Goal: Task Accomplishment & Management: Use online tool/utility

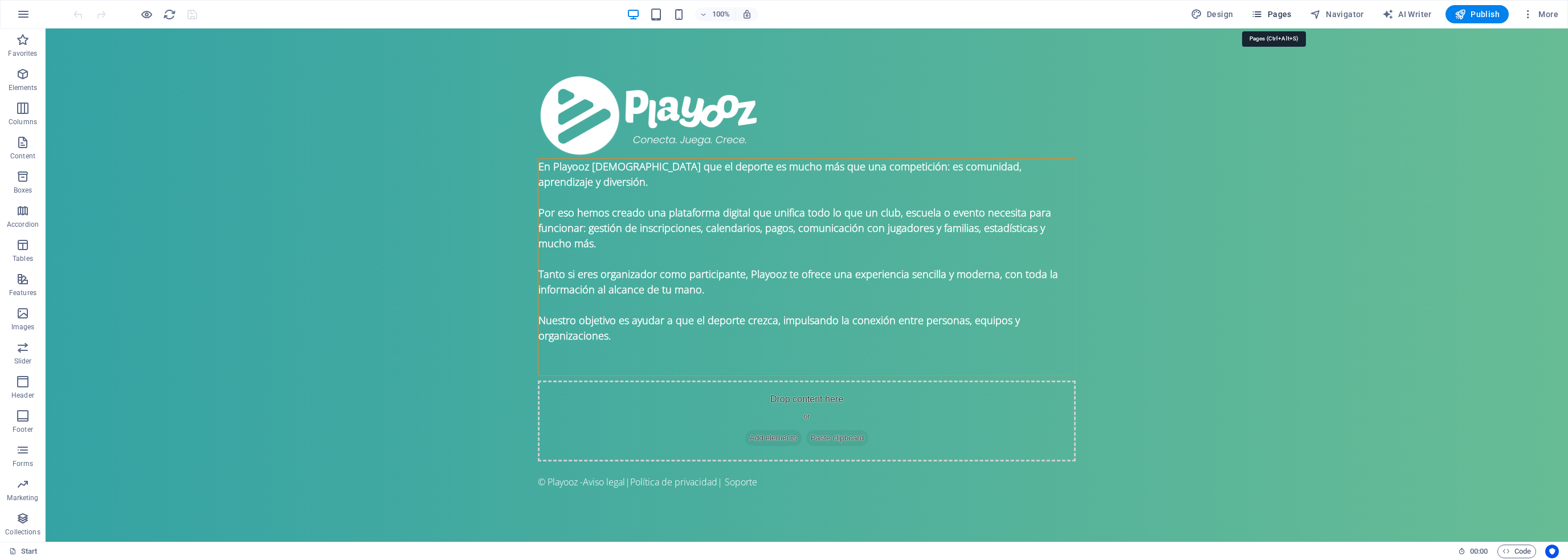
click at [1272, 16] on span "Pages" at bounding box center [1271, 14] width 40 height 11
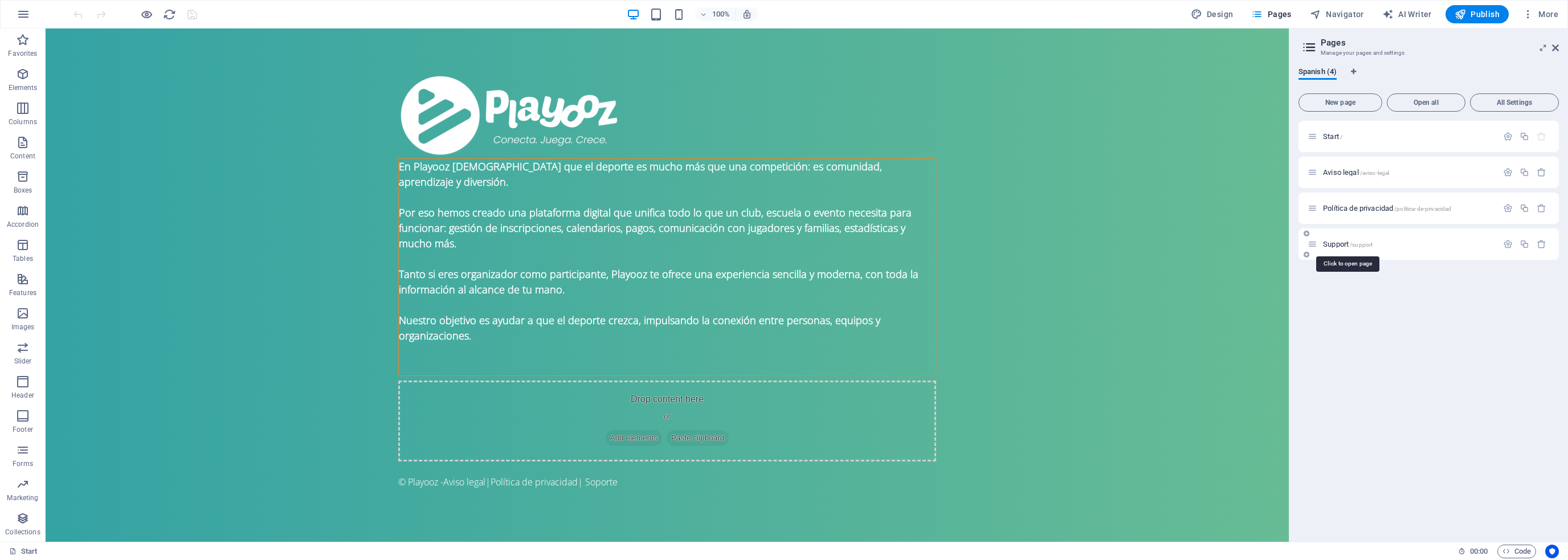
click at [1349, 241] on span "Support /support" at bounding box center [1348, 244] width 50 height 9
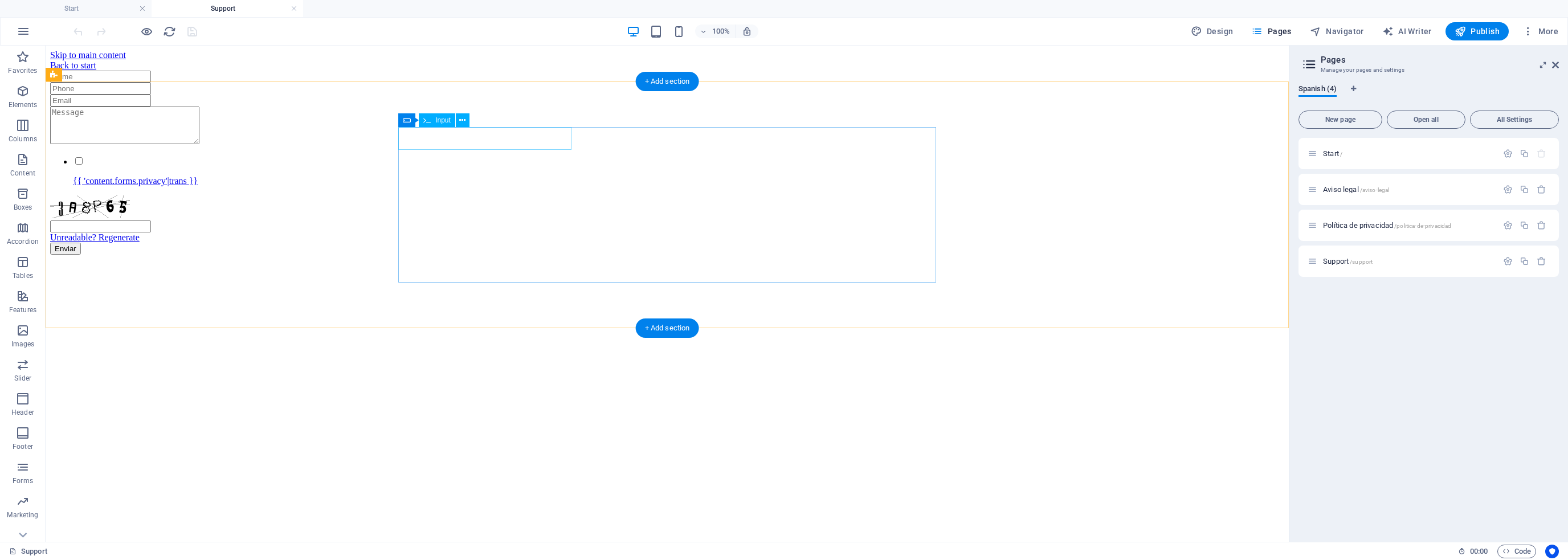
click at [426, 82] on div at bounding box center [667, 76] width 1234 height 12
click at [364, 147] on div "{{ 'content.forms.privacy'|trans }} Unreadable? Regenerate Enviar" at bounding box center [667, 162] width 1234 height 184
click at [418, 124] on span "Form" at bounding box center [424, 120] width 16 height 7
click at [420, 122] on span "Form" at bounding box center [424, 120] width 16 height 7
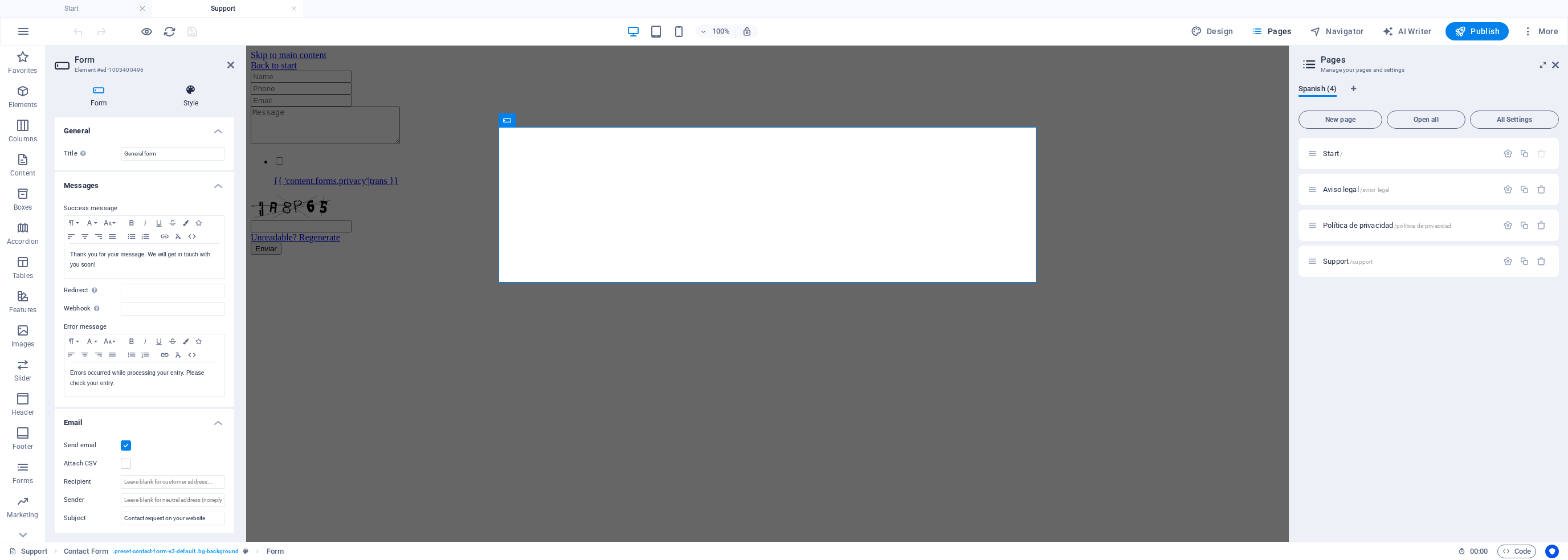
click at [181, 98] on h4 "Style" at bounding box center [191, 96] width 86 height 24
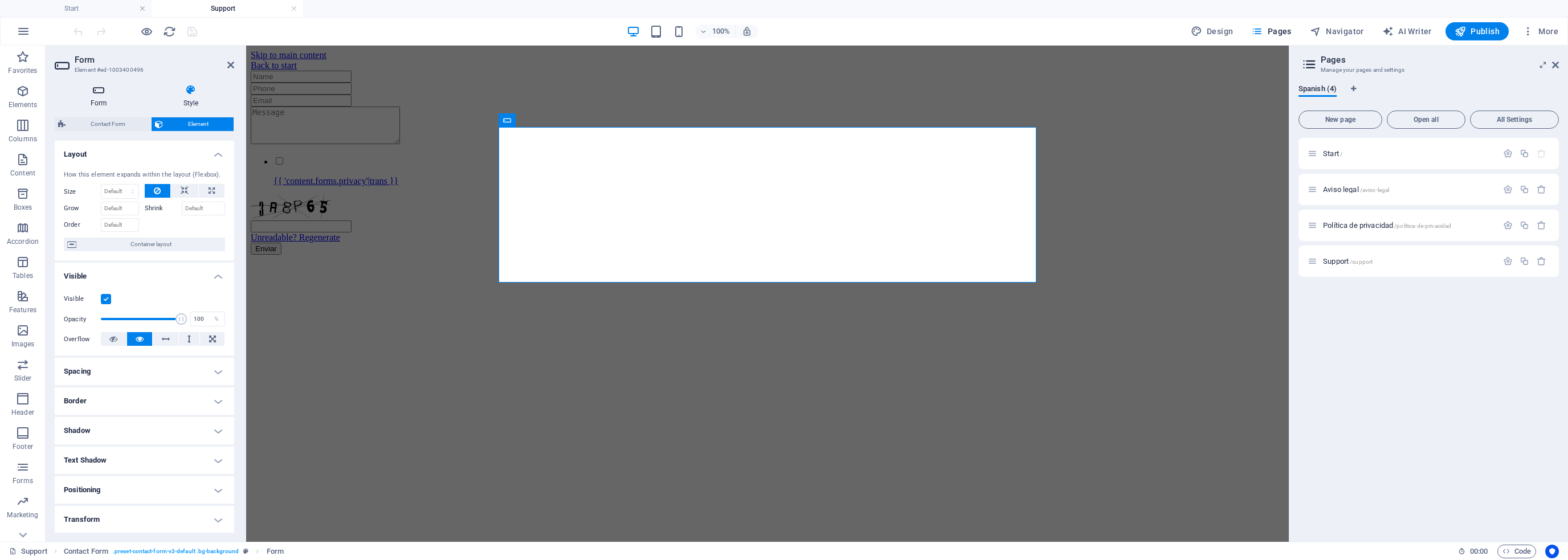
click at [105, 96] on h4 "Form" at bounding box center [101, 96] width 93 height 24
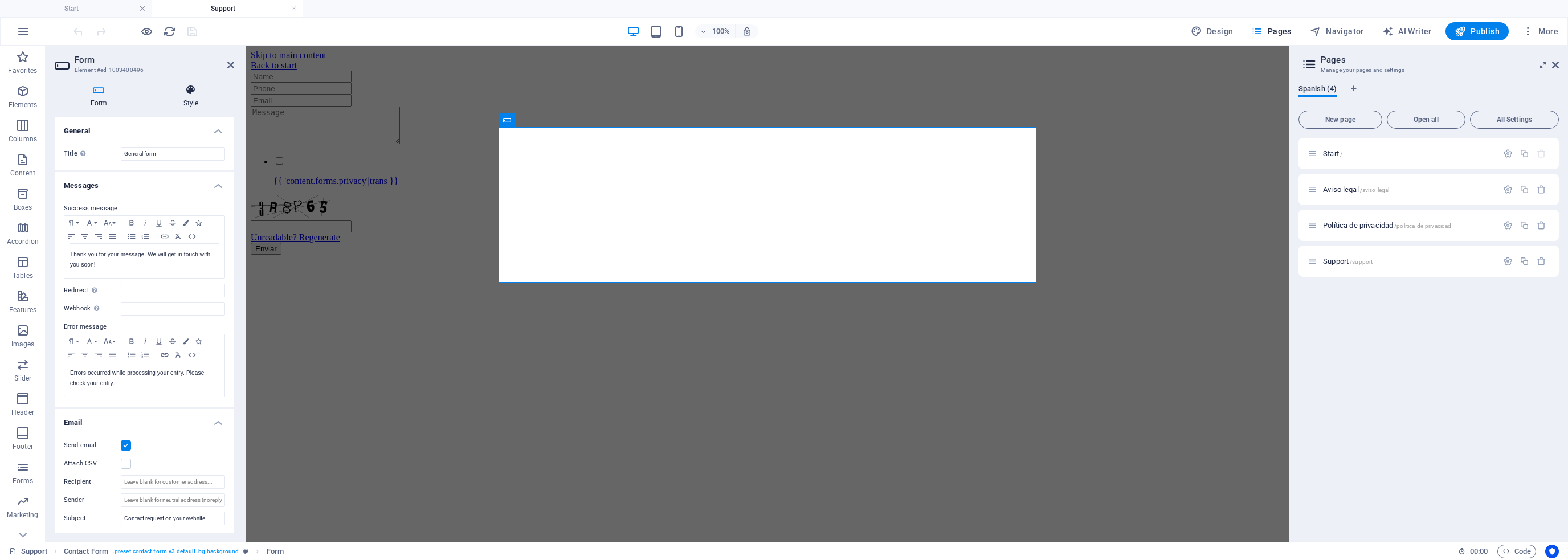
click at [185, 94] on icon at bounding box center [191, 90] width 86 height 11
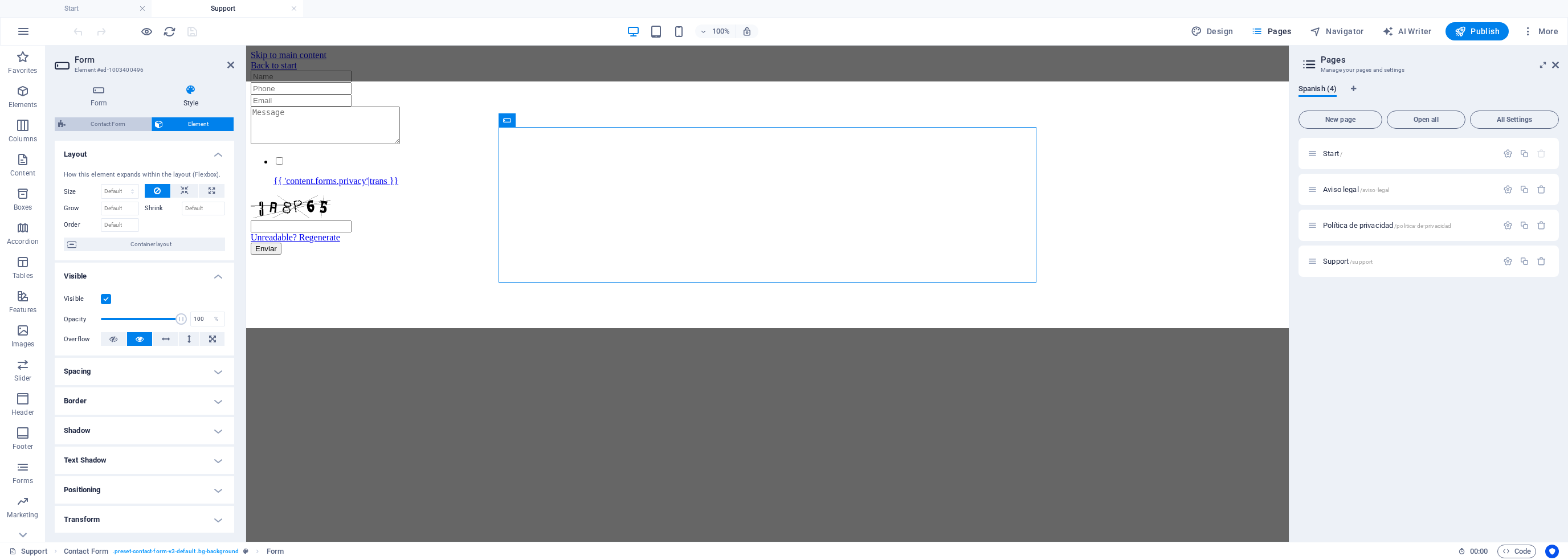
click at [122, 122] on span "Contact Form" at bounding box center [108, 124] width 78 height 14
select select "rem"
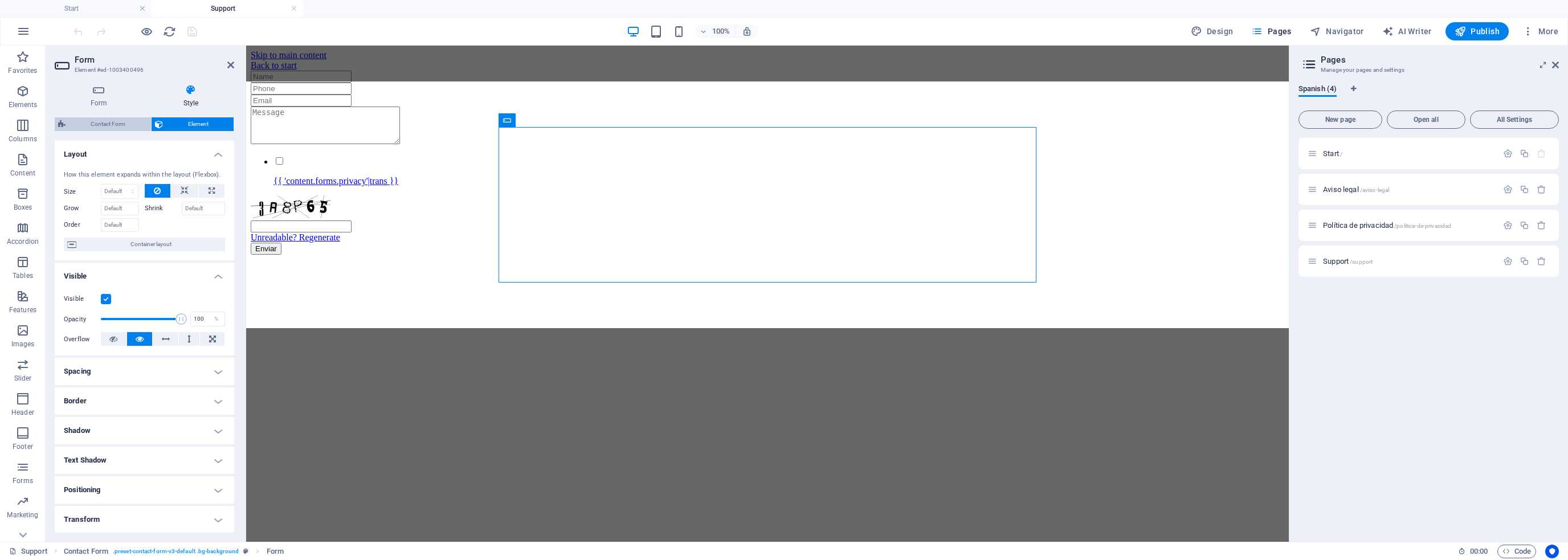
select select "rem"
select select "px"
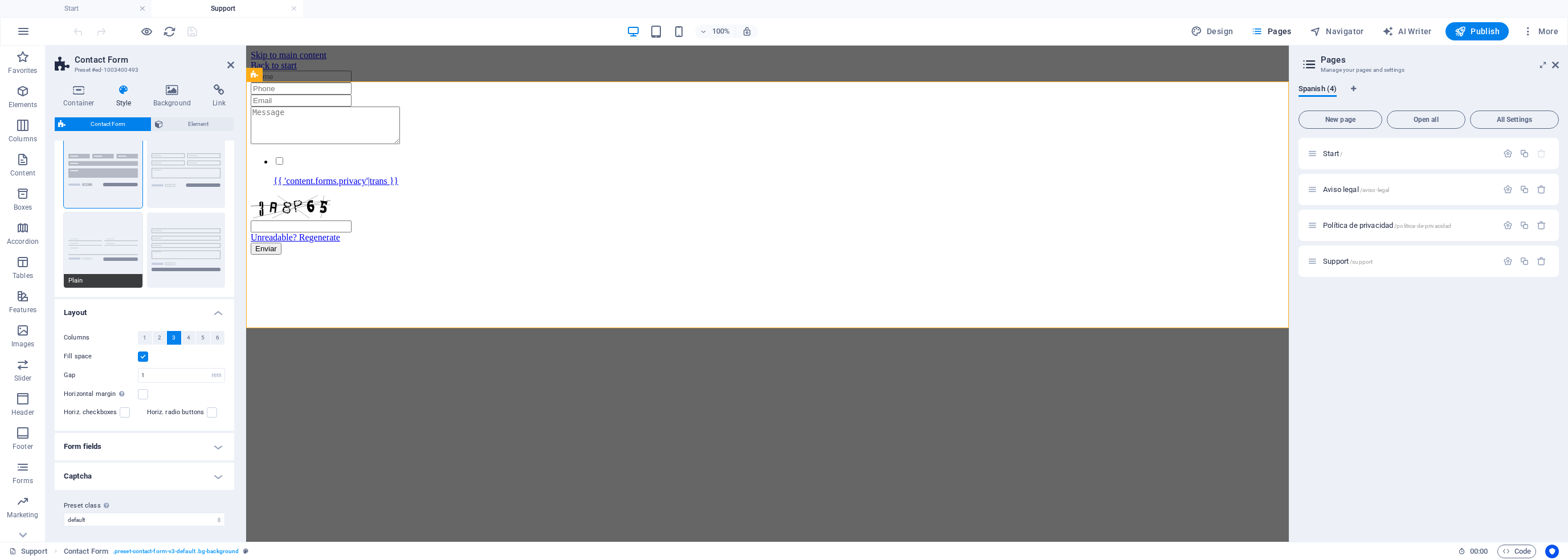
scroll to position [39, 0]
click at [130, 448] on h4 "Form fields" at bounding box center [144, 445] width 180 height 27
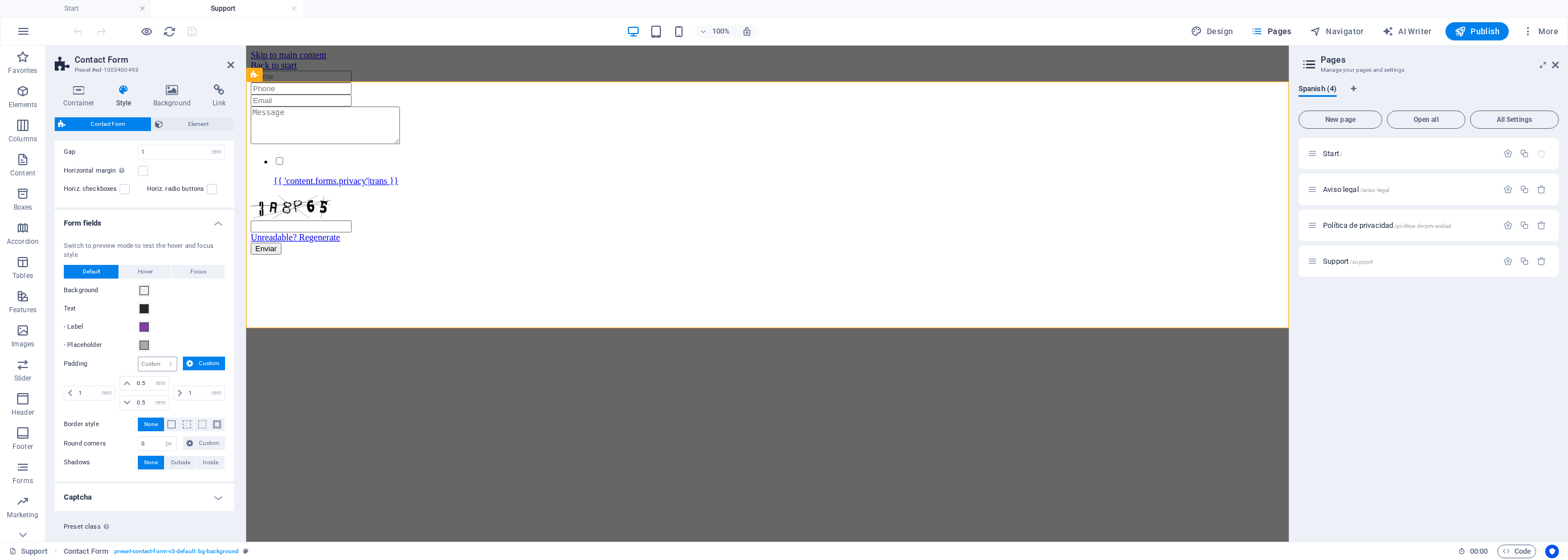
scroll to position [283, 0]
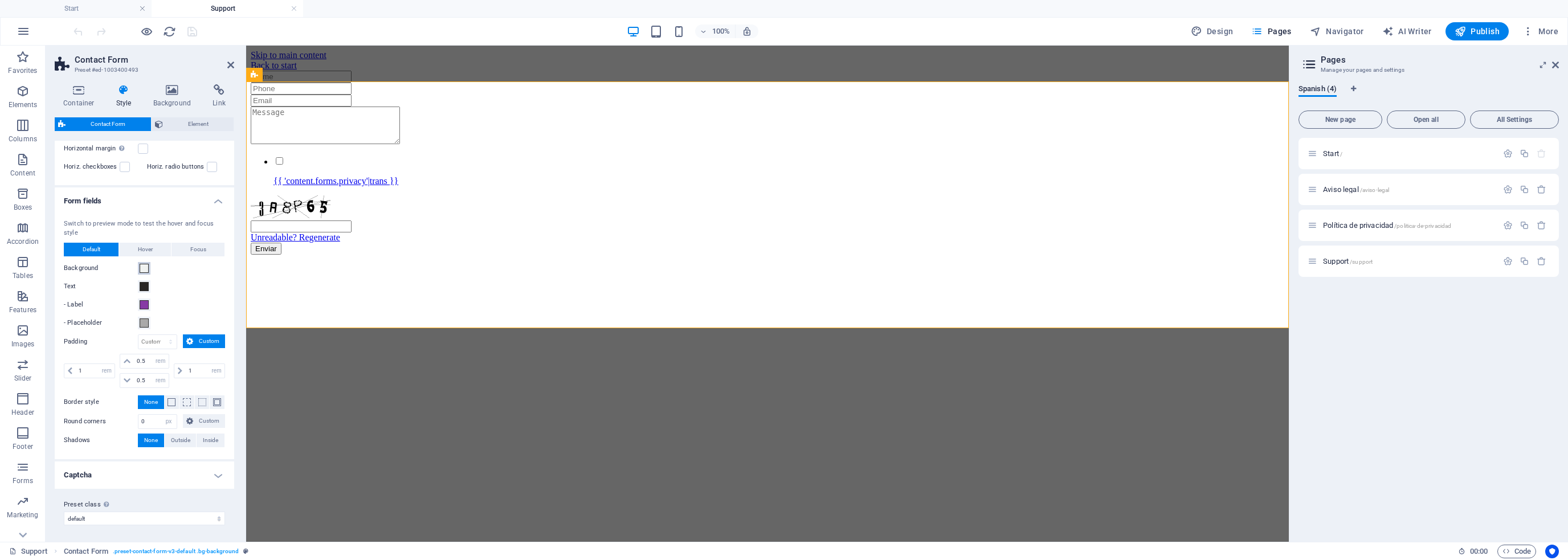
click at [145, 268] on span at bounding box center [144, 269] width 9 height 9
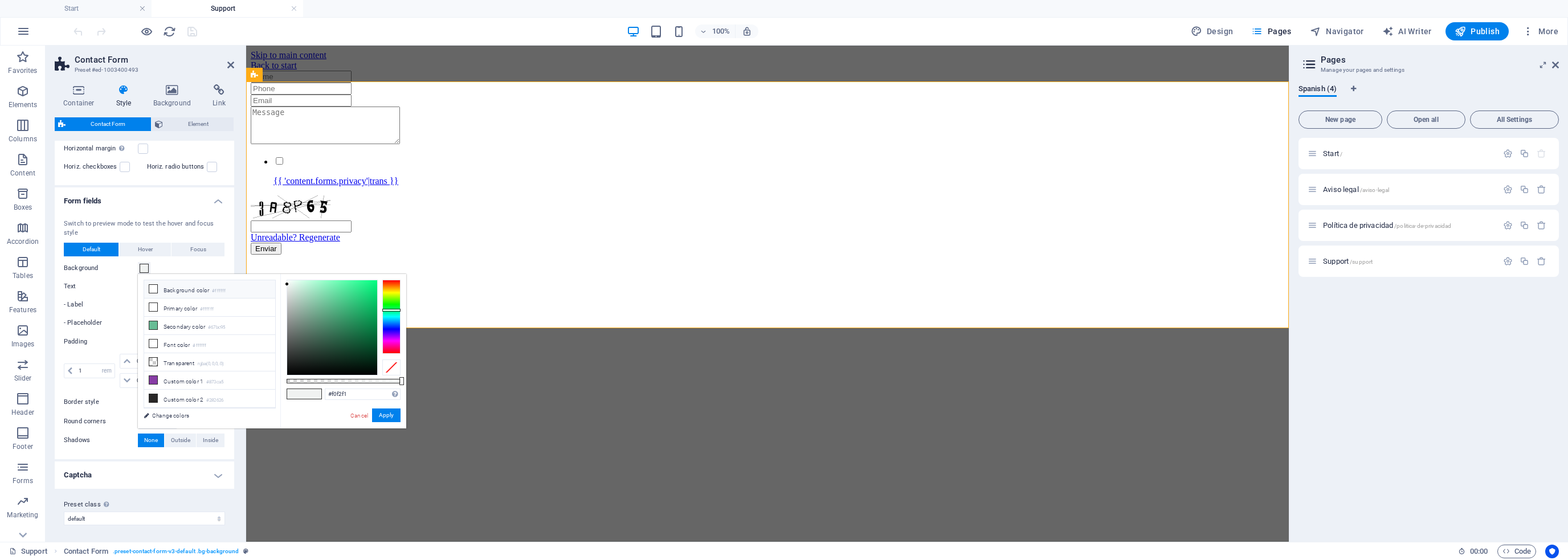
click at [170, 285] on li "Background color #ffffff" at bounding box center [209, 289] width 131 height 18
type input "#ffffff"
click at [387, 416] on button "Apply" at bounding box center [386, 415] width 29 height 14
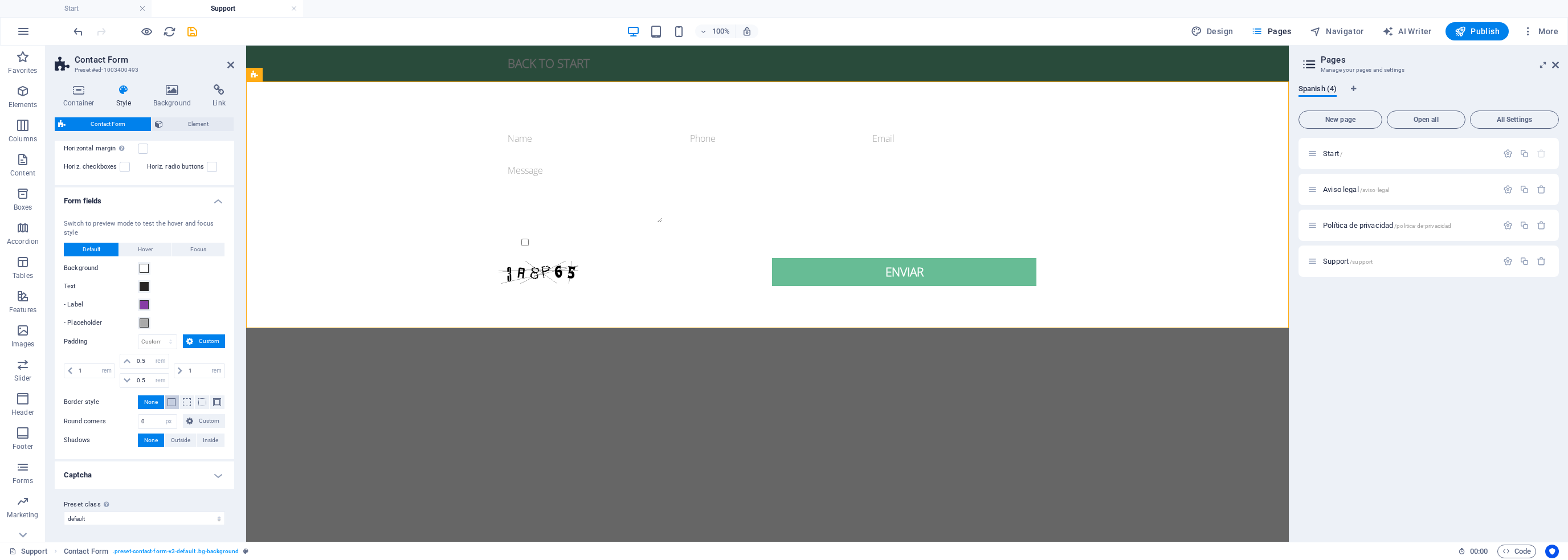
click at [172, 400] on span at bounding box center [172, 402] width 8 height 8
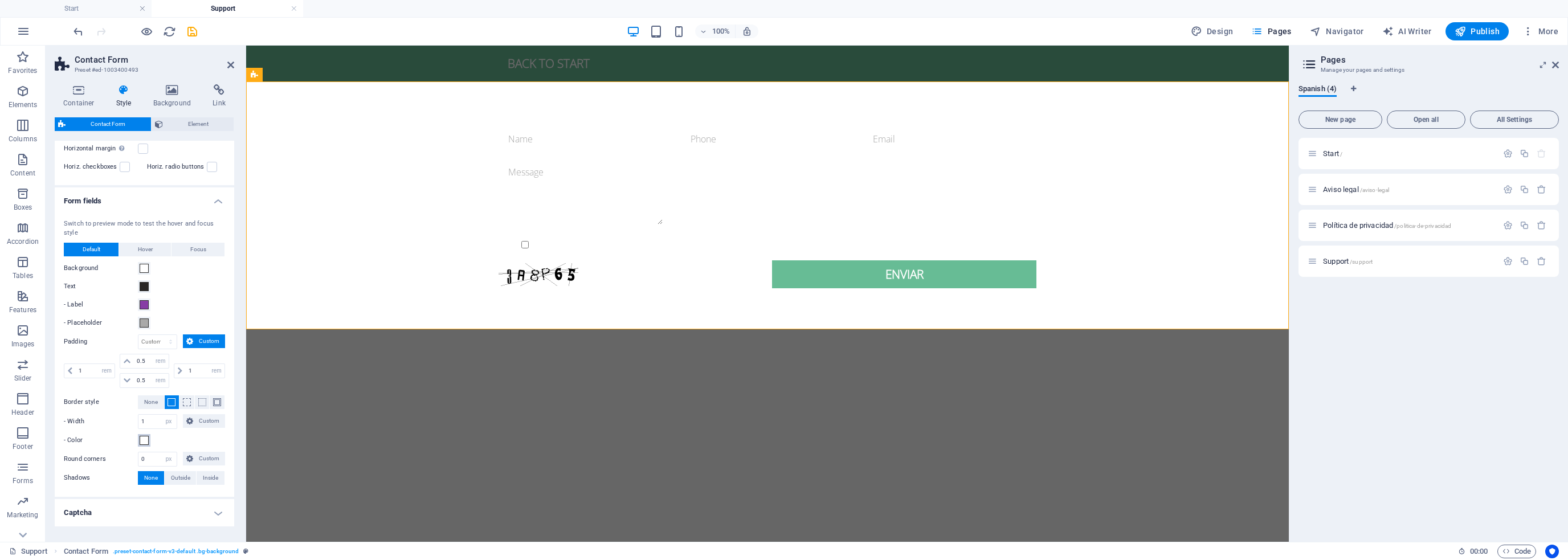
click at [144, 436] on span at bounding box center [144, 441] width 9 height 9
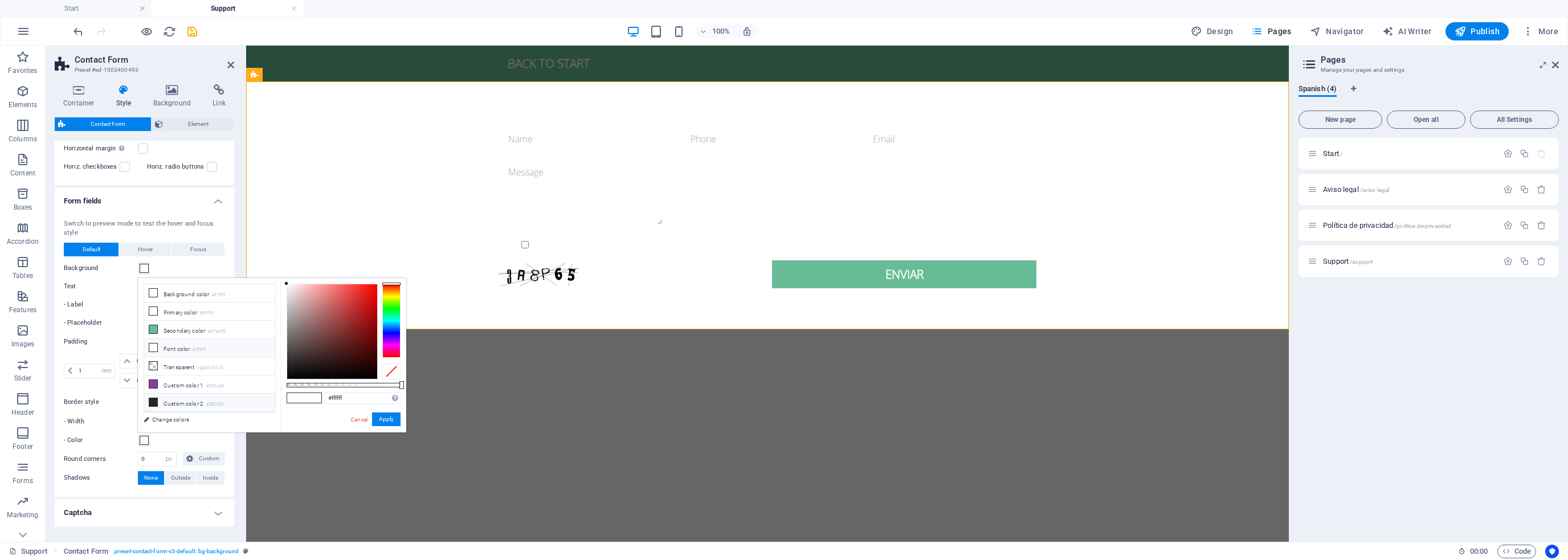
click at [172, 397] on li "Custom color 2 #282626" at bounding box center [209, 402] width 131 height 18
click at [390, 420] on button "Apply" at bounding box center [386, 419] width 29 height 14
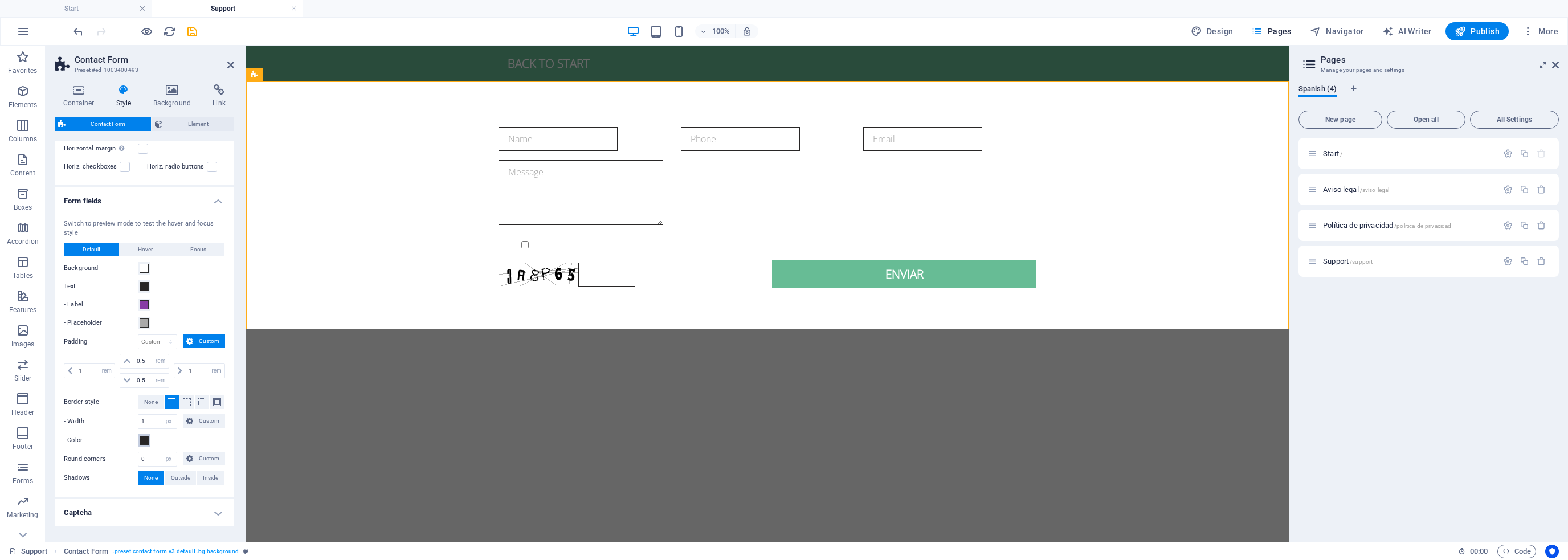
click at [144, 436] on span at bounding box center [144, 441] width 9 height 9
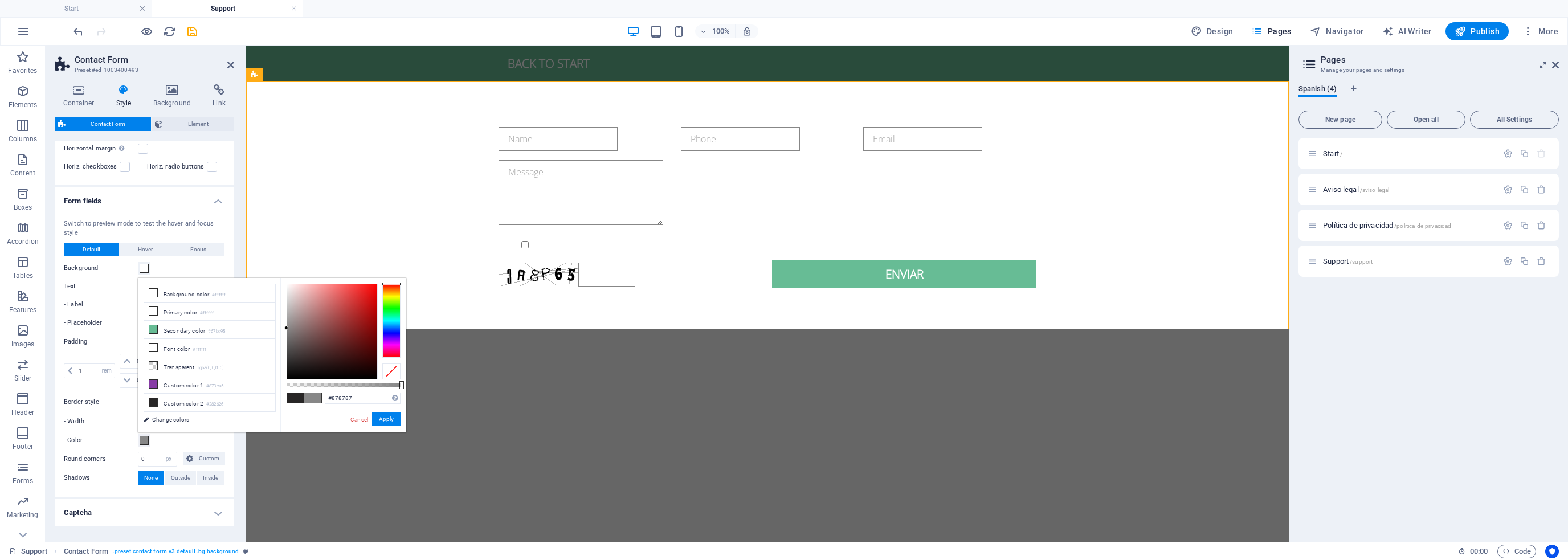
drag, startPoint x: 290, startPoint y: 344, endPoint x: 282, endPoint y: 329, distance: 17.0
click at [282, 329] on div "#878787 Supported formats #0852ed rgb(8, 82, 237) rgba(8, 82, 237, 90%) hsv(221…" at bounding box center [343, 438] width 126 height 320
click at [383, 418] on button "Apply" at bounding box center [386, 419] width 29 height 14
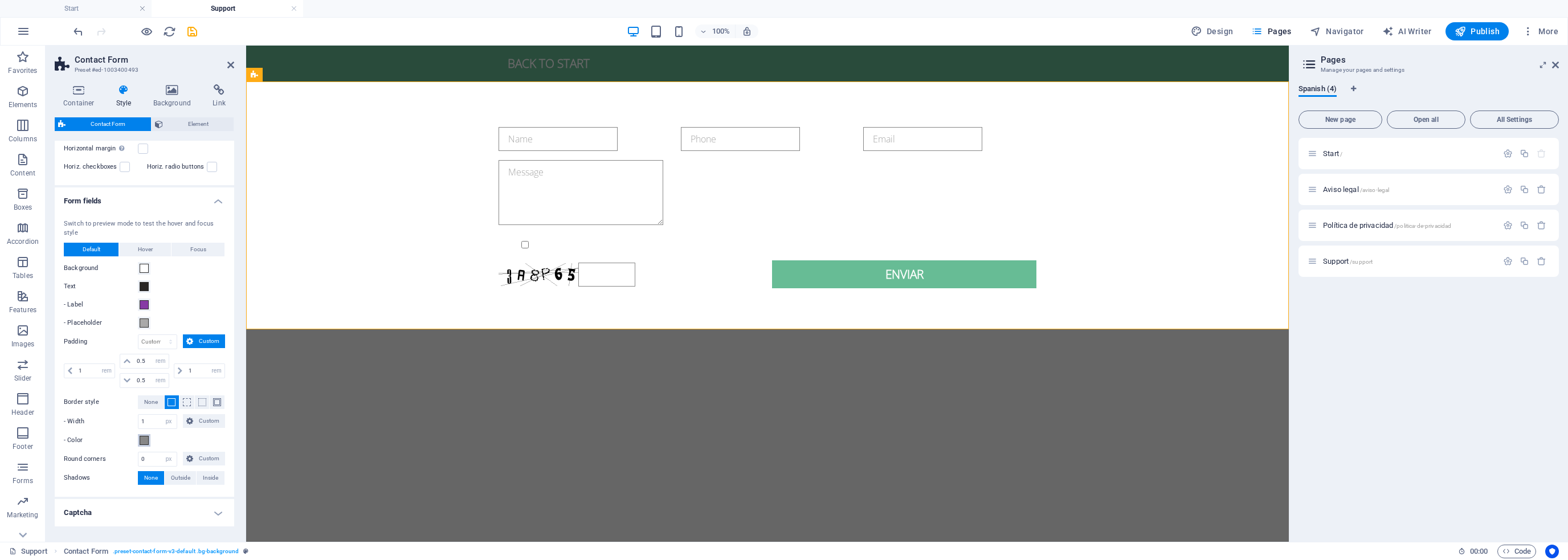
click at [146, 438] on span at bounding box center [144, 441] width 9 height 9
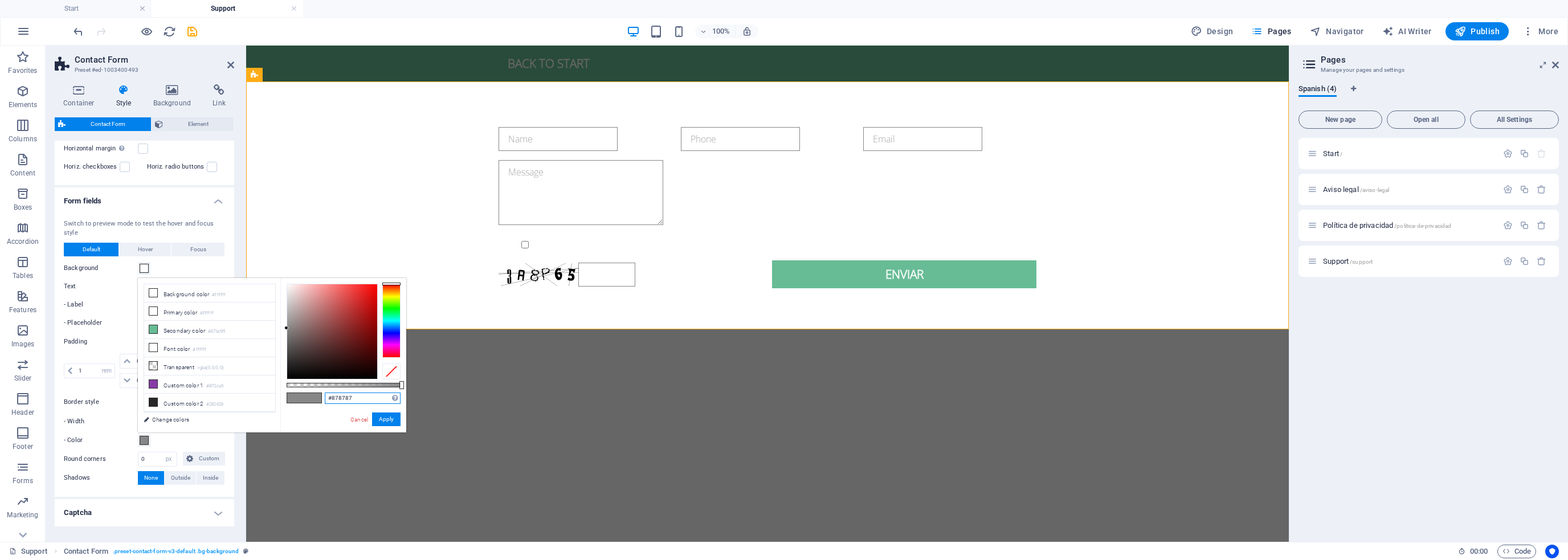
drag, startPoint x: 330, startPoint y: 398, endPoint x: 367, endPoint y: 397, distance: 37.0
click at [367, 397] on input "#878787" at bounding box center [362, 398] width 76 height 11
type input "#999999"
drag, startPoint x: 381, startPoint y: 419, endPoint x: 136, endPoint y: 373, distance: 249.3
click at [382, 419] on button "Apply" at bounding box center [386, 419] width 29 height 14
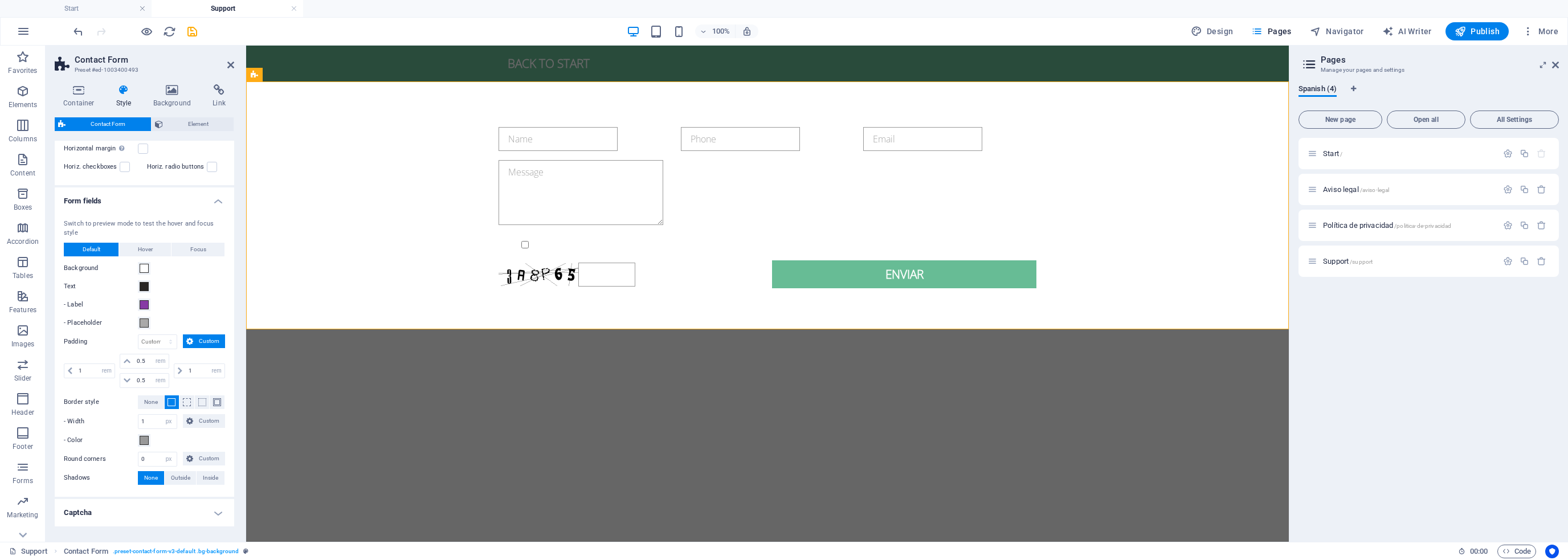
click at [194, 437] on div "- Color" at bounding box center [144, 440] width 162 height 14
click at [166, 441] on div "- Color" at bounding box center [144, 440] width 162 height 14
click at [14, 95] on span "Elements" at bounding box center [23, 98] width 46 height 27
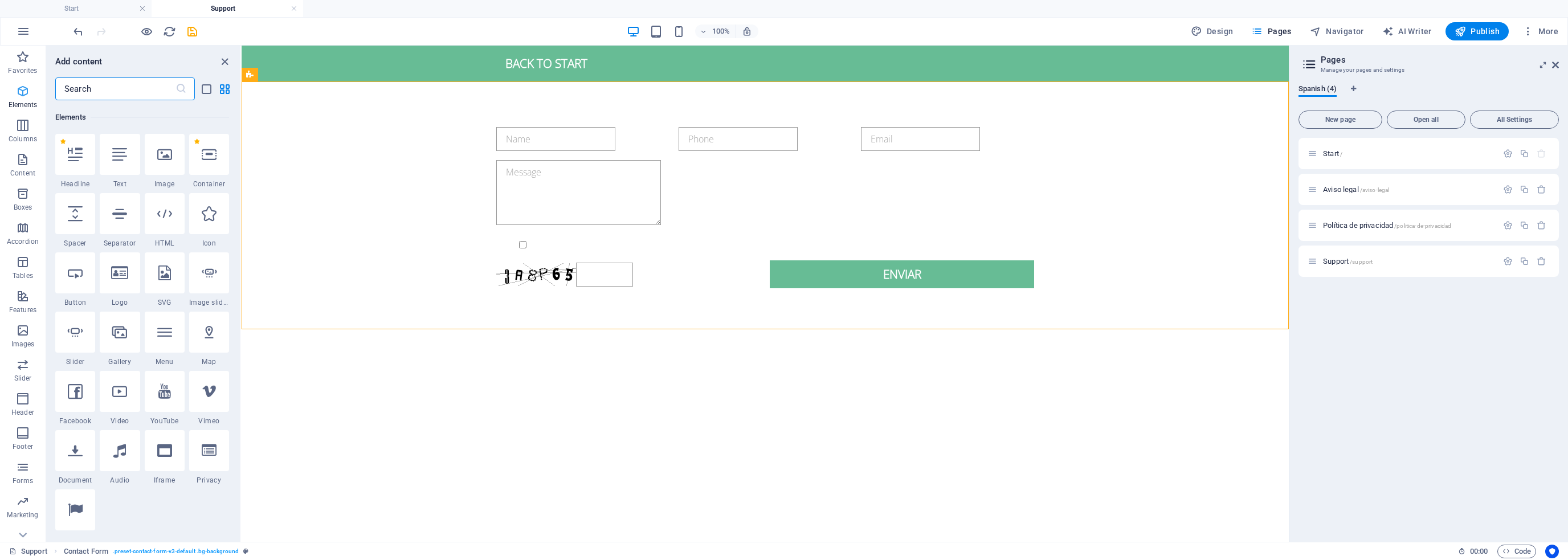
scroll to position [121, 0]
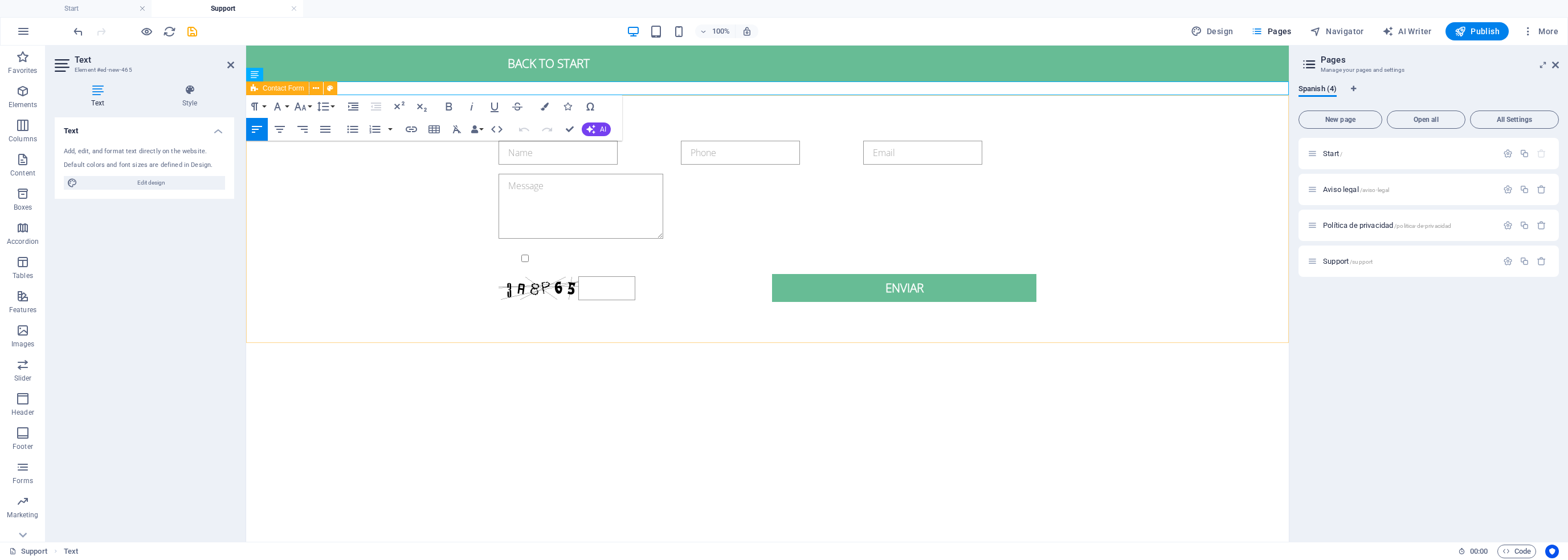
click at [658, 107] on div "{{ 'content.forms.privacy'|trans }} Unreadable? Regenerate Enviar" at bounding box center [767, 221] width 1043 height 253
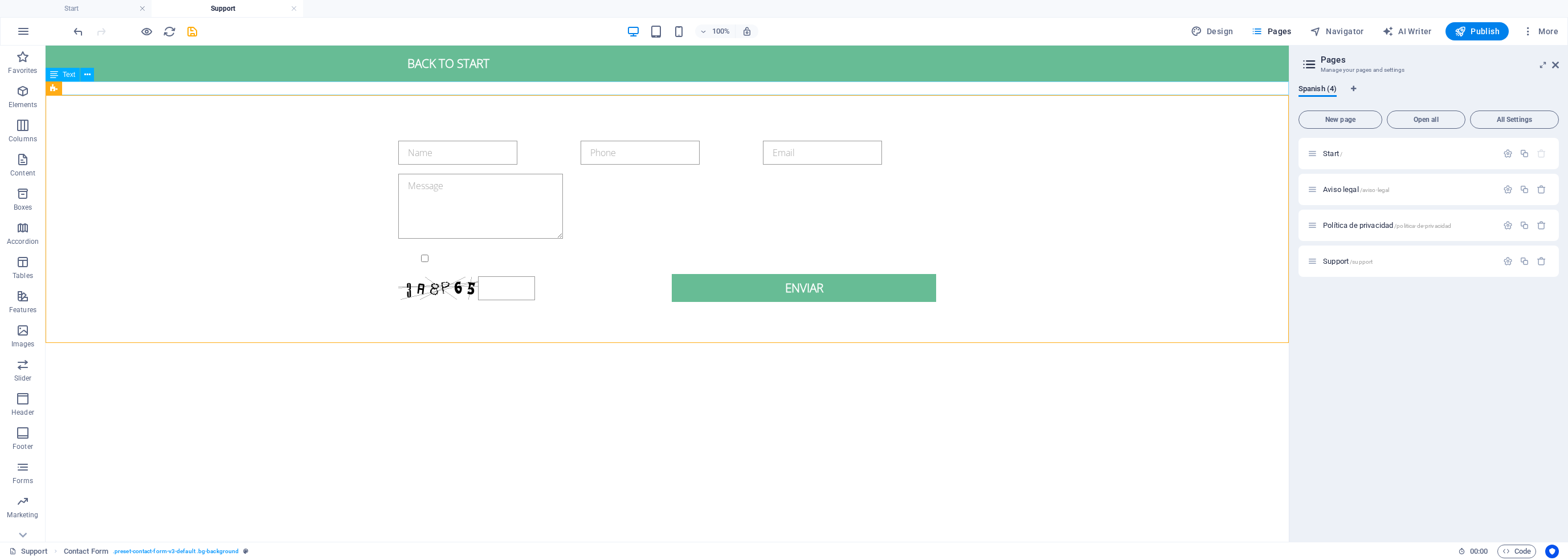
click at [426, 90] on div "New text element" at bounding box center [668, 88] width 1243 height 14
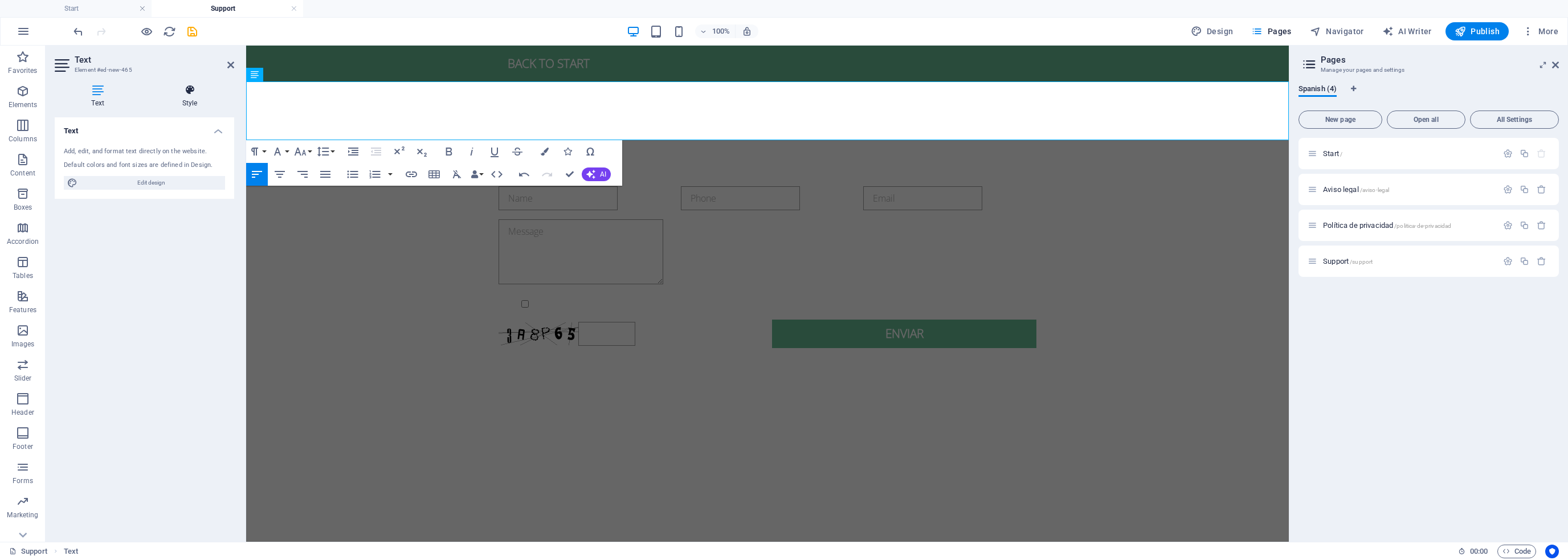
click at [189, 95] on icon at bounding box center [190, 90] width 89 height 11
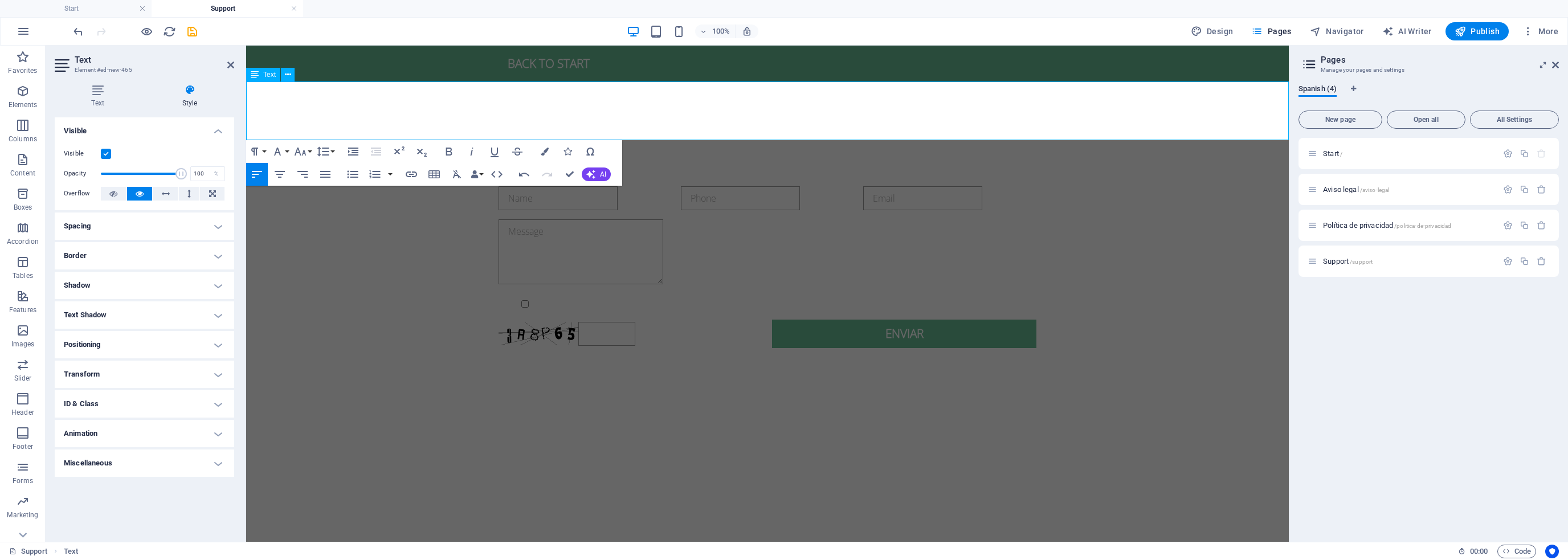
click at [400, 102] on p "En esta sección encontrarás un formulario para ponerte en contacto con nuestro …" at bounding box center [767, 120] width 1043 height 41
click at [285, 150] on button "Font Family" at bounding box center [279, 152] width 22 height 23
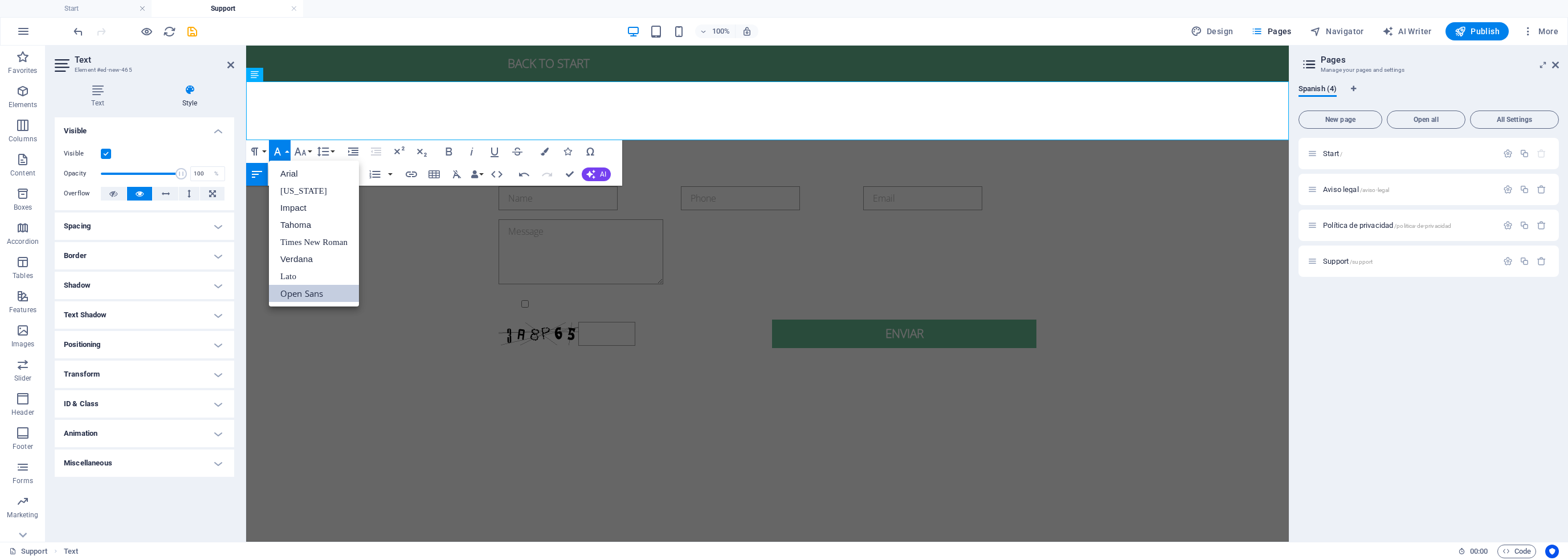
scroll to position [0, 0]
click at [285, 150] on button "Font Family" at bounding box center [279, 152] width 22 height 23
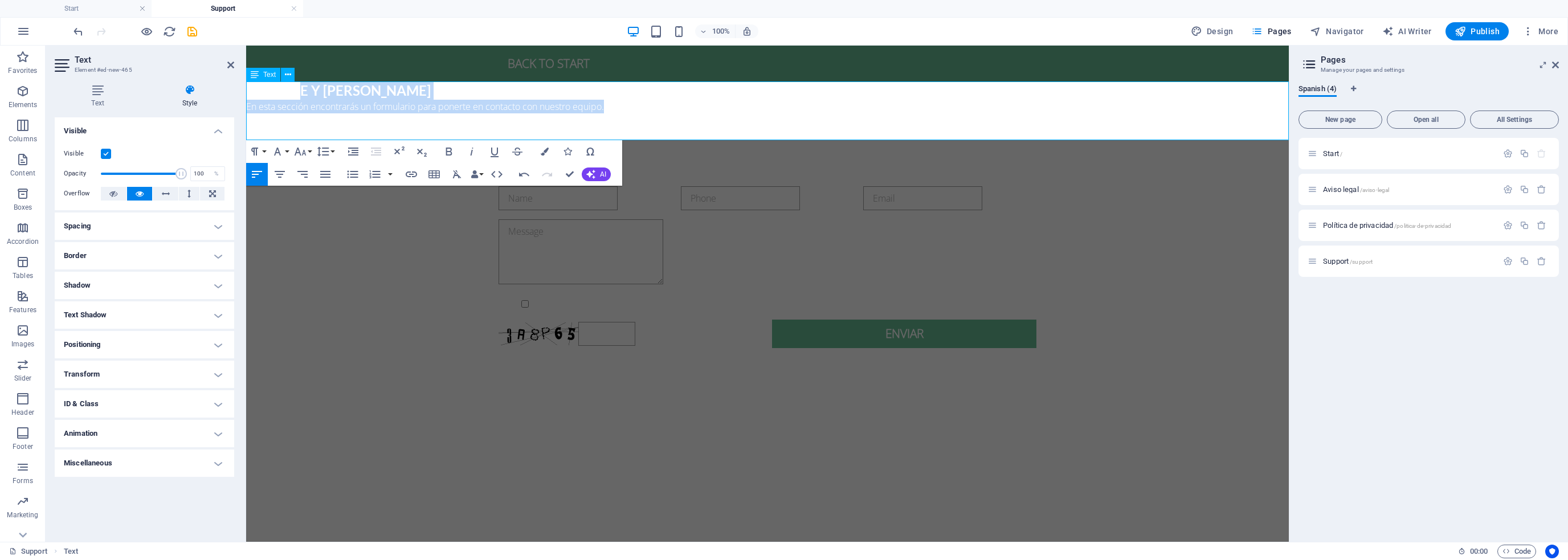
drag, startPoint x: 298, startPoint y: 88, endPoint x: 629, endPoint y: 106, distance: 331.5
click at [631, 106] on div "[PERSON_NAME] y [PERSON_NAME] En esta sección encontrarás un formulario para po…" at bounding box center [767, 111] width 1043 height 59
click at [342, 120] on p "En esta sección encontrarás un formulario para ponerte en contacto con nuestro …" at bounding box center [767, 120] width 1043 height 41
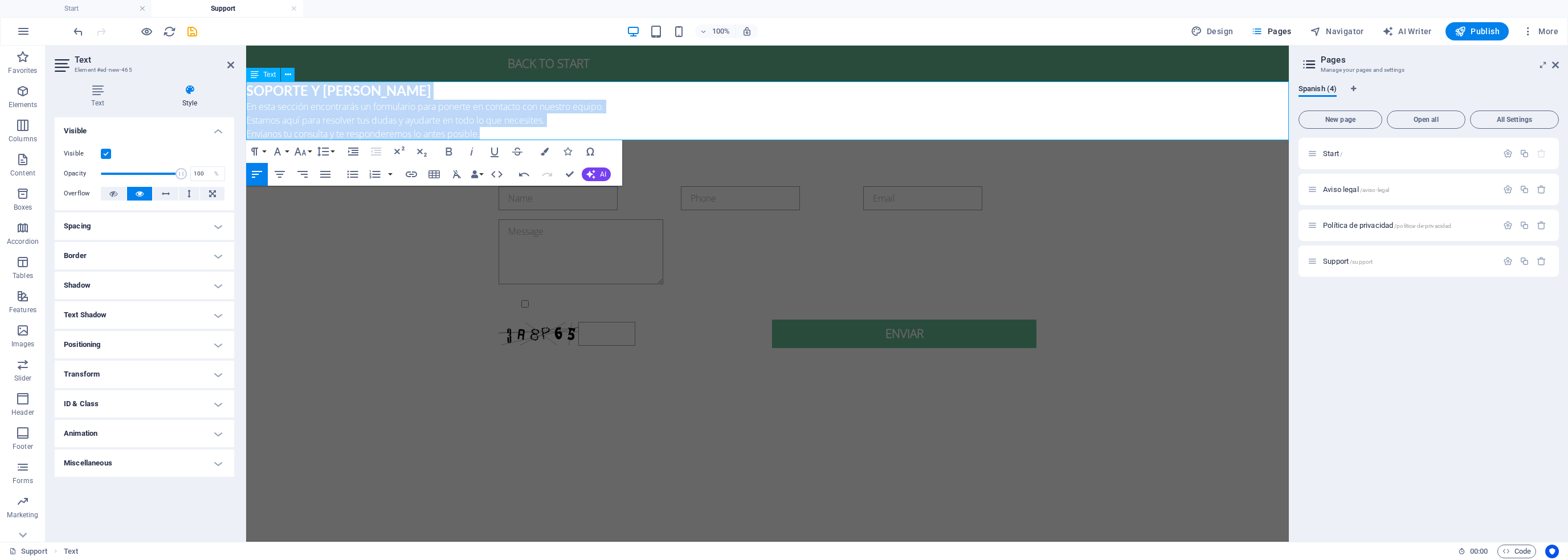
drag, startPoint x: 249, startPoint y: 89, endPoint x: 721, endPoint y: 133, distance: 474.0
click at [721, 133] on div "[PERSON_NAME] y [PERSON_NAME] En esta sección encontrarás un formulario para po…" at bounding box center [767, 111] width 1043 height 59
drag, startPoint x: 79, startPoint y: 58, endPoint x: 263, endPoint y: 71, distance: 184.5
click at [263, 71] on div "Text" at bounding box center [263, 74] width 34 height 14
click at [256, 74] on icon at bounding box center [255, 74] width 8 height 14
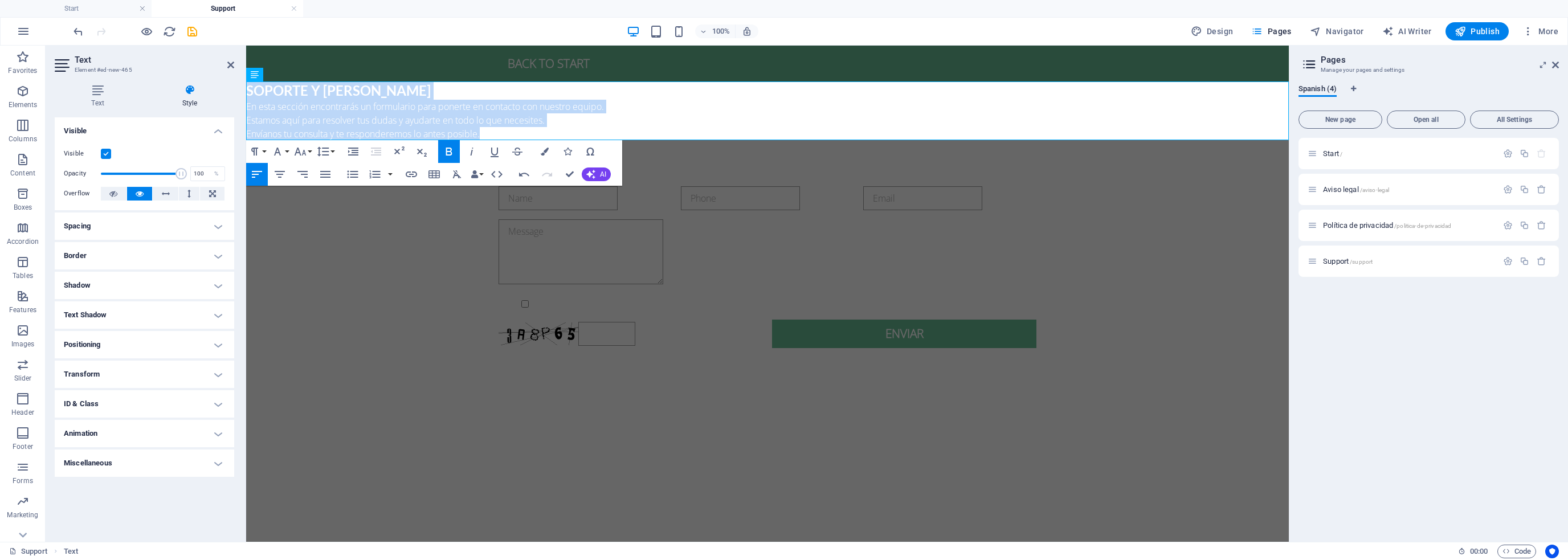
click at [256, 74] on icon at bounding box center [255, 74] width 8 height 14
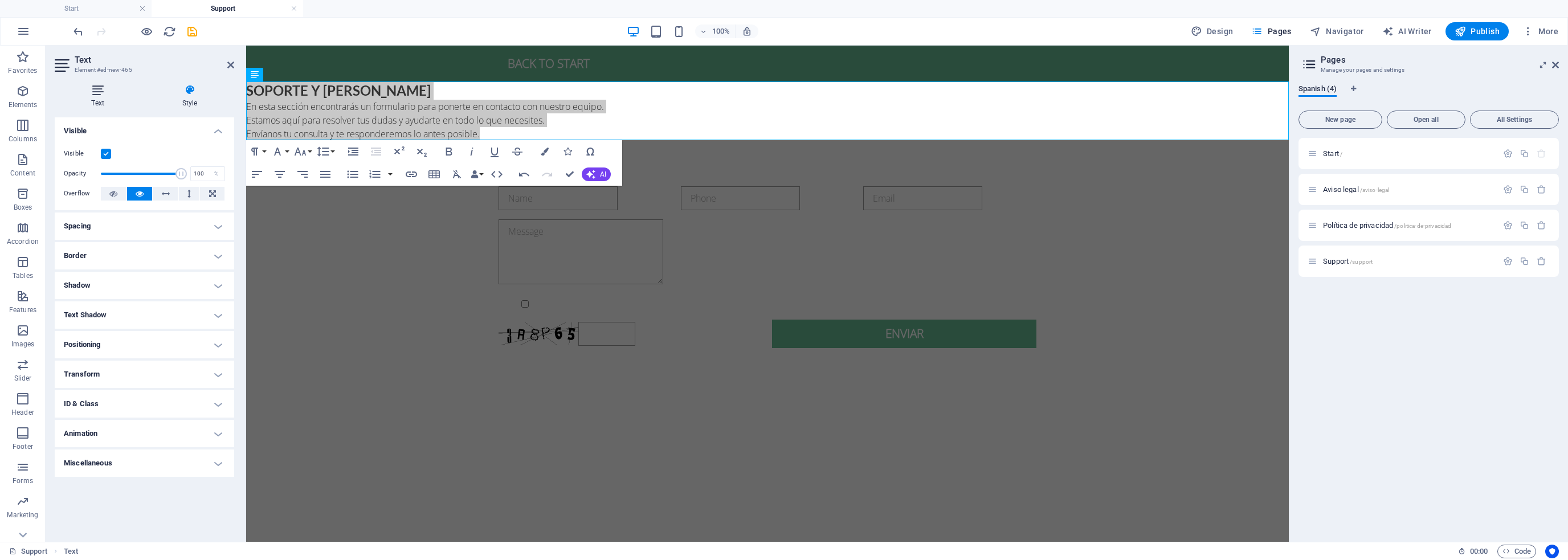
click at [103, 98] on h4 "Text" at bounding box center [100, 96] width 90 height 24
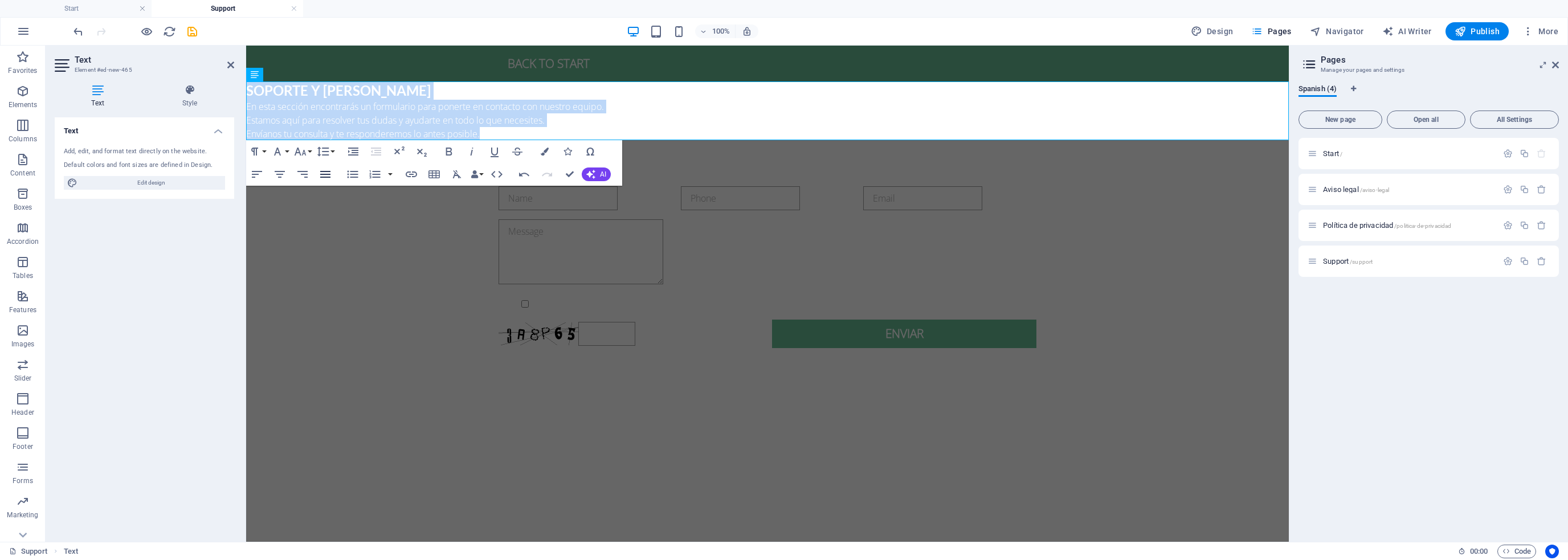
click at [328, 173] on icon "button" at bounding box center [325, 174] width 14 height 14
click at [329, 174] on icon "button" at bounding box center [325, 174] width 10 height 7
click at [267, 171] on button "Align Left" at bounding box center [257, 174] width 22 height 23
click at [276, 172] on icon "button" at bounding box center [279, 174] width 10 height 7
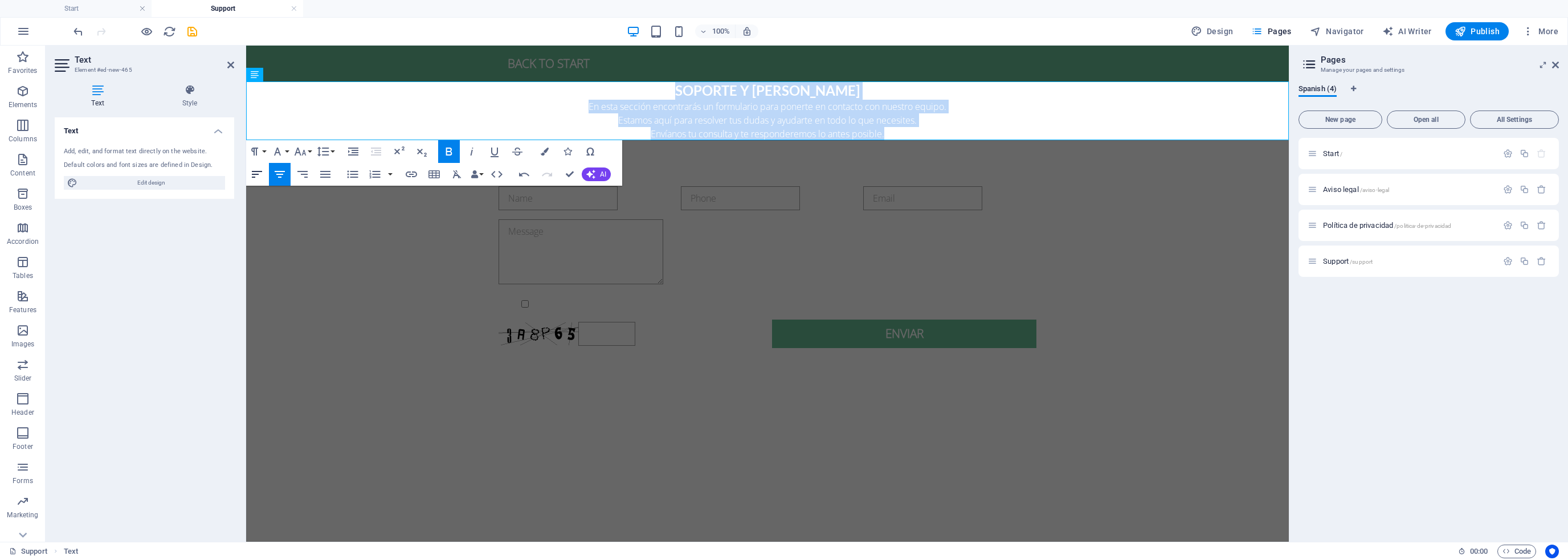
click at [262, 174] on icon "button" at bounding box center [257, 174] width 14 height 14
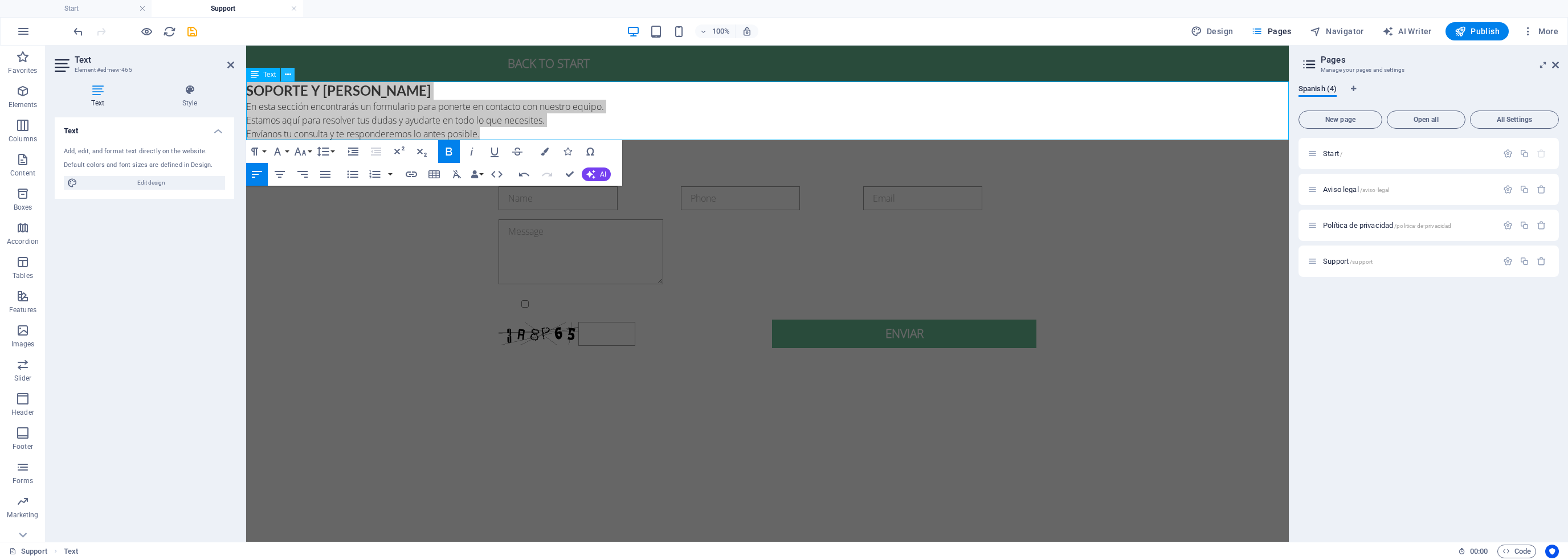
click at [291, 74] on button at bounding box center [287, 74] width 14 height 14
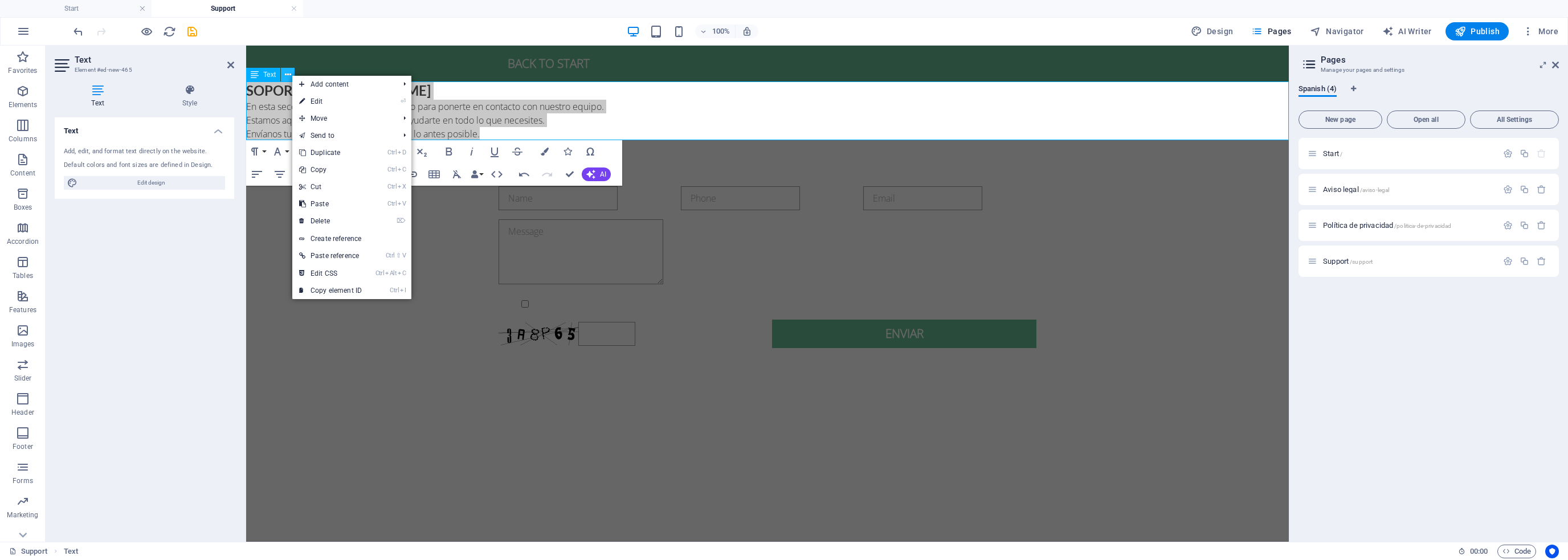
click at [287, 74] on icon at bounding box center [287, 75] width 6 height 12
click at [196, 104] on h4 "Style" at bounding box center [190, 96] width 89 height 24
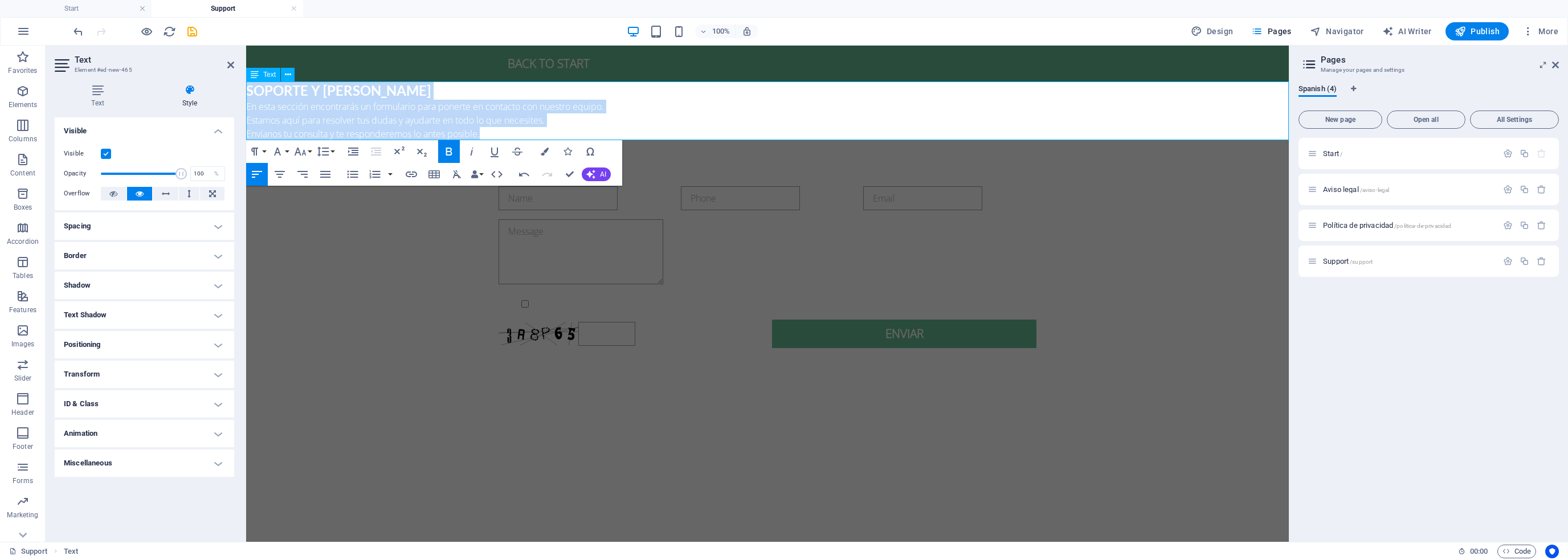
click at [702, 106] on p "En esta sección encontrarás un formulario para ponerte en contacto con nuestro …" at bounding box center [767, 120] width 1043 height 41
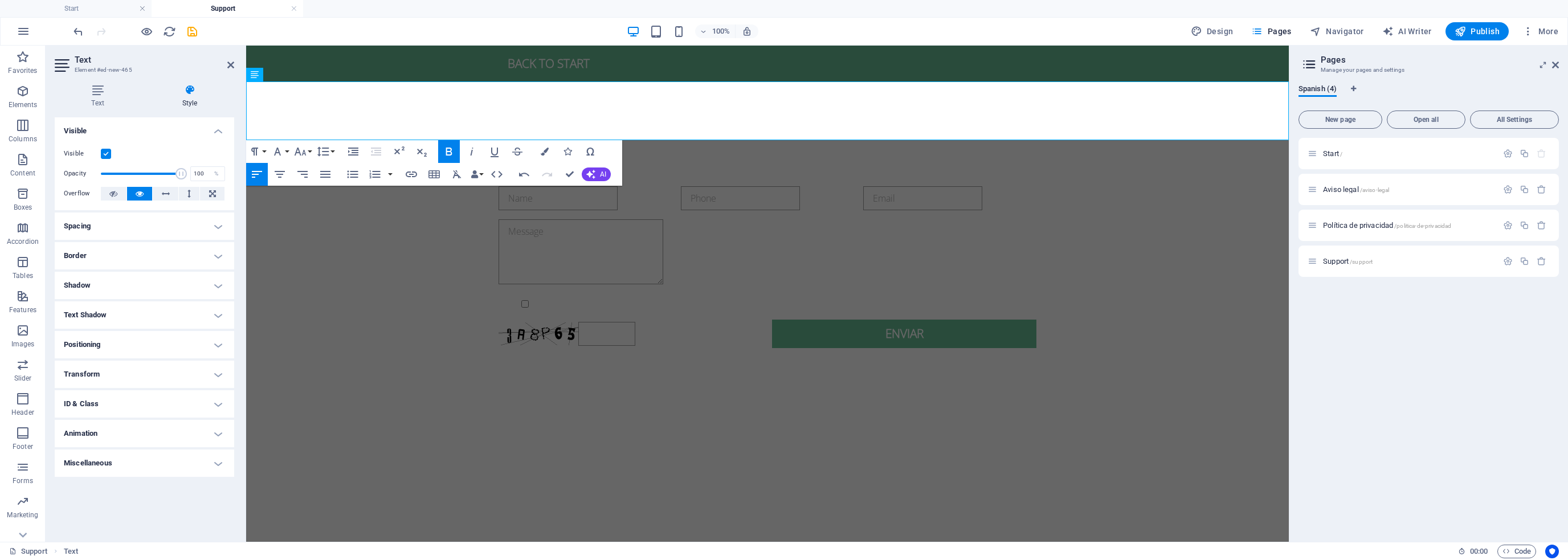
click at [571, 394] on html "Skip to main content Back to start Soporte y Ayuda En esta sección encontrarás …" at bounding box center [767, 220] width 1043 height 349
click at [279, 85] on strong "Soporte y [PERSON_NAME]" at bounding box center [338, 90] width 185 height 17
click at [288, 98] on div "[PERSON_NAME] y [PERSON_NAME] En esta sección encontrarás un formulario para po…" at bounding box center [767, 111] width 1043 height 59
click at [285, 72] on icon at bounding box center [287, 75] width 6 height 12
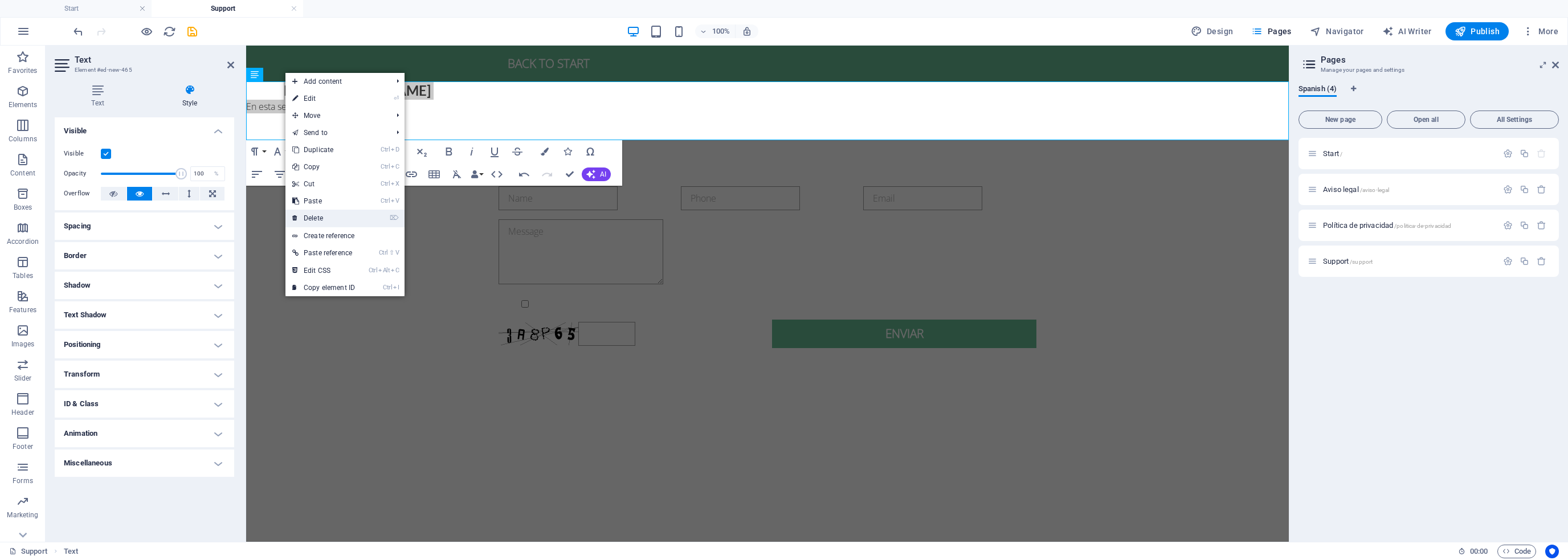
click at [319, 213] on link "⌦ Delete" at bounding box center [323, 218] width 76 height 17
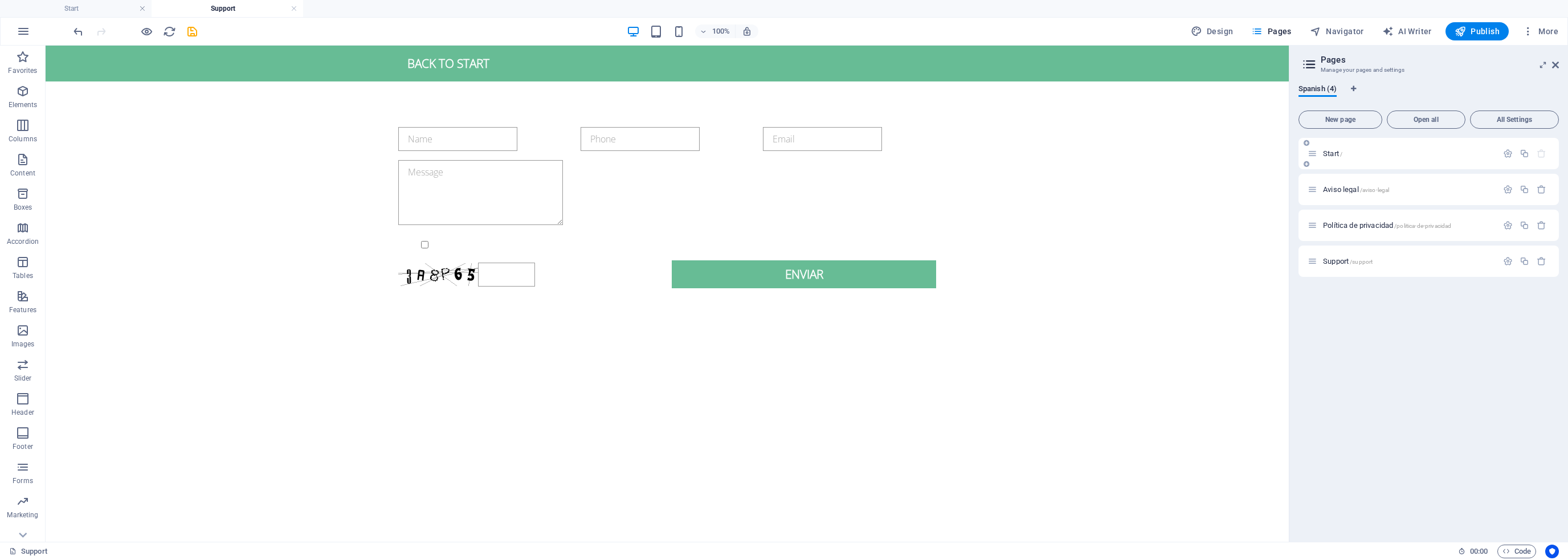
click at [1328, 153] on span "Start /" at bounding box center [1333, 154] width 19 height 9
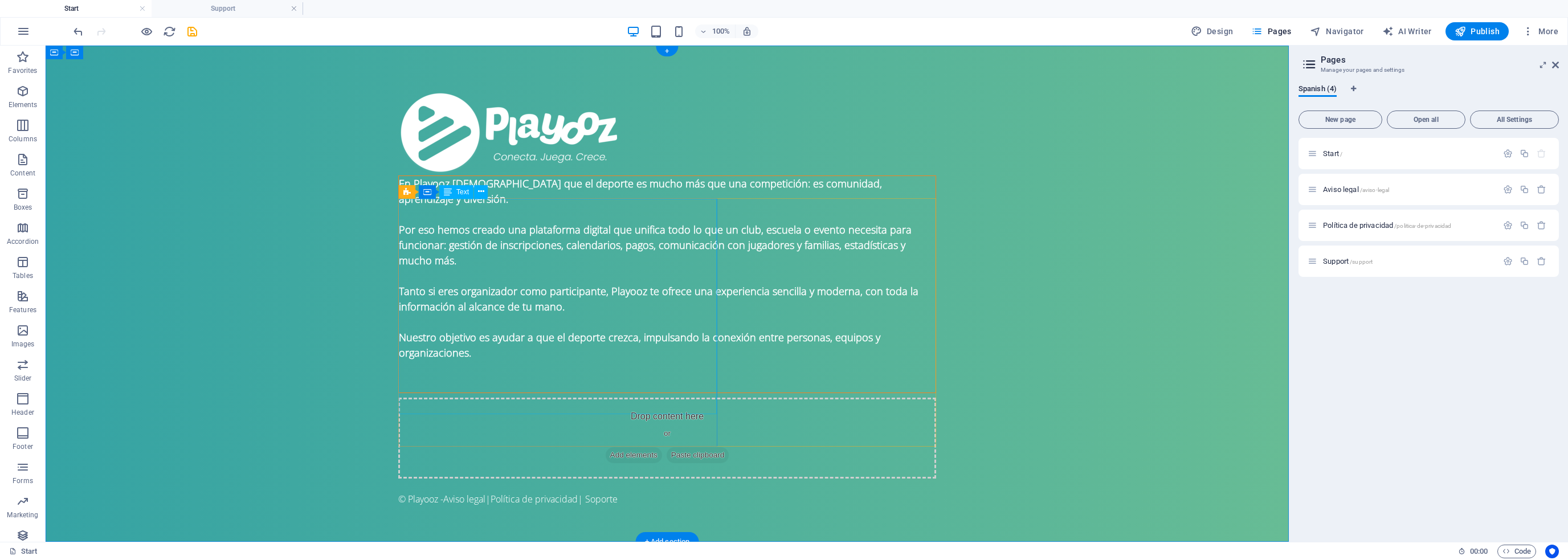
click at [500, 217] on div "En Playooz [DEMOGRAPHIC_DATA] que el deporte es mucho más que una competición: …" at bounding box center [667, 269] width 537 height 185
click at [520, 196] on div "En Playooz [DEMOGRAPHIC_DATA] que el deporte es mucho más que una competición: …" at bounding box center [668, 299] width 1243 height 506
click at [501, 198] on div "En Playooz [DEMOGRAPHIC_DATA] que el deporte es mucho más que una competición: …" at bounding box center [667, 284] width 538 height 217
click at [1344, 180] on div "Aviso legal /aviso-legal" at bounding box center [1429, 189] width 261 height 31
click at [1343, 189] on span "Aviso legal /aviso-legal" at bounding box center [1356, 189] width 66 height 9
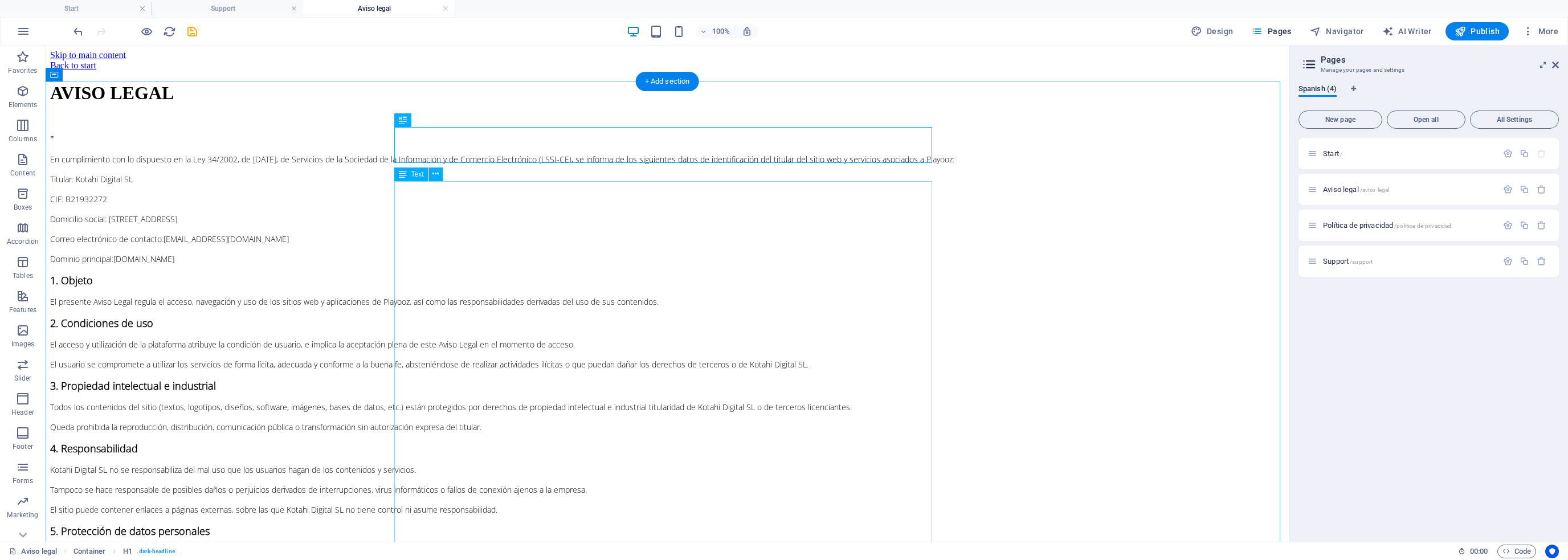
click at [475, 199] on div "" En cumplimiento con lo dispuesto en la Ley 34/2002, de [DATE], de Servicios d…" at bounding box center [667, 367] width 1234 height 466
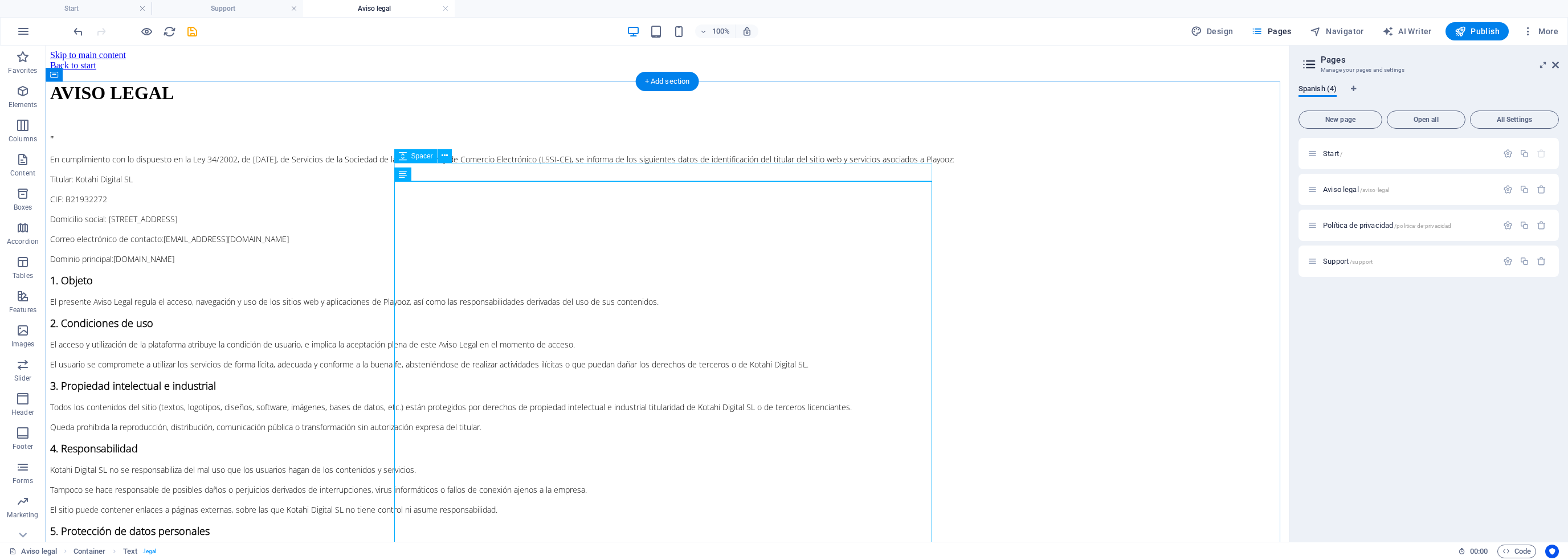
click at [476, 134] on div at bounding box center [667, 125] width 1234 height 18
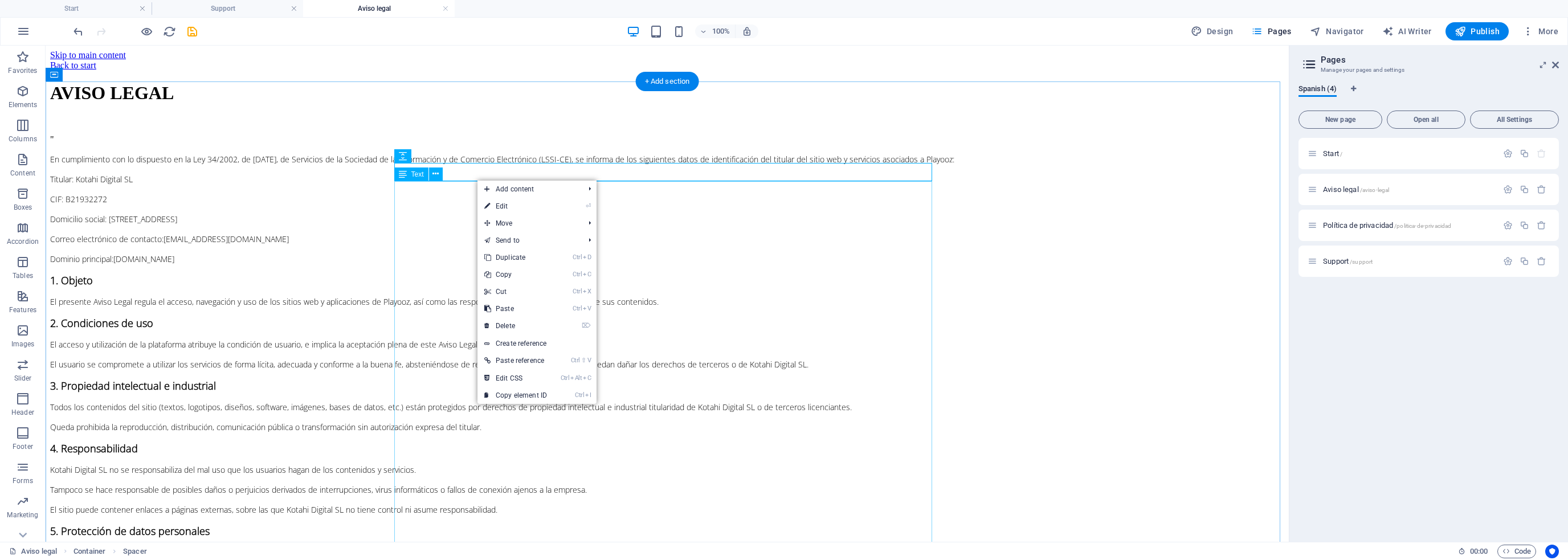
click at [436, 196] on div "" En cumplimiento con lo dispuesto en la Ley 34/2002, de [DATE], de Servicios d…" at bounding box center [667, 367] width 1234 height 466
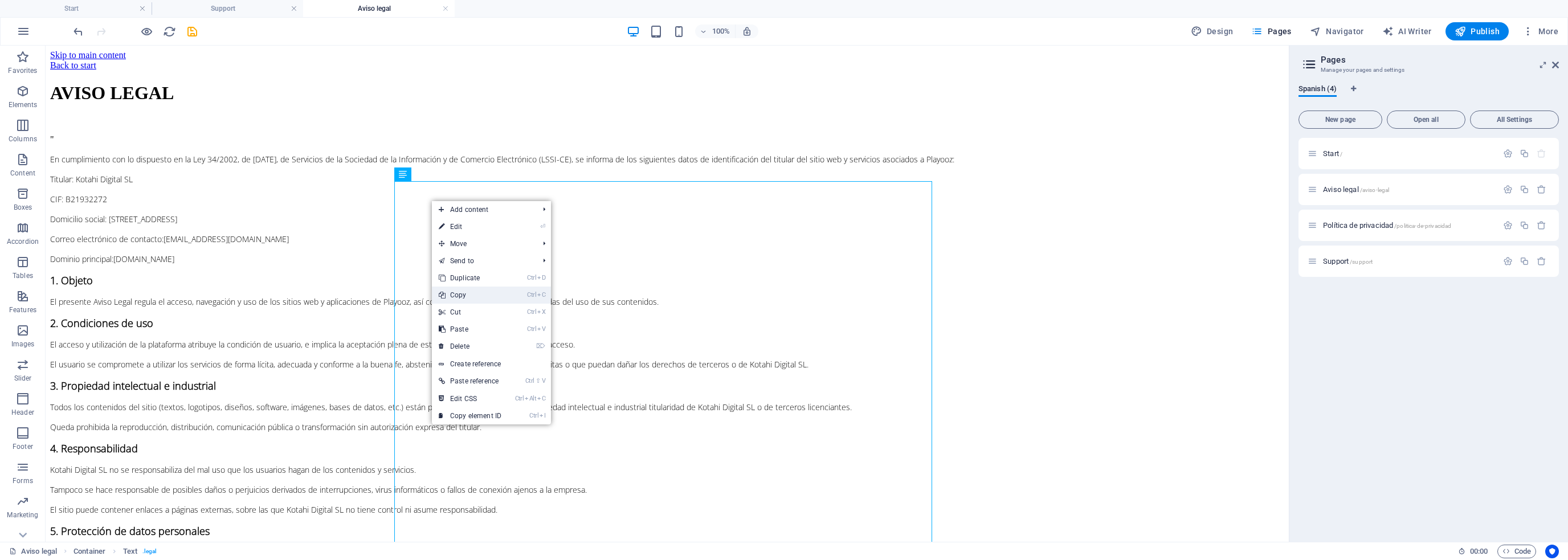
click at [476, 293] on link "Ctrl C Copy" at bounding box center [470, 295] width 76 height 17
click at [1340, 261] on span "Support /support" at bounding box center [1348, 261] width 50 height 9
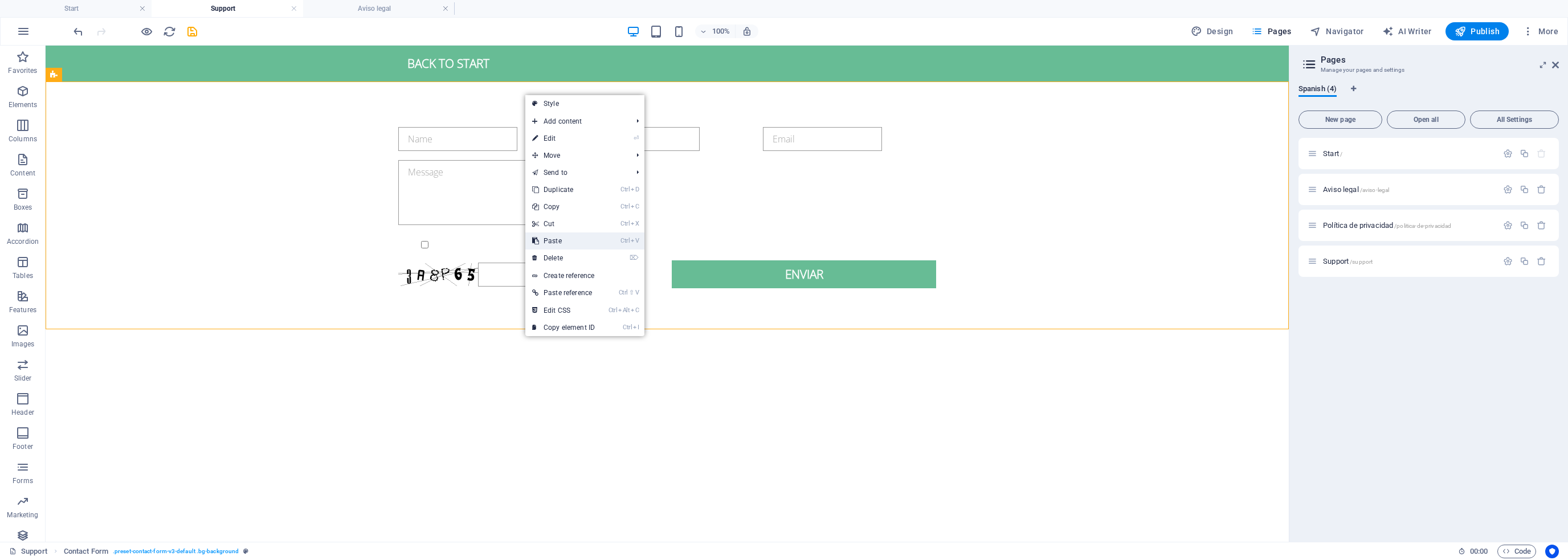
click at [564, 238] on link "Ctrl V Paste" at bounding box center [563, 241] width 76 height 17
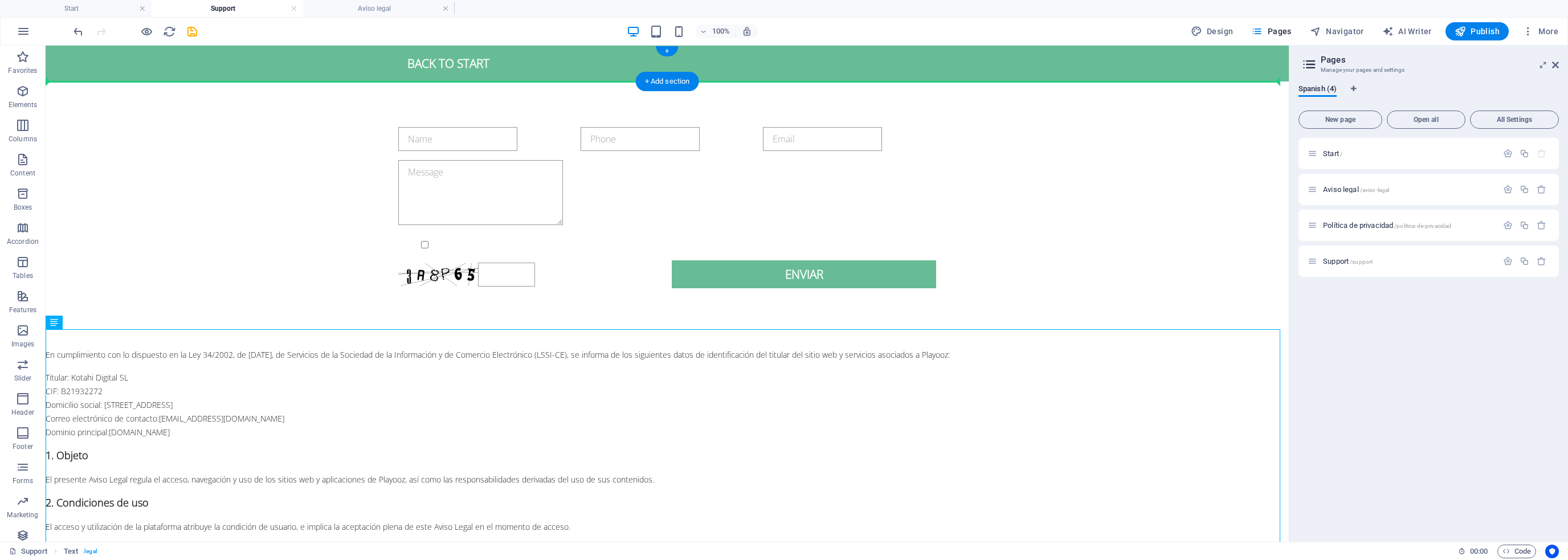
drag, startPoint x: 110, startPoint y: 337, endPoint x: 177, endPoint y: 79, distance: 266.6
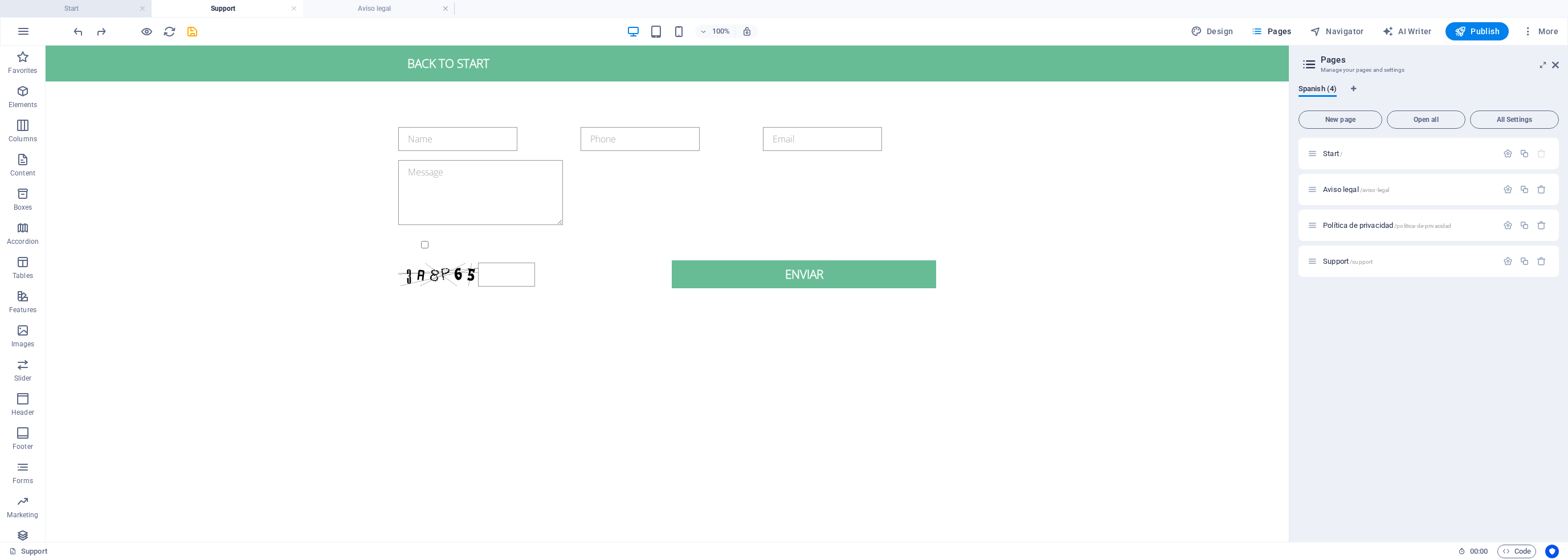
click at [100, 8] on h4 "Start" at bounding box center [76, 8] width 152 height 13
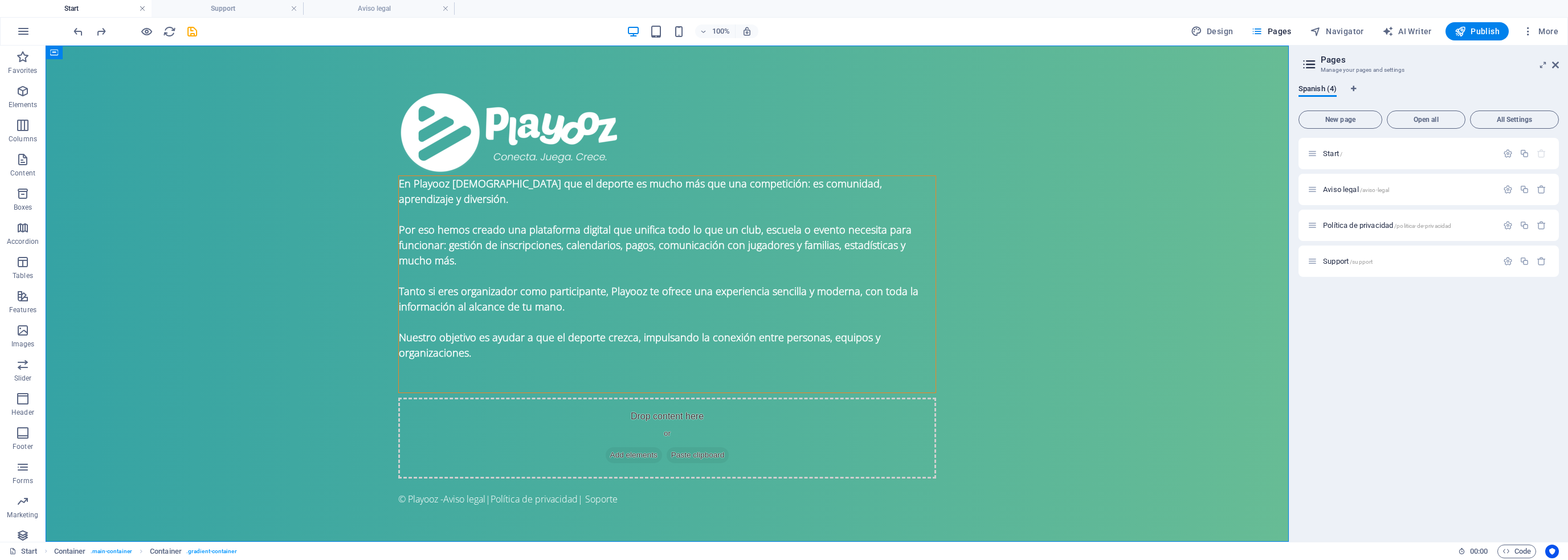
click at [141, 8] on link at bounding box center [142, 9] width 7 height 11
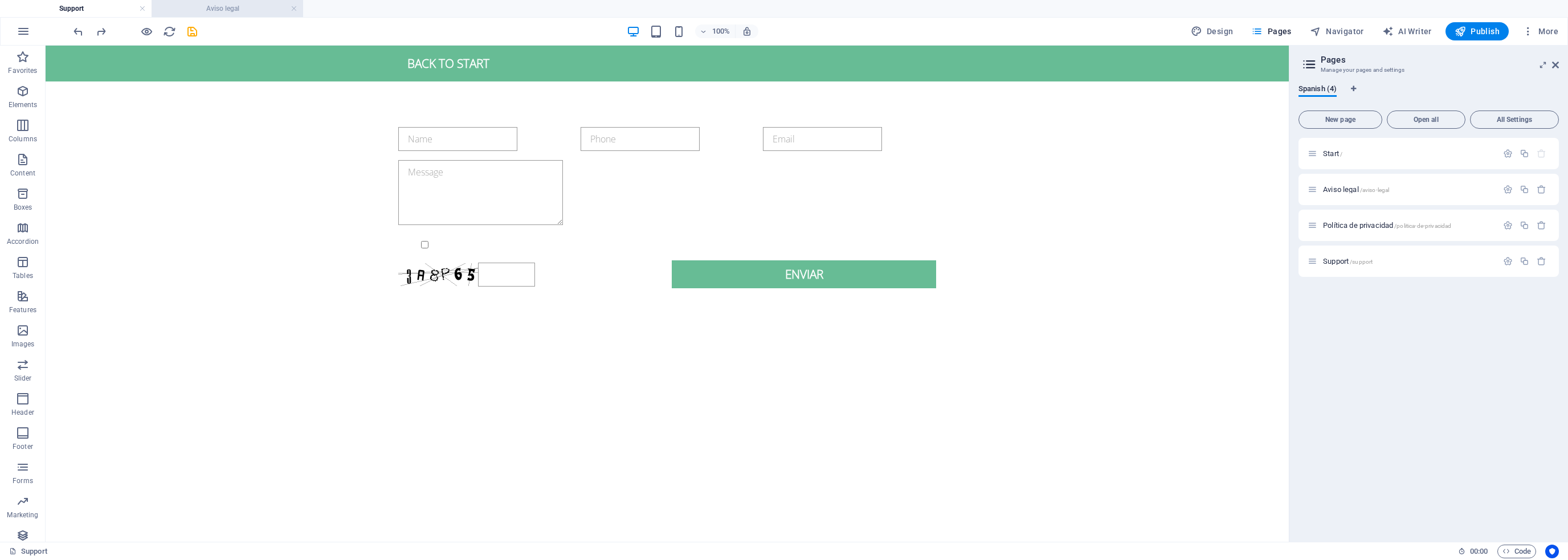
click at [192, 13] on h4 "Aviso legal" at bounding box center [227, 8] width 152 height 13
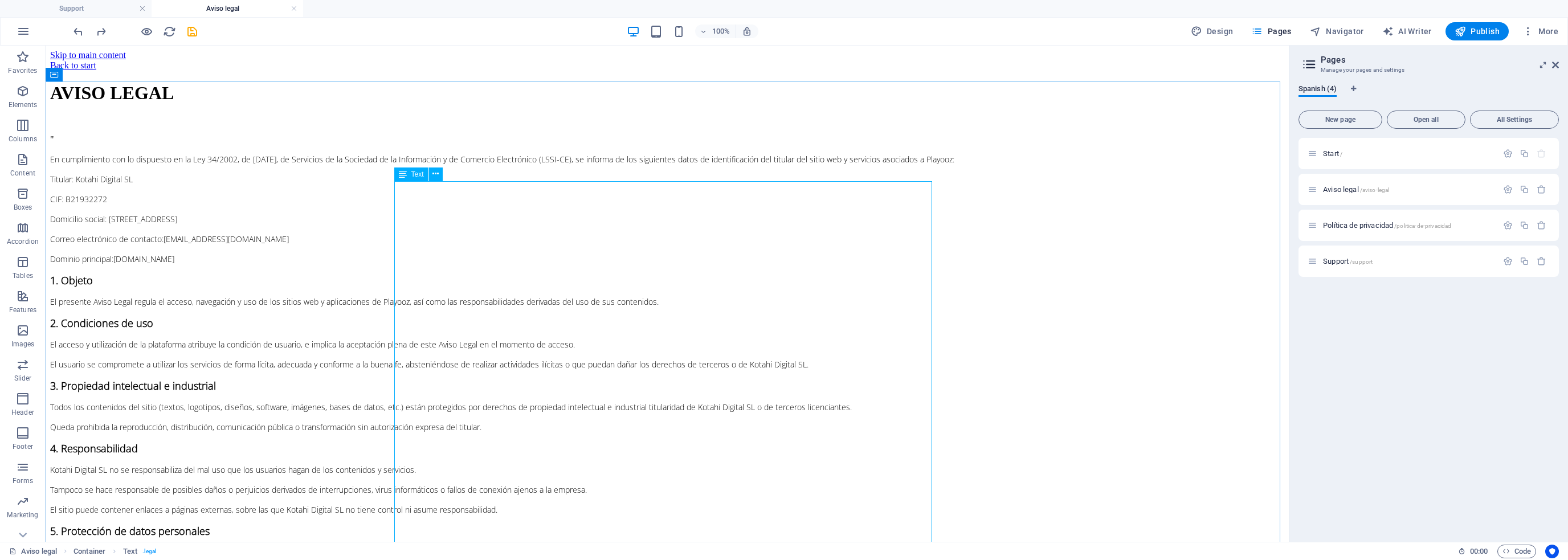
click at [420, 175] on span "Text" at bounding box center [418, 174] width 13 height 7
click at [390, 102] on div "AVISO LEGAL " En cumplimiento con lo dispuesto en la Ley 34/2002, de [DATE], de…" at bounding box center [667, 341] width 1234 height 517
click at [327, 104] on div "AVISO LEGAL " En cumplimiento con lo dispuesto en la Ley 34/2002, de [DATE], de…" at bounding box center [667, 341] width 1234 height 517
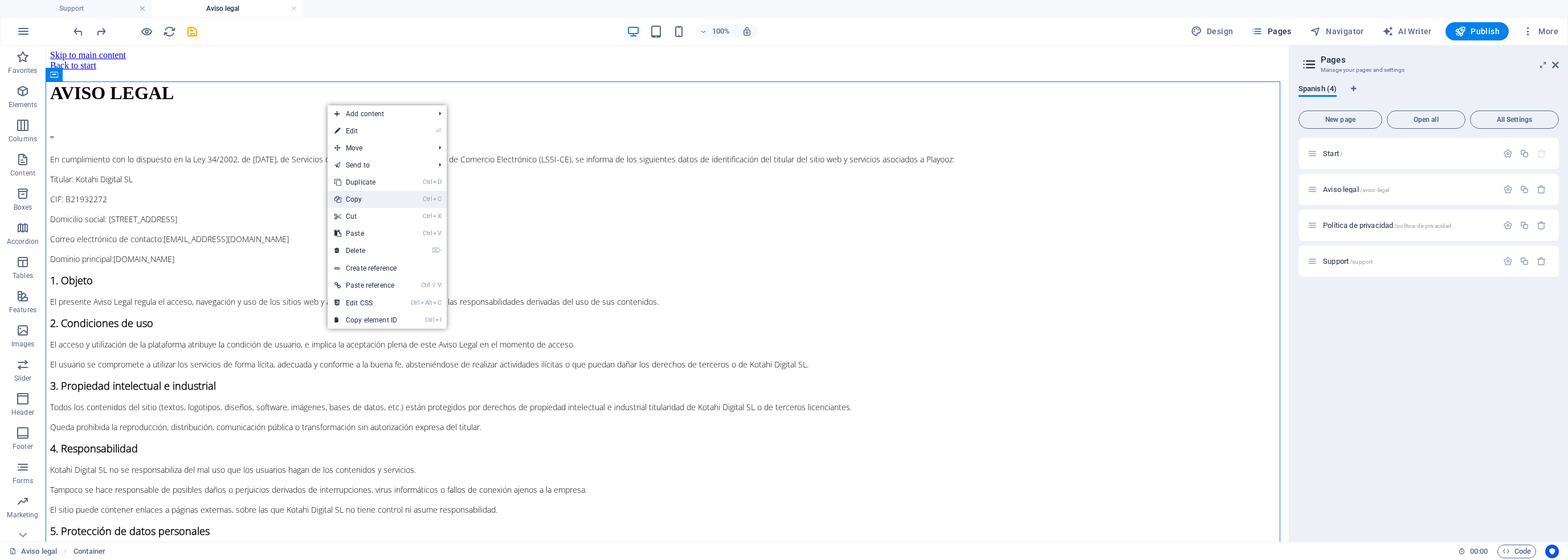
click at [366, 199] on link "Ctrl C Copy" at bounding box center [366, 200] width 76 height 17
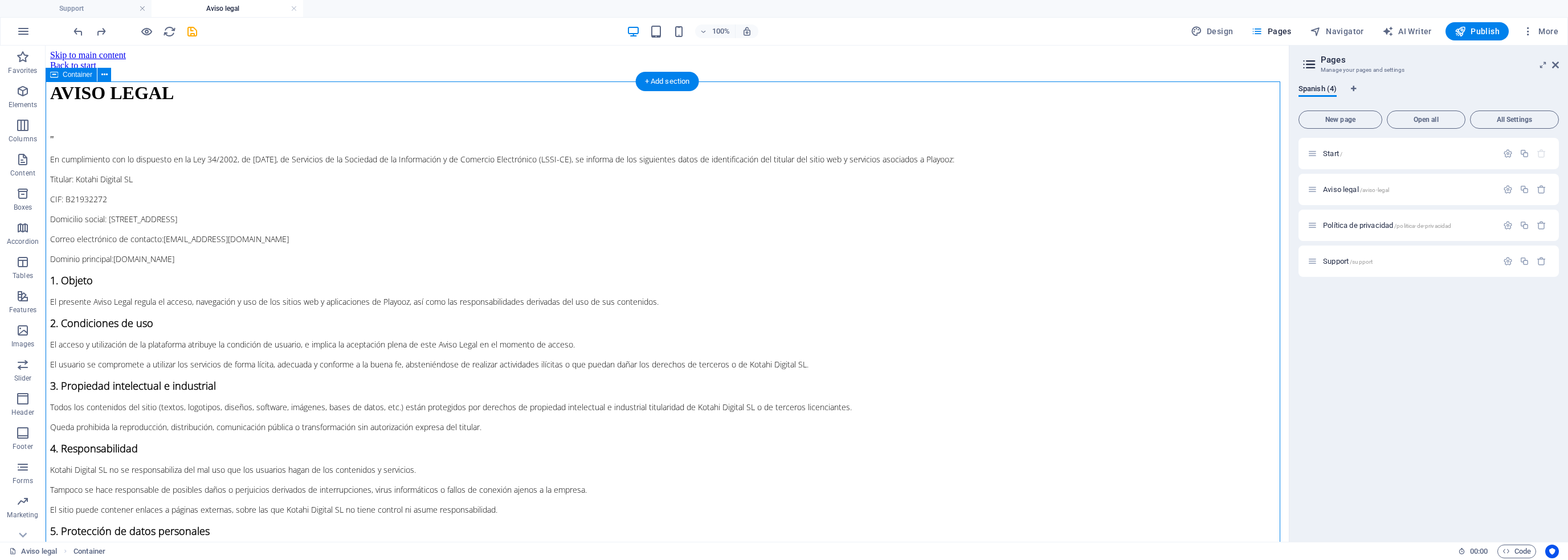
click at [257, 177] on div "AVISO LEGAL " En cumplimiento con lo dispuesto en la Ley 34/2002, de [DATE], de…" at bounding box center [667, 341] width 1234 height 517
click at [110, 4] on h4 "Support" at bounding box center [76, 8] width 152 height 13
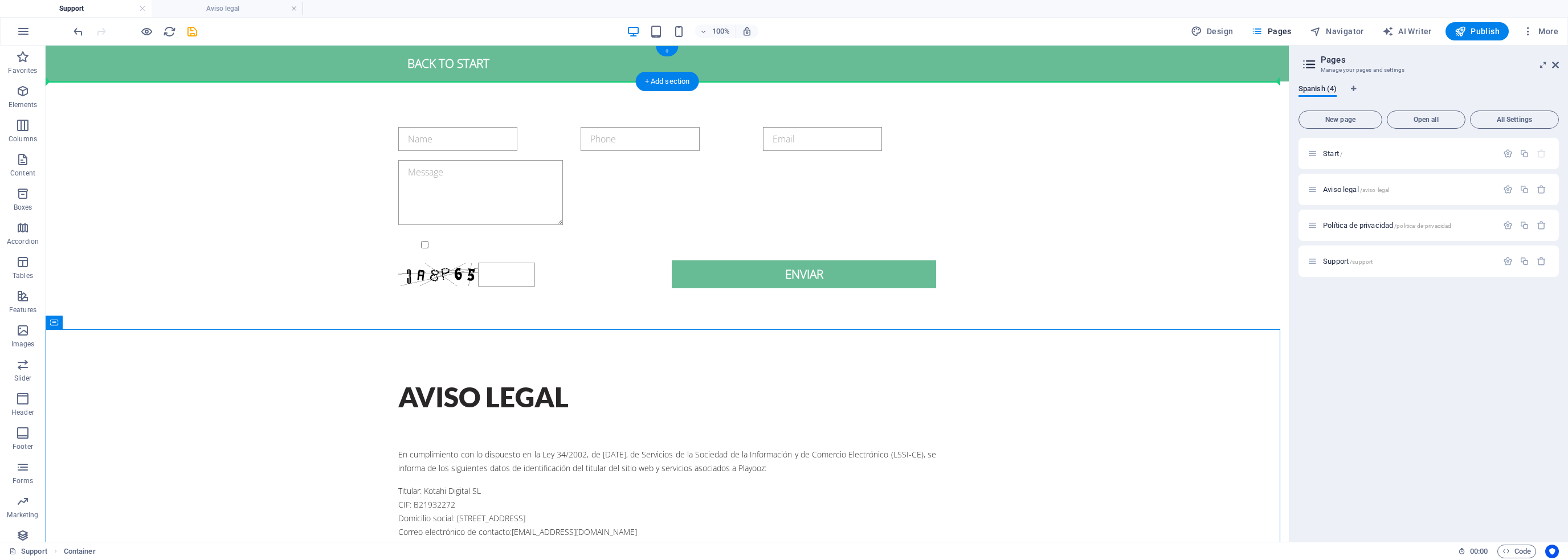
drag, startPoint x: 332, startPoint y: 346, endPoint x: 305, endPoint y: 68, distance: 279.3
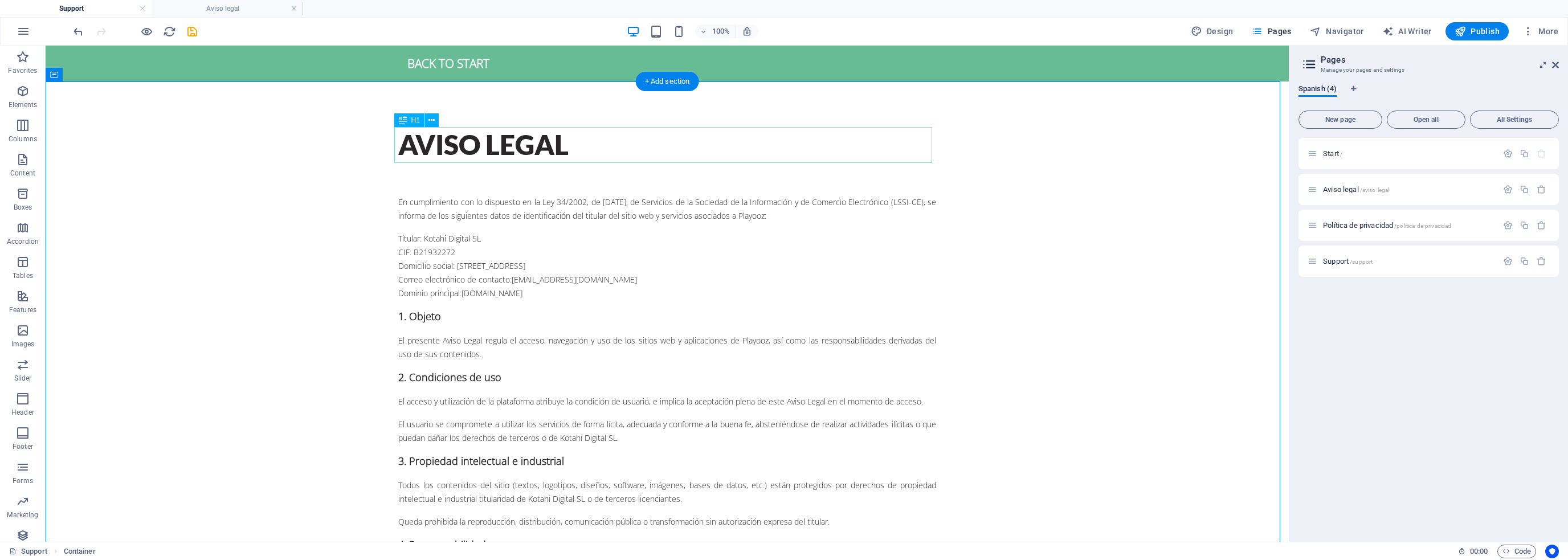
click at [459, 143] on div "AVISO LEGAL" at bounding box center [667, 144] width 538 height 35
click at [481, 146] on div "AVISO LEGAL" at bounding box center [667, 144] width 538 height 35
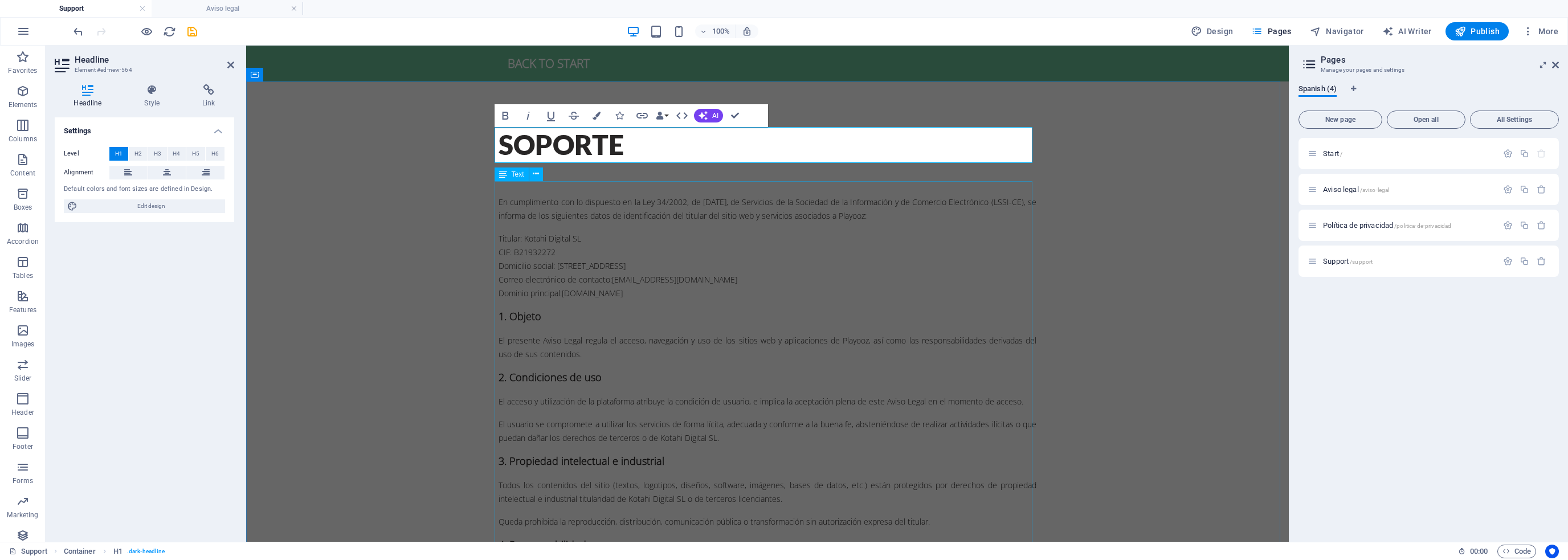
click at [592, 192] on div "" En cumplimiento con lo dispuesto en la Ley 34/2002, de [DATE], de Servicios d…" at bounding box center [767, 462] width 538 height 562
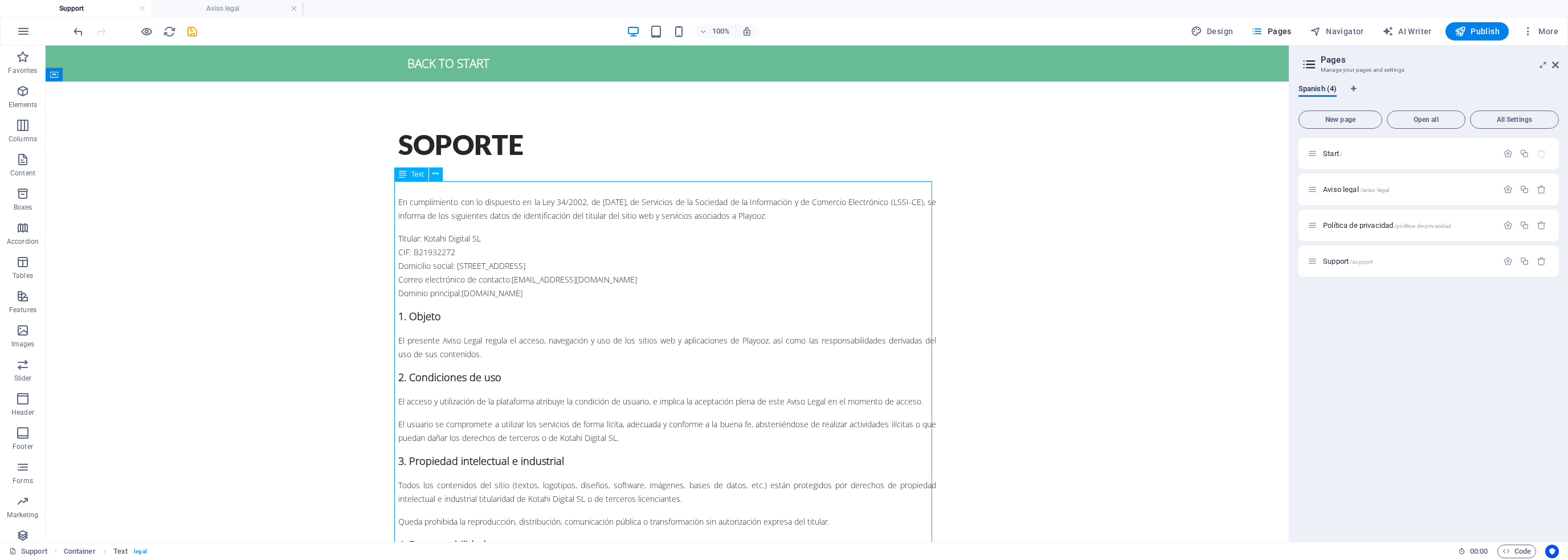
click at [443, 190] on div "" En cumplimiento con lo dispuesto en la Ley 34/2002, de [DATE], de Servicios d…" at bounding box center [667, 462] width 538 height 562
click at [418, 204] on div "" En cumplimiento con lo dispuesto en la Ley 34/2002, de [DATE], de Servicios d…" at bounding box center [667, 462] width 538 height 562
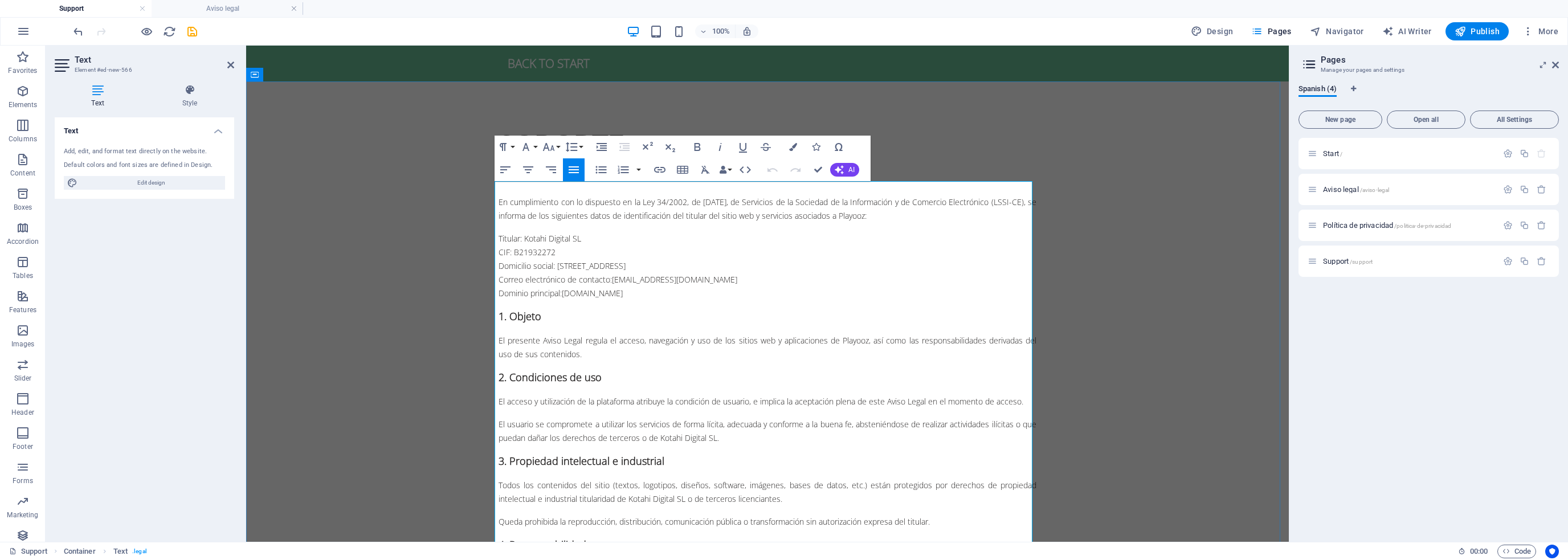
click at [561, 206] on span "En cumplimiento con lo dispuesto en la Ley 34/2002, de [DATE], de Servicios de …" at bounding box center [767, 209] width 538 height 25
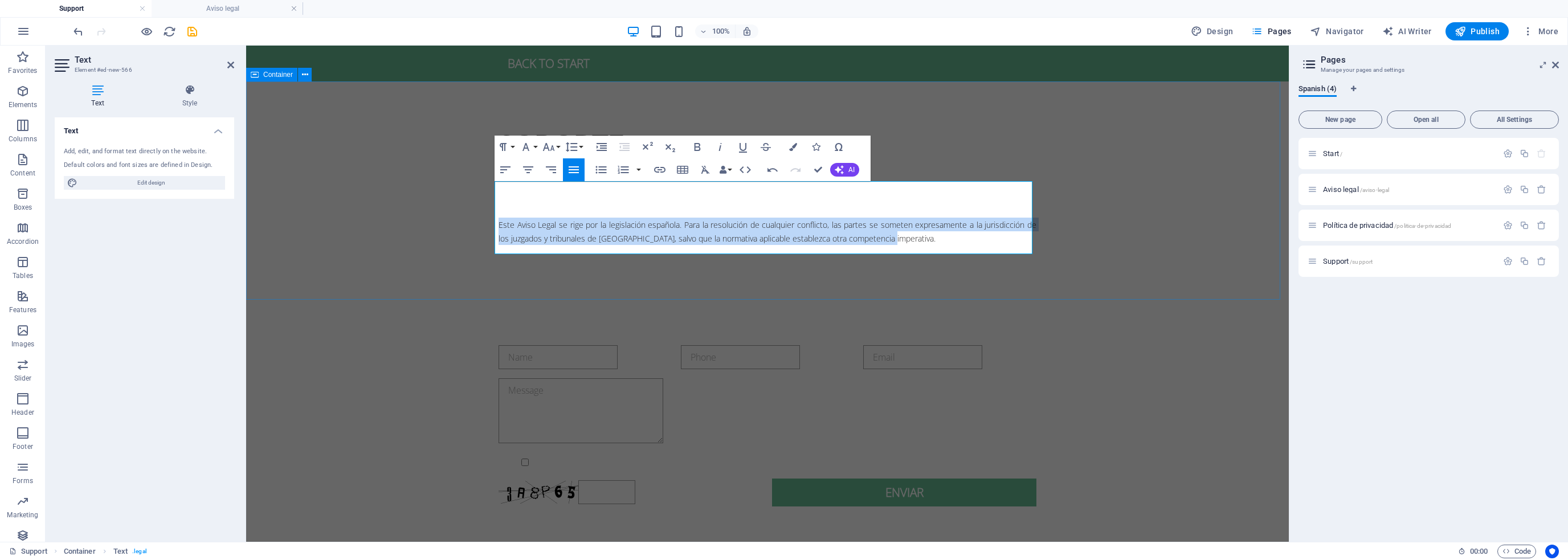
drag, startPoint x: 902, startPoint y: 239, endPoint x: 445, endPoint y: 227, distance: 457.2
click at [445, 227] on div "SOPORTE " Este Aviso Legal se rige por la legislación española. Para la resoluc…" at bounding box center [767, 190] width 1043 height 217
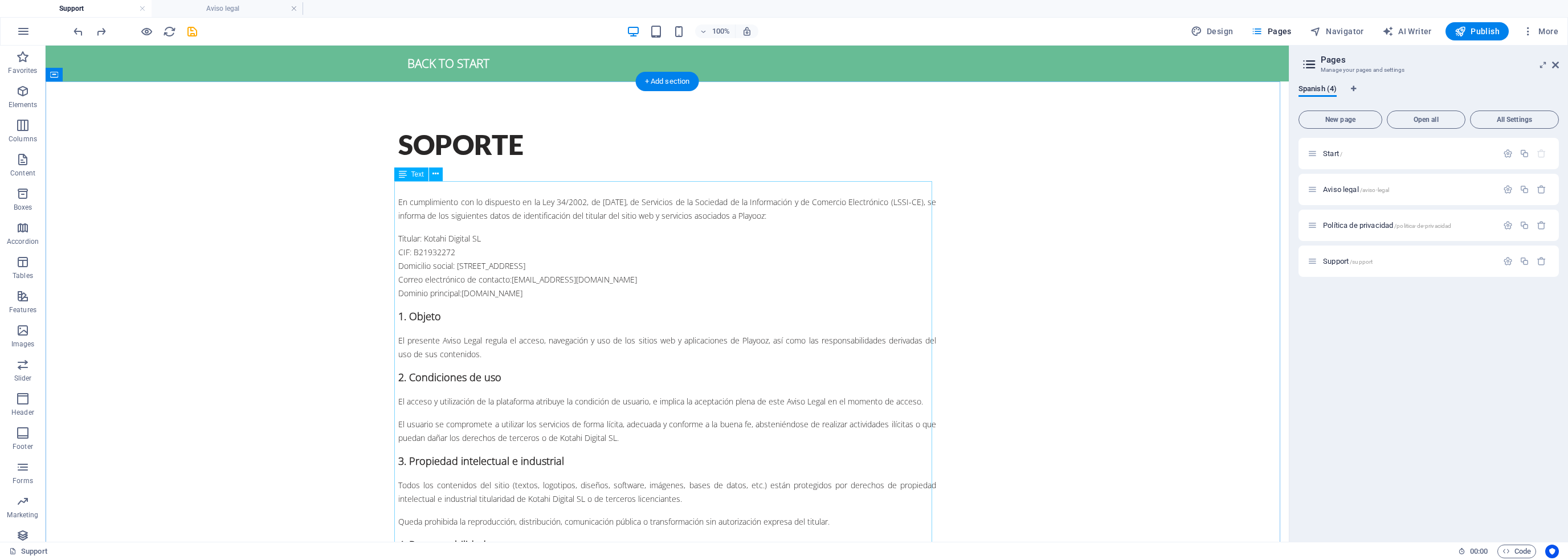
click at [458, 196] on div "" En cumplimiento con lo dispuesto en la Ley 34/2002, de [DATE], de Servicios d…" at bounding box center [667, 462] width 538 height 562
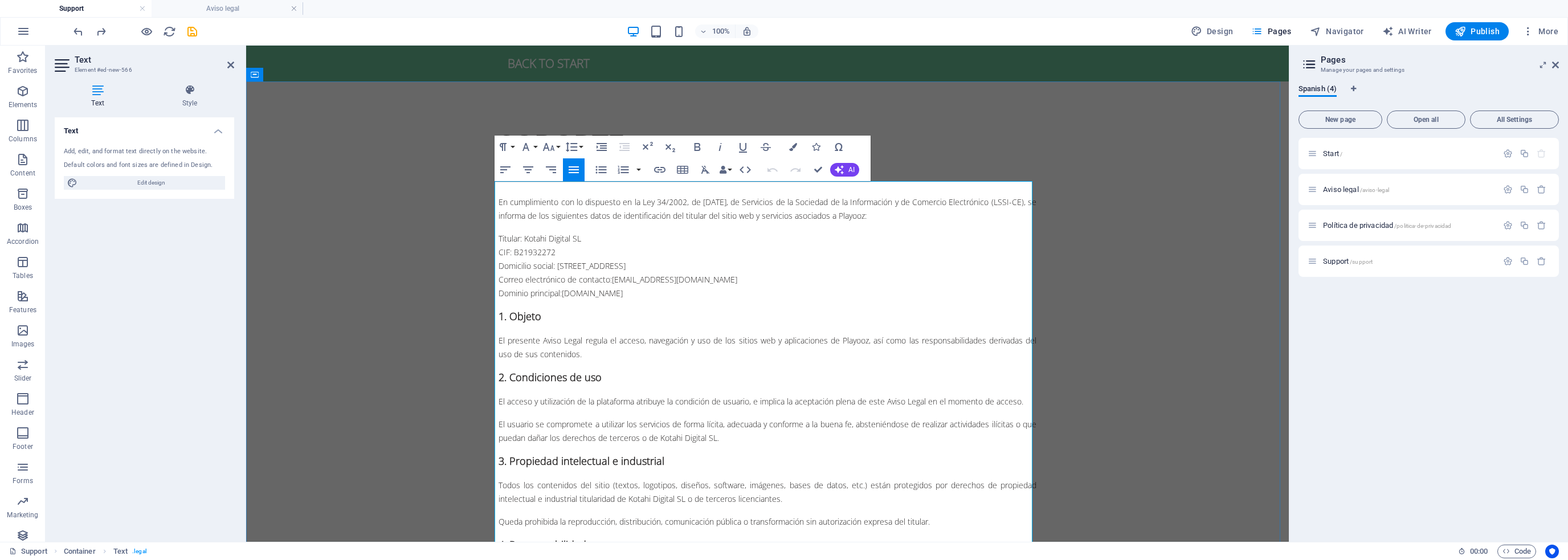
click at [581, 206] on span "En cumplimiento con lo dispuesto en la Ley 34/2002, de [DATE], de Servicios de …" at bounding box center [767, 209] width 538 height 25
click at [545, 197] on span "En cumplimiento con lo dispuesto en la Ley 34/2002, de [DATE], de Servicios de …" at bounding box center [767, 209] width 538 height 25
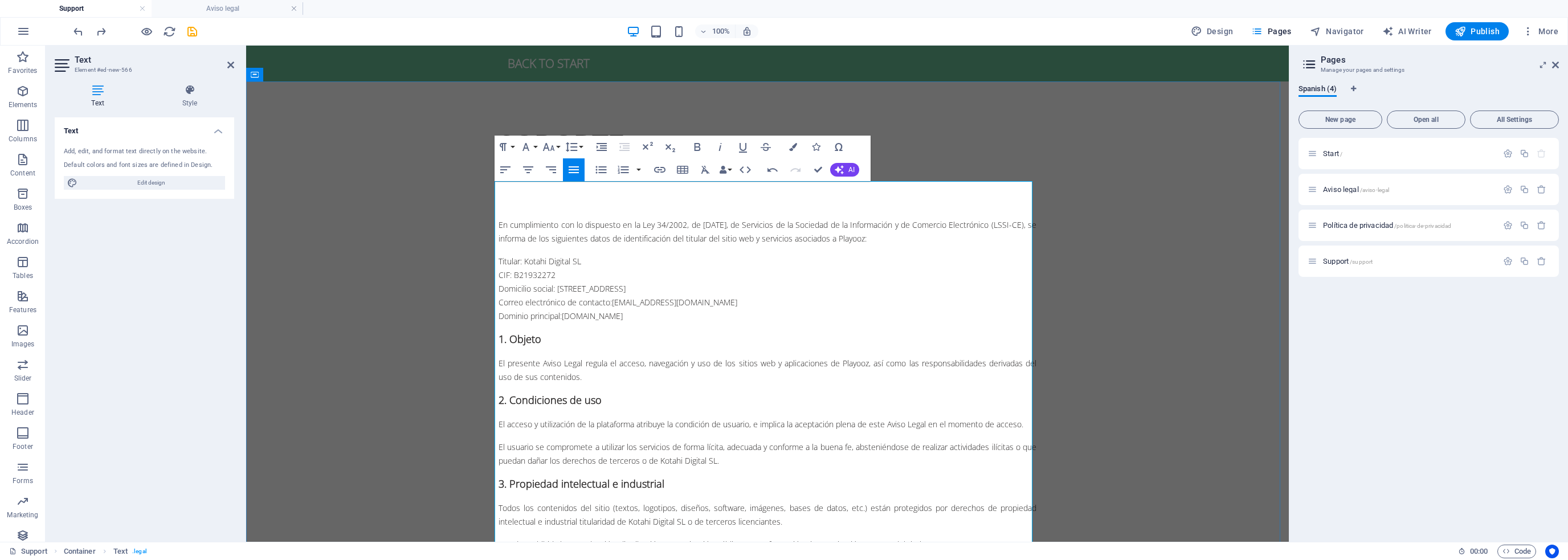
click at [544, 205] on p at bounding box center [767, 202] width 538 height 14
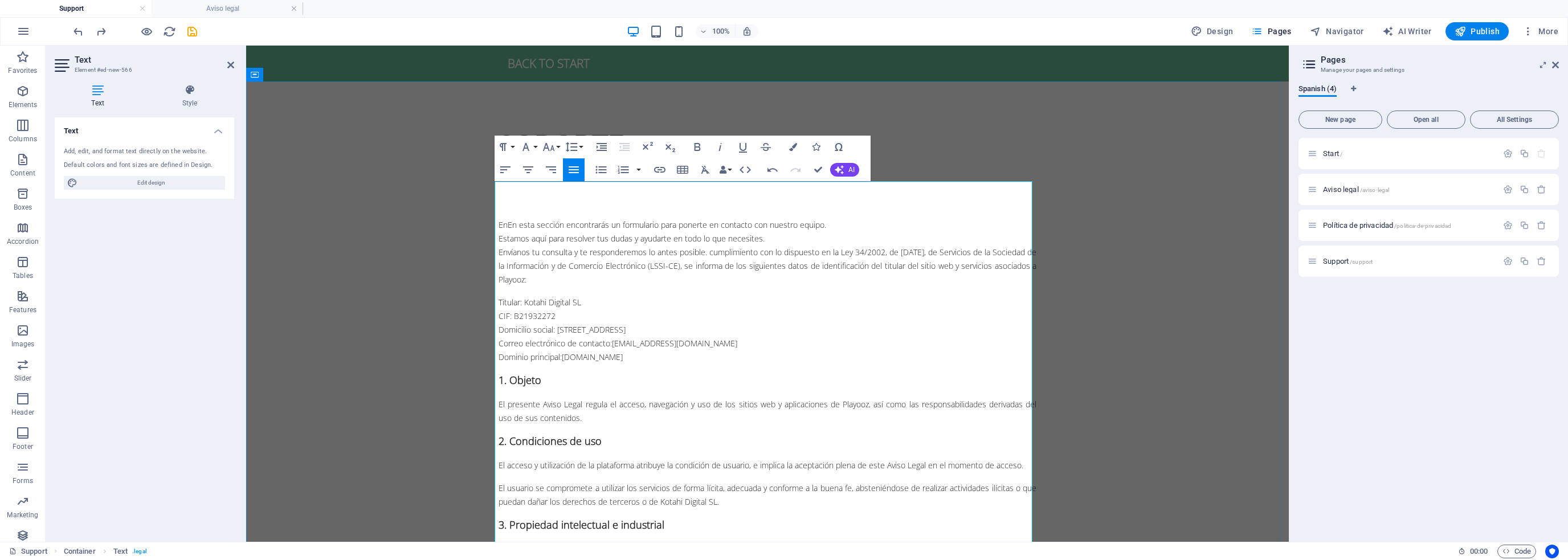
click at [503, 225] on span "EnEn esta sección encontrarás un formulario para ponerte en contacto con nuestr…" at bounding box center [767, 252] width 538 height 66
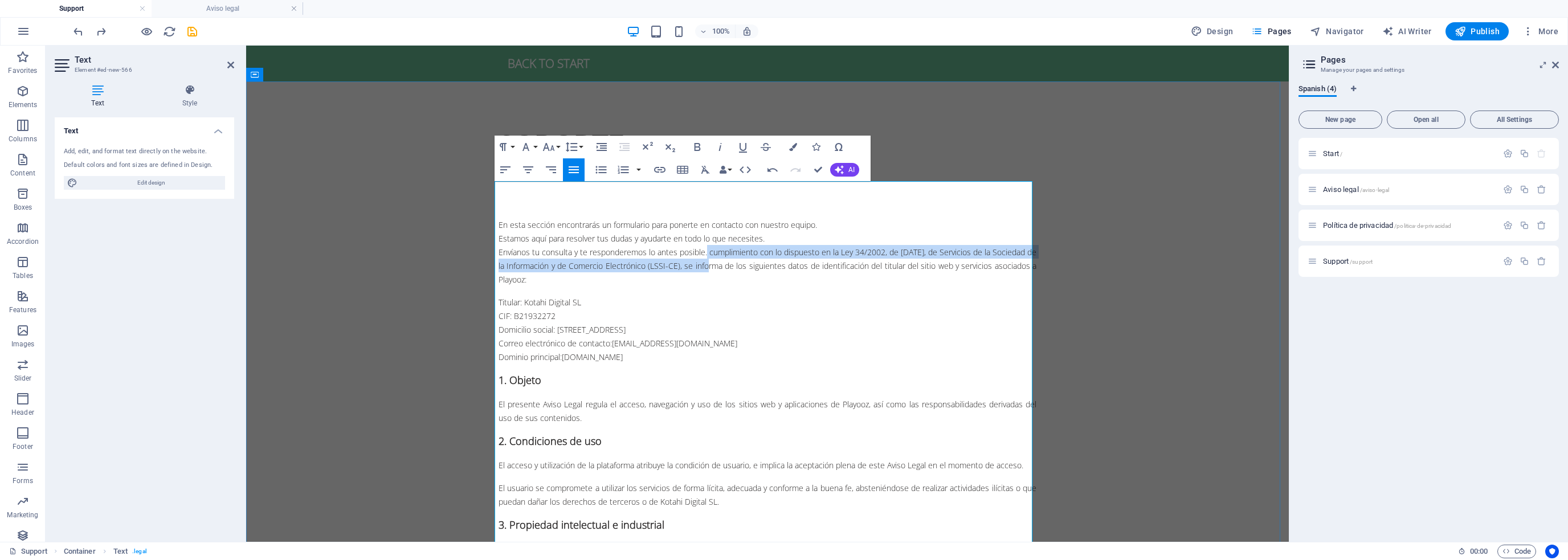
drag, startPoint x: 715, startPoint y: 251, endPoint x: 733, endPoint y: 267, distance: 24.1
click at [733, 267] on span "En esta sección encontrarás un formulario para ponerte en contacto con nuestro …" at bounding box center [767, 252] width 538 height 66
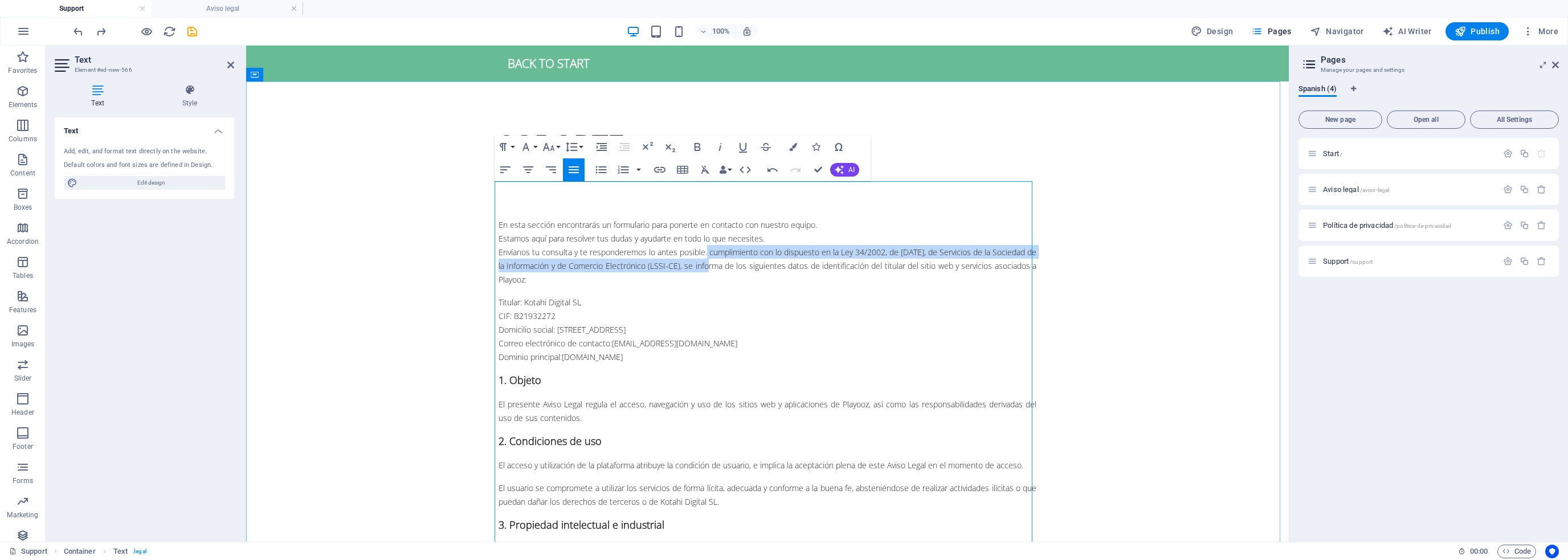
click at [715, 250] on span "En esta sección encontrarás un formulario para ponerte en contacto con nuestro …" at bounding box center [767, 252] width 538 height 66
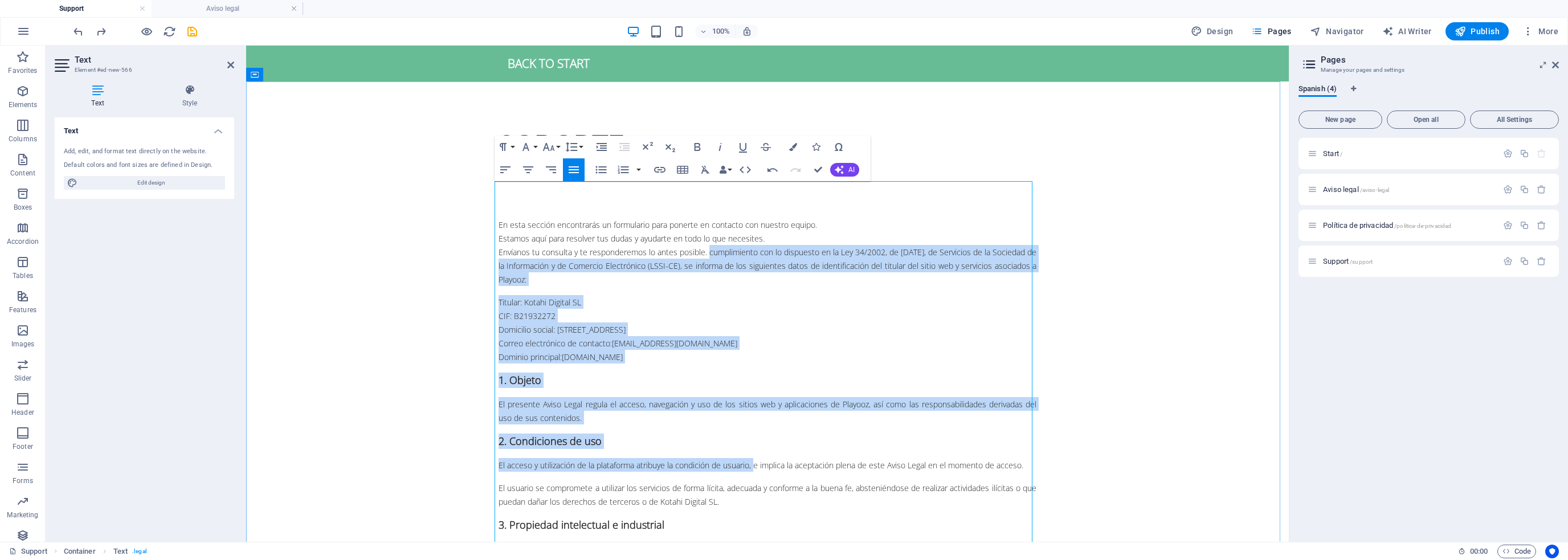
drag, startPoint x: 718, startPoint y: 253, endPoint x: 752, endPoint y: 459, distance: 208.8
click at [752, 460] on div "" En esta sección encontrarás un formulario para ponerte en contacto con nuestr…" at bounding box center [767, 493] width 538 height 626
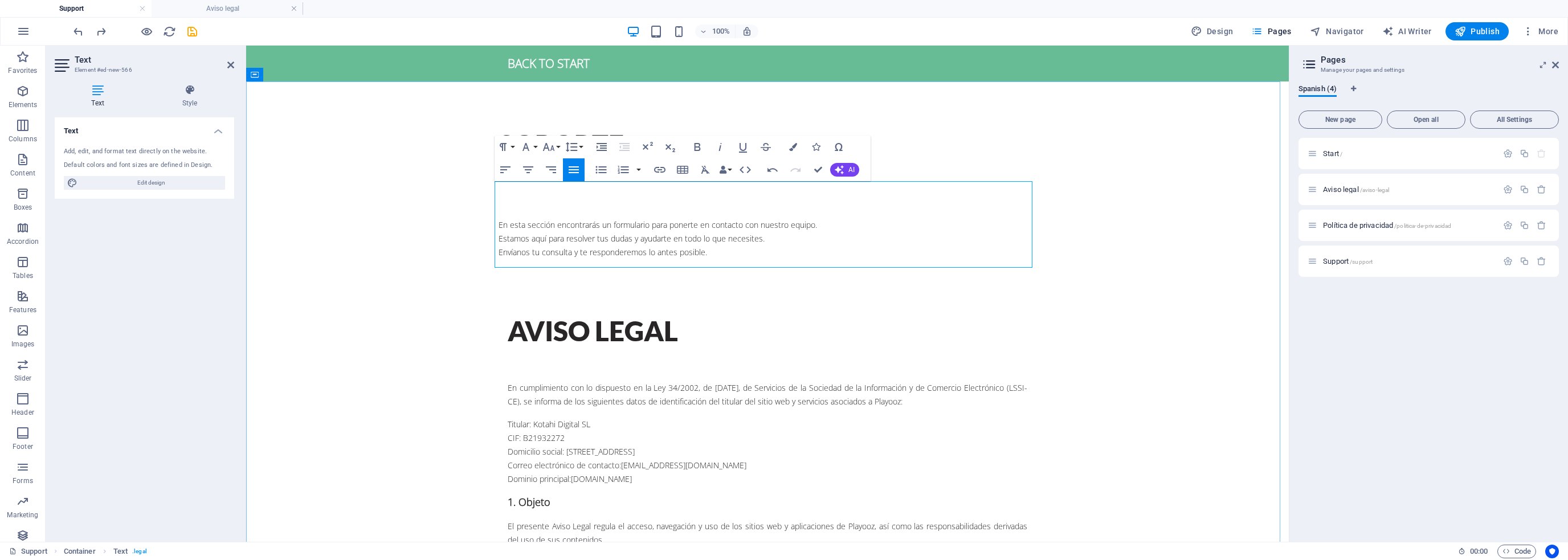
click at [535, 200] on p at bounding box center [767, 202] width 538 height 14
drag, startPoint x: 559, startPoint y: 196, endPoint x: 579, endPoint y: 231, distance: 40.3
click at [559, 196] on p at bounding box center [767, 202] width 538 height 14
click at [603, 315] on div "AVISO LEGAL" at bounding box center [767, 331] width 519 height 35
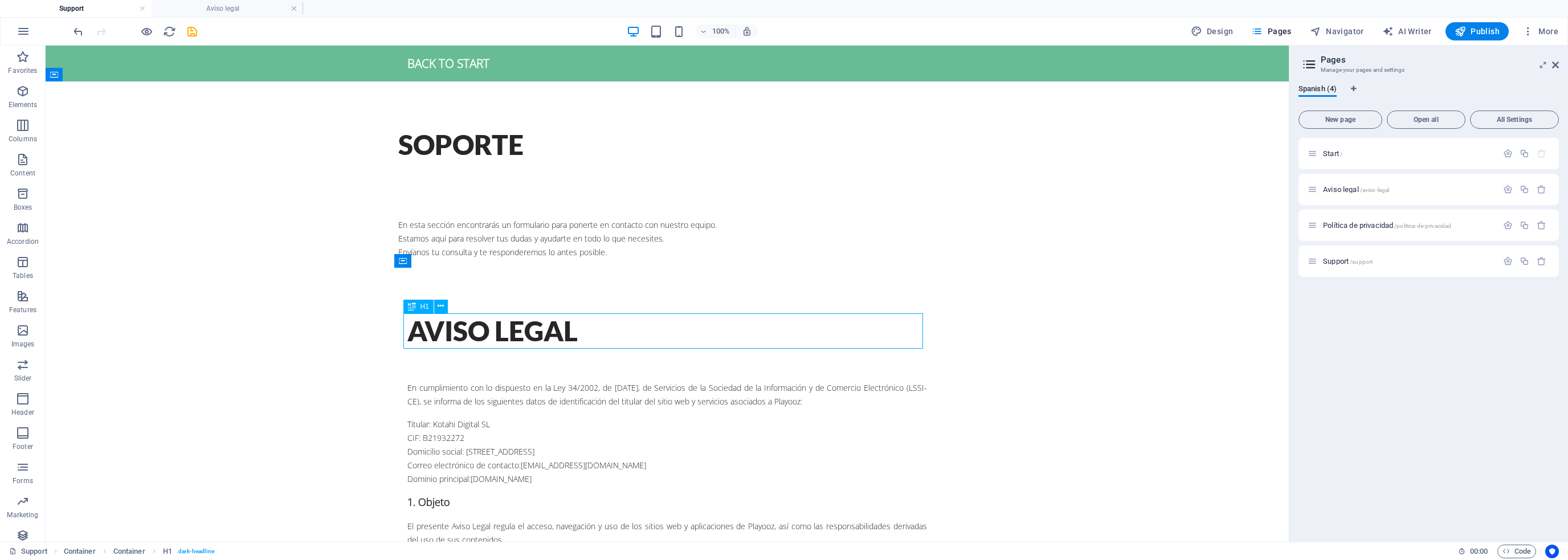
click at [641, 319] on div "AVISO LEGAL" at bounding box center [667, 331] width 519 height 35
click at [468, 197] on div "" En esta sección encontrarás un formulario para ponerte en contacto con nuestr…" at bounding box center [667, 219] width 538 height 78
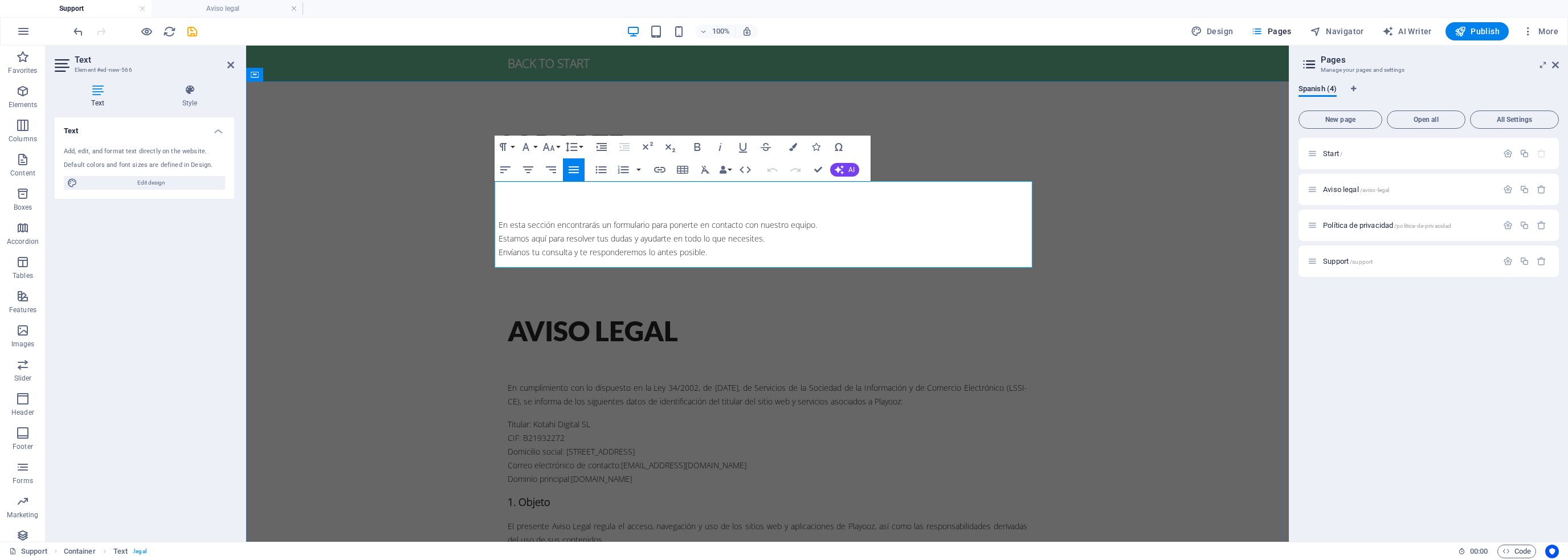
click at [583, 202] on p at bounding box center [767, 202] width 538 height 14
click at [567, 195] on p at bounding box center [767, 202] width 538 height 14
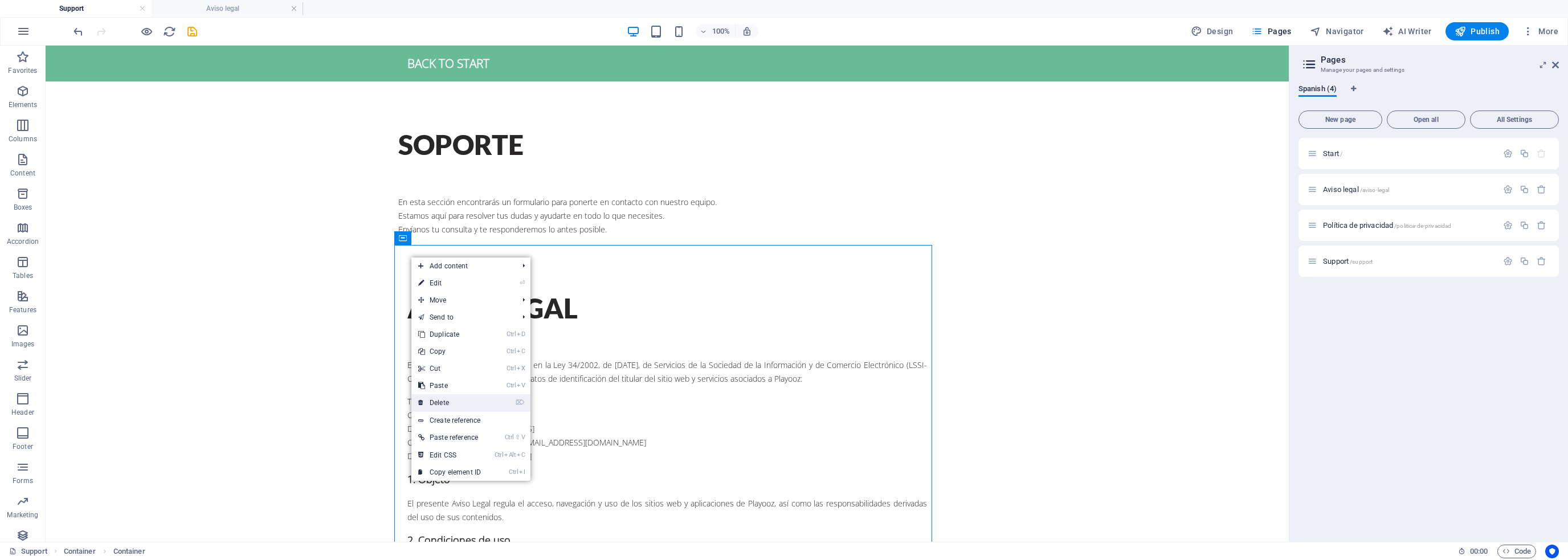
click at [454, 396] on link "⌦ Delete" at bounding box center [450, 403] width 76 height 17
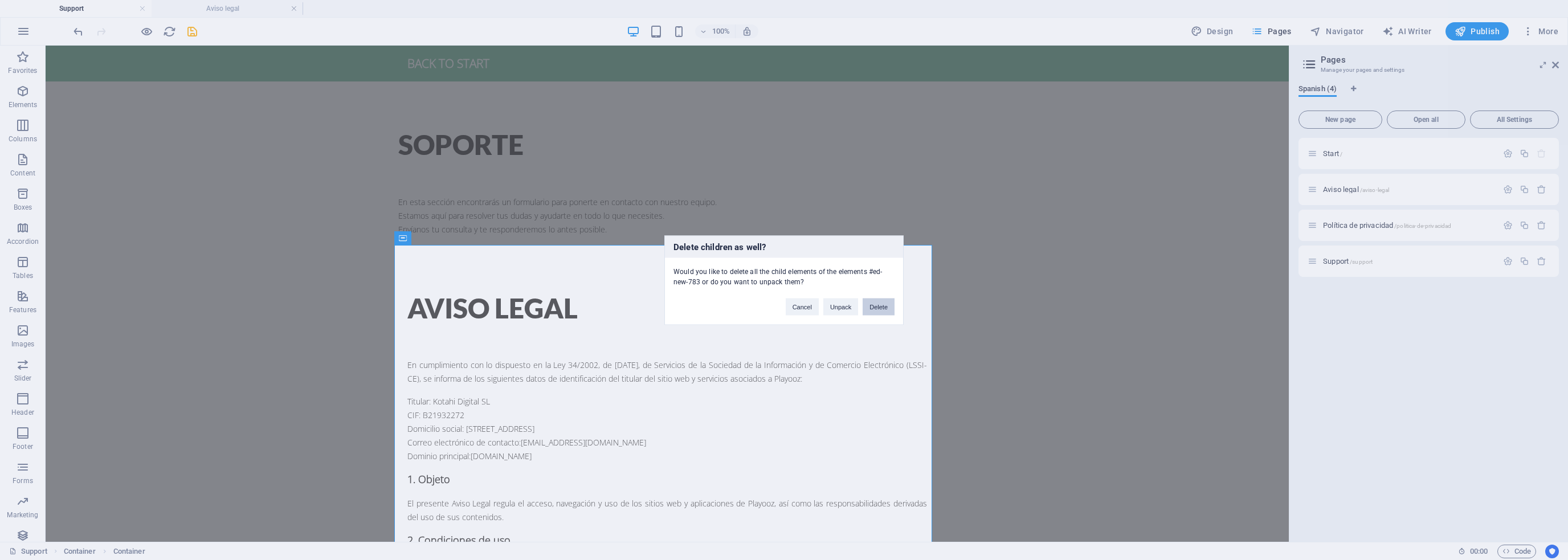
click at [874, 308] on button "Delete" at bounding box center [878, 307] width 32 height 17
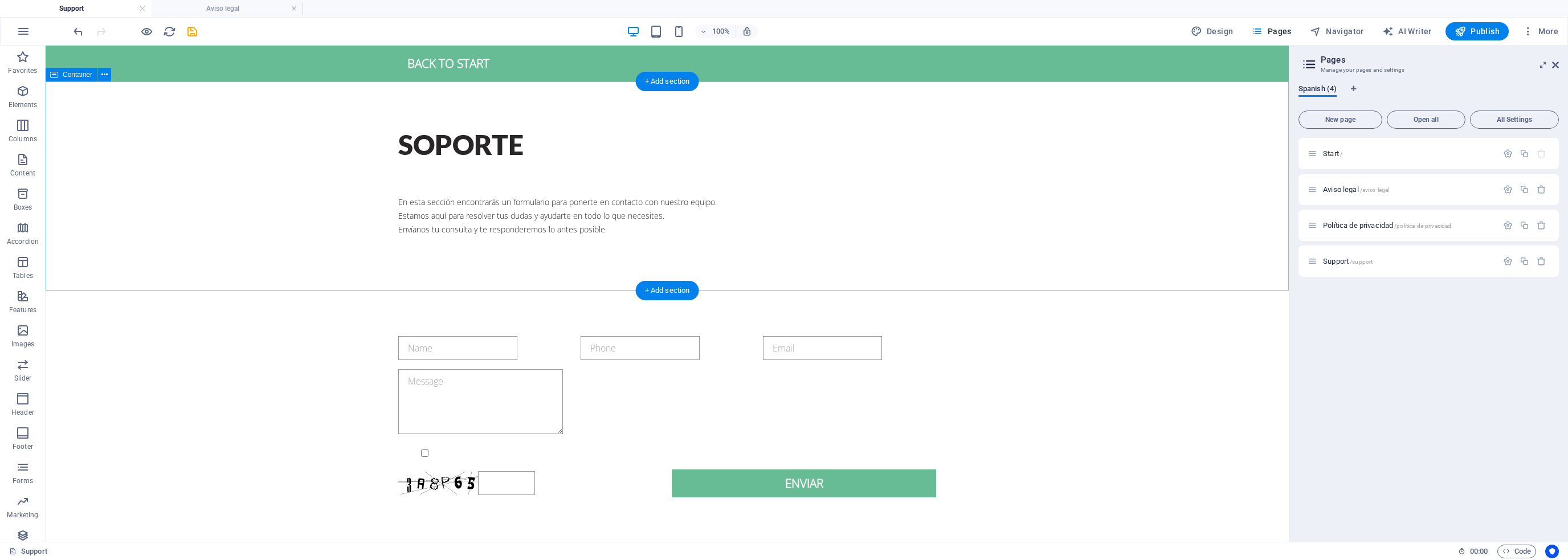
click at [416, 265] on div "SOPORTE " En esta sección encontrarás un formulario para ponerte en contacto co…" at bounding box center [668, 186] width 1243 height 209
click at [477, 164] on div at bounding box center [667, 172] width 538 height 18
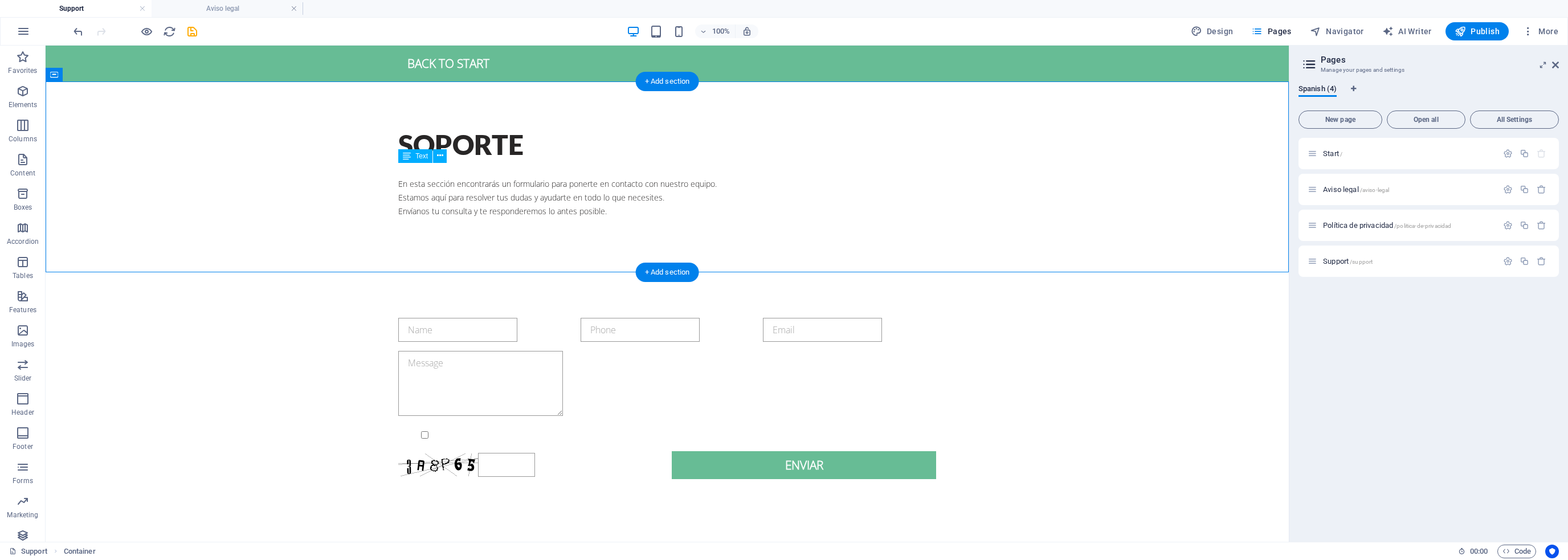
click at [494, 166] on div "" En esta sección encontrarás un formulario para ponerte en contacto con nuestr…" at bounding box center [667, 190] width 538 height 55
click at [490, 174] on div "" En esta sección encontrarás un formulario para ponerte en contacto con nuestr…" at bounding box center [667, 190] width 538 height 55
click at [490, 175] on div "" En esta sección encontrarás un formulario para ponerte en contacto con nuestr…" at bounding box center [667, 190] width 538 height 55
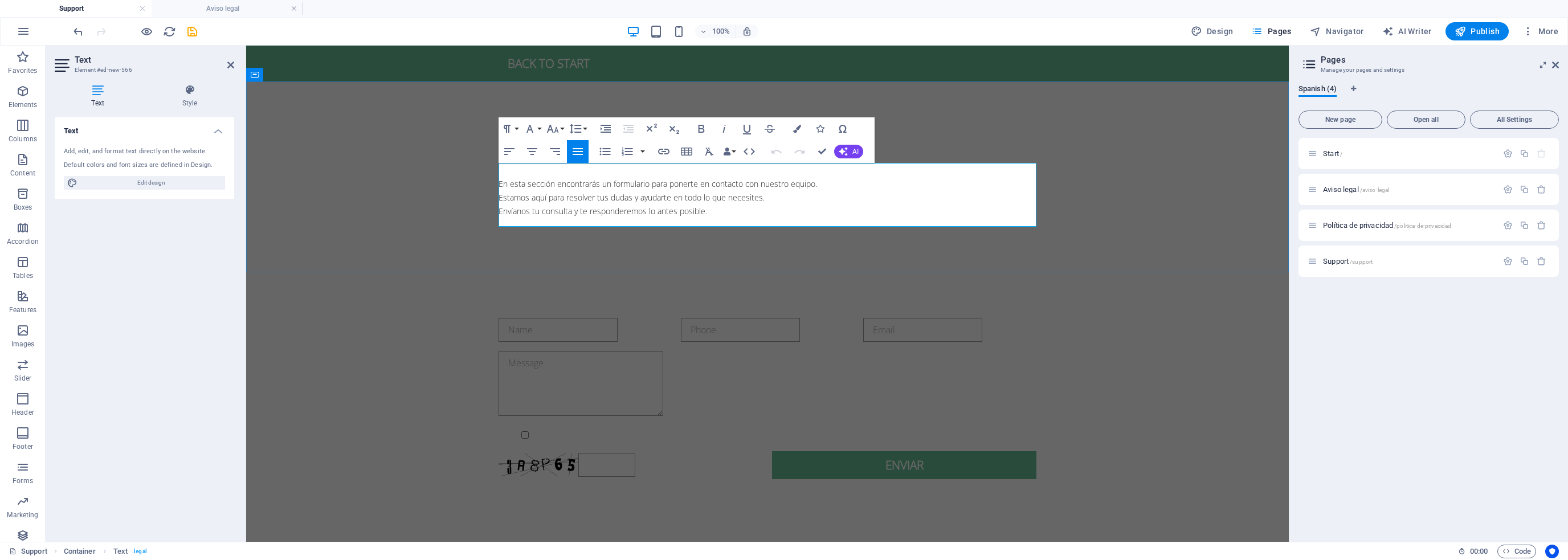
click at [573, 186] on span "En esta sección encontrarás un formulario para ponerte en contacto con nuestro …" at bounding box center [658, 197] width 319 height 38
click at [550, 243] on div "SOPORTE " En esta sección encontrarás un formulario para ponerte en contacto co…" at bounding box center [767, 177] width 1043 height 190
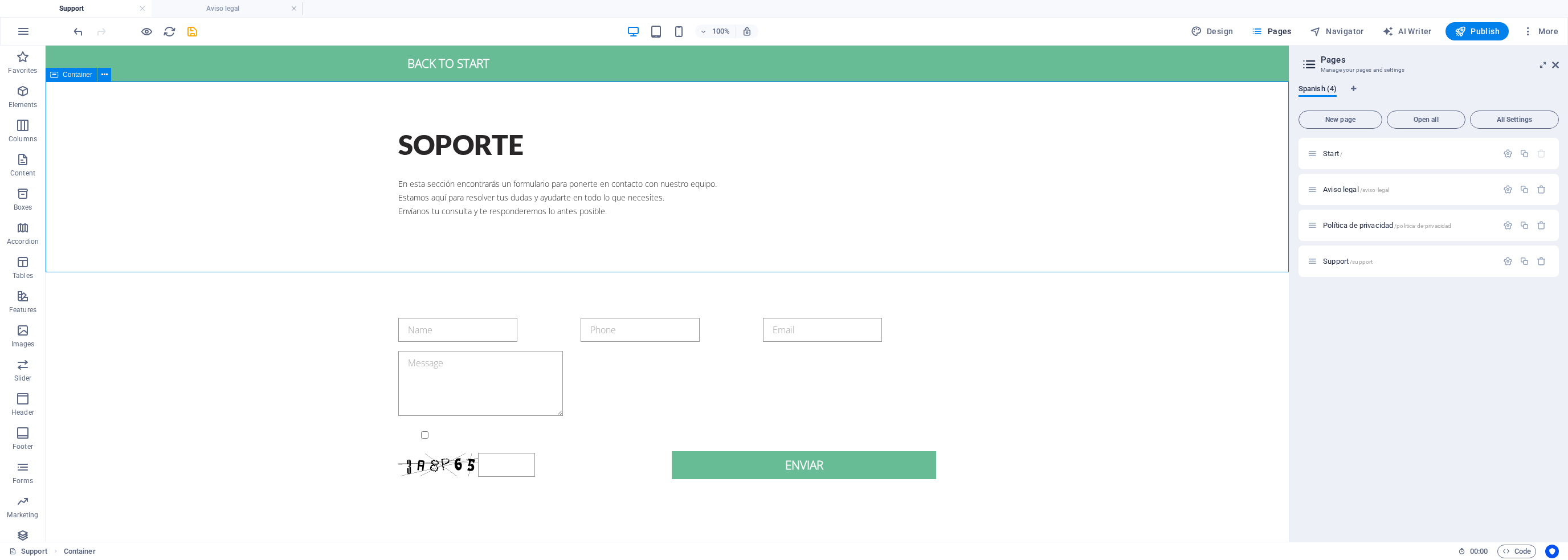
click at [494, 241] on div "SOPORTE " En esta sección encontrarás un formulario para ponerte en contacto co…" at bounding box center [668, 177] width 1243 height 190
click at [490, 244] on div "SOPORTE " En esta sección encontrarás un formulario para ponerte en contacto co…" at bounding box center [668, 177] width 1243 height 190
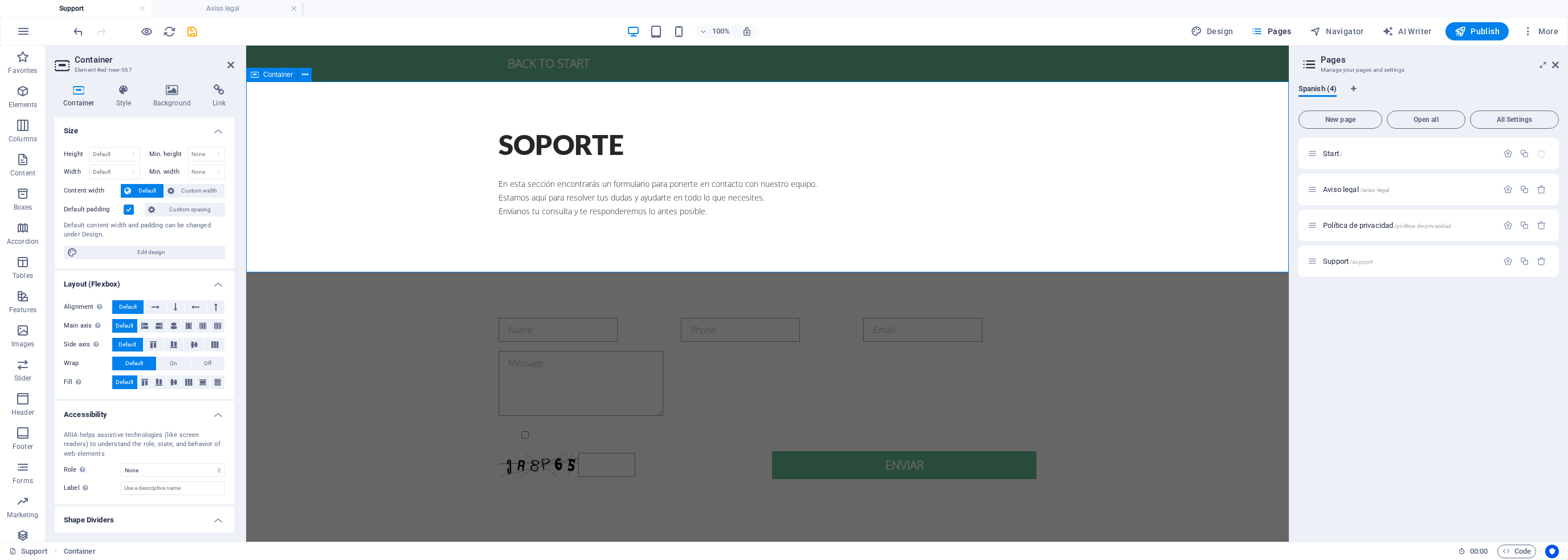
click at [529, 241] on div "SOPORTE " En esta sección encontrarás un formulario para ponerte en contacto co…" at bounding box center [767, 177] width 1043 height 190
click at [684, 269] on div "SOPORTE " En esta sección encontrarás un formulario para ponerte en contacto co…" at bounding box center [767, 177] width 1043 height 190
click at [691, 243] on div "SOPORTE " En esta sección encontrarás un formulario para ponerte en contacto co…" at bounding box center [767, 177] width 1043 height 190
click at [552, 233] on div "SOPORTE " En esta sección encontrarás un formulario para ponerte en contacto co…" at bounding box center [767, 177] width 1043 height 190
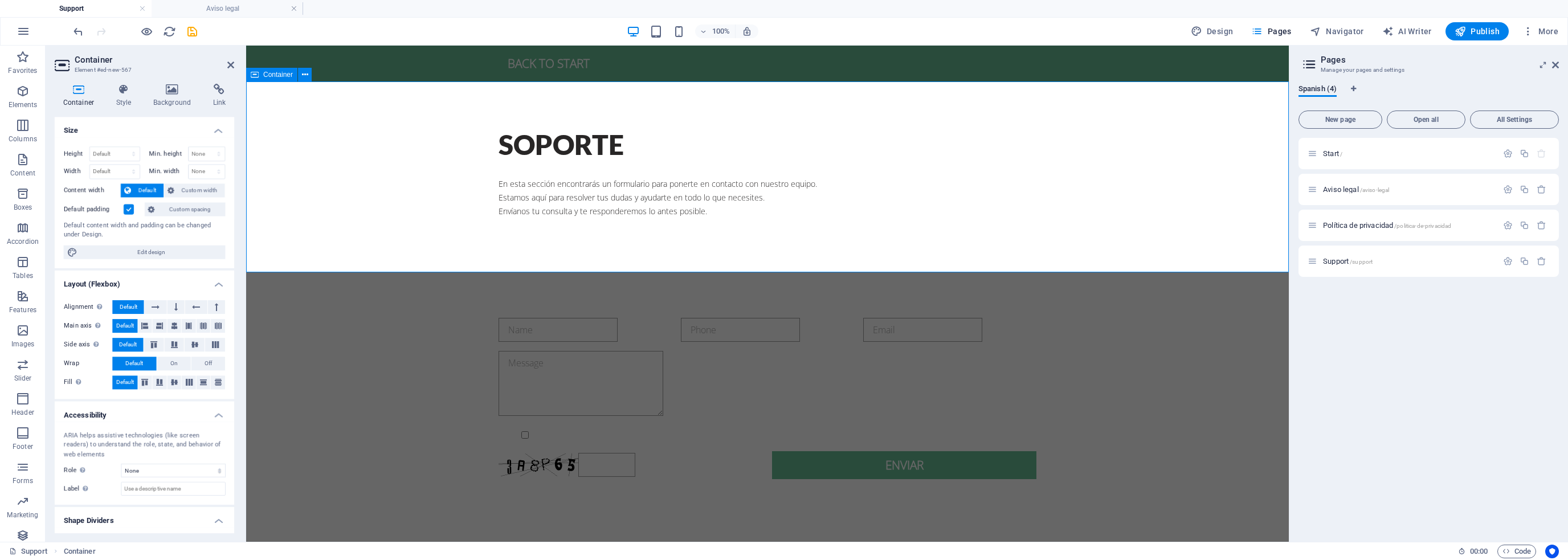
click at [552, 233] on div "SOPORTE " En esta sección encontrarás un formulario para ponerte en contacto co…" at bounding box center [767, 177] width 1043 height 190
click at [430, 298] on div "{{ 'content.forms.privacy'|trans }} Unreadable? Regenerate Enviar" at bounding box center [767, 399] width 1043 height 253
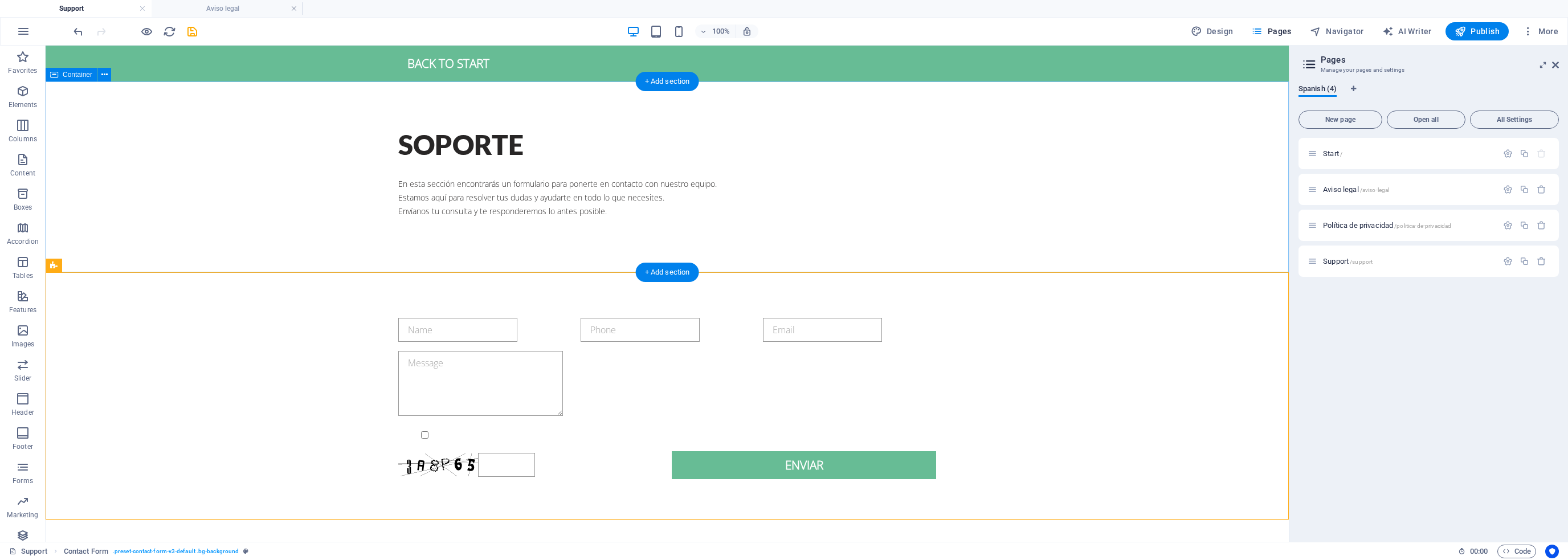
click at [571, 251] on div "SOPORTE " En esta sección encontrarás un formulario para ponerte en contacto co…" at bounding box center [668, 177] width 1243 height 190
click at [75, 77] on span "Container" at bounding box center [77, 74] width 30 height 7
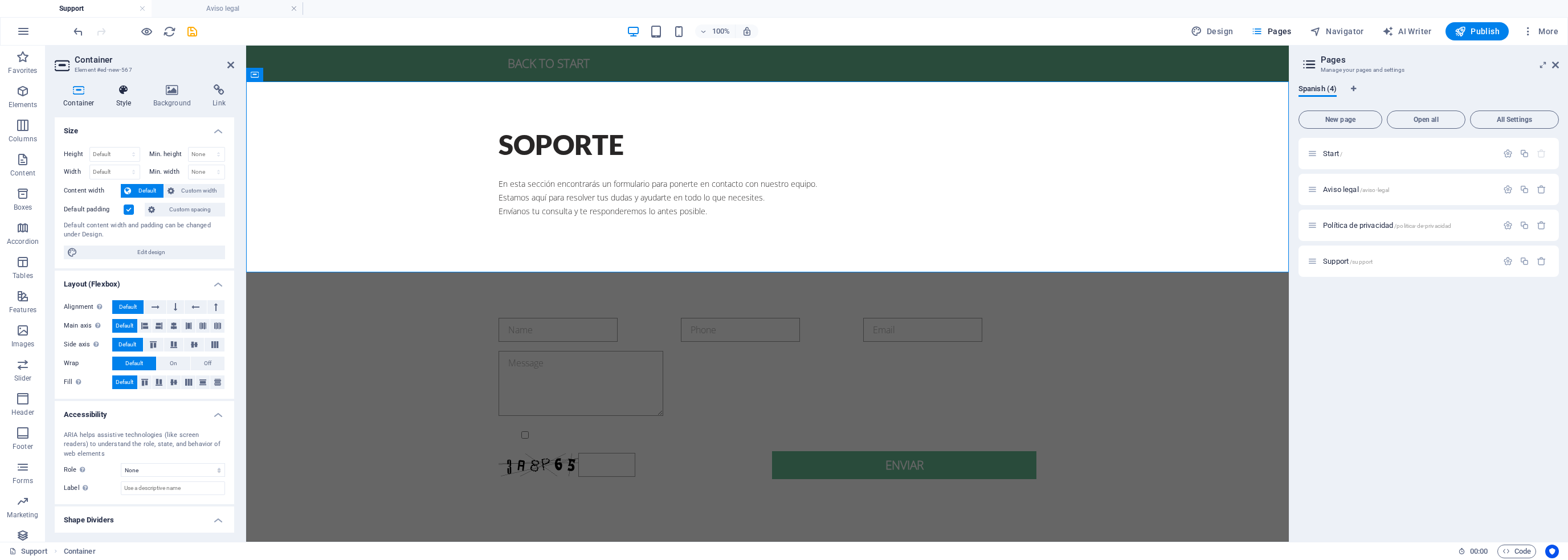
click at [132, 94] on icon at bounding box center [124, 90] width 33 height 11
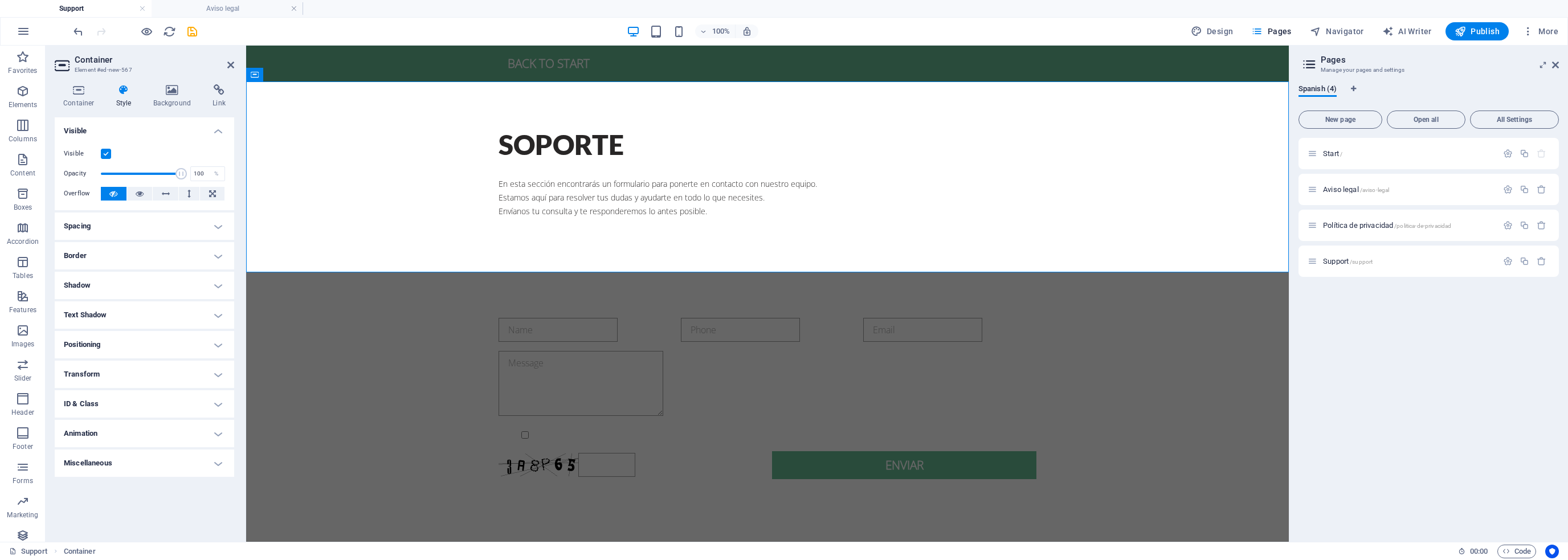
click at [145, 219] on h4 "Spacing" at bounding box center [144, 226] width 180 height 27
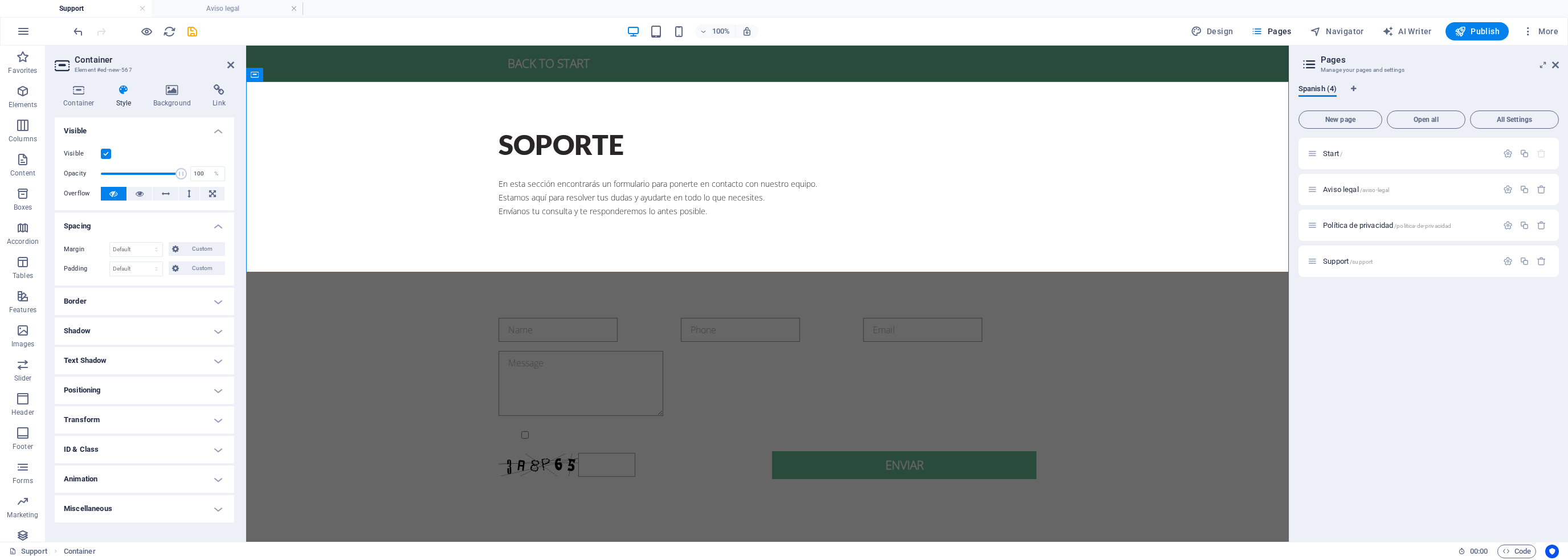
click at [145, 219] on h4 "Spacing" at bounding box center [144, 223] width 180 height 21
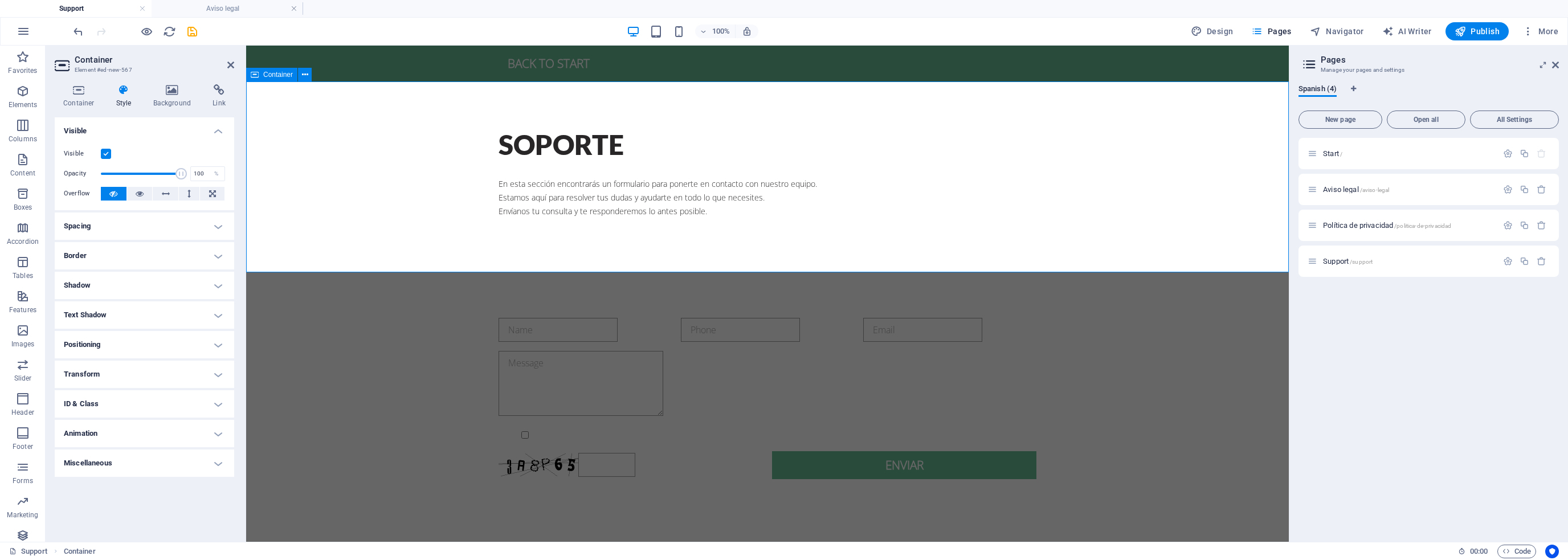
click at [527, 241] on div "SOPORTE " En esta sección encontrarás un formulario para ponerte en contacto co…" at bounding box center [767, 177] width 1043 height 190
click at [609, 191] on div "" En esta sección encontrarás un formulario para ponerte en contacto con nuestr…" at bounding box center [767, 190] width 538 height 55
click at [716, 211] on div "" En esta sección encontrarás un formulario para ponerte en contacto con nuestr…" at bounding box center [767, 190] width 538 height 55
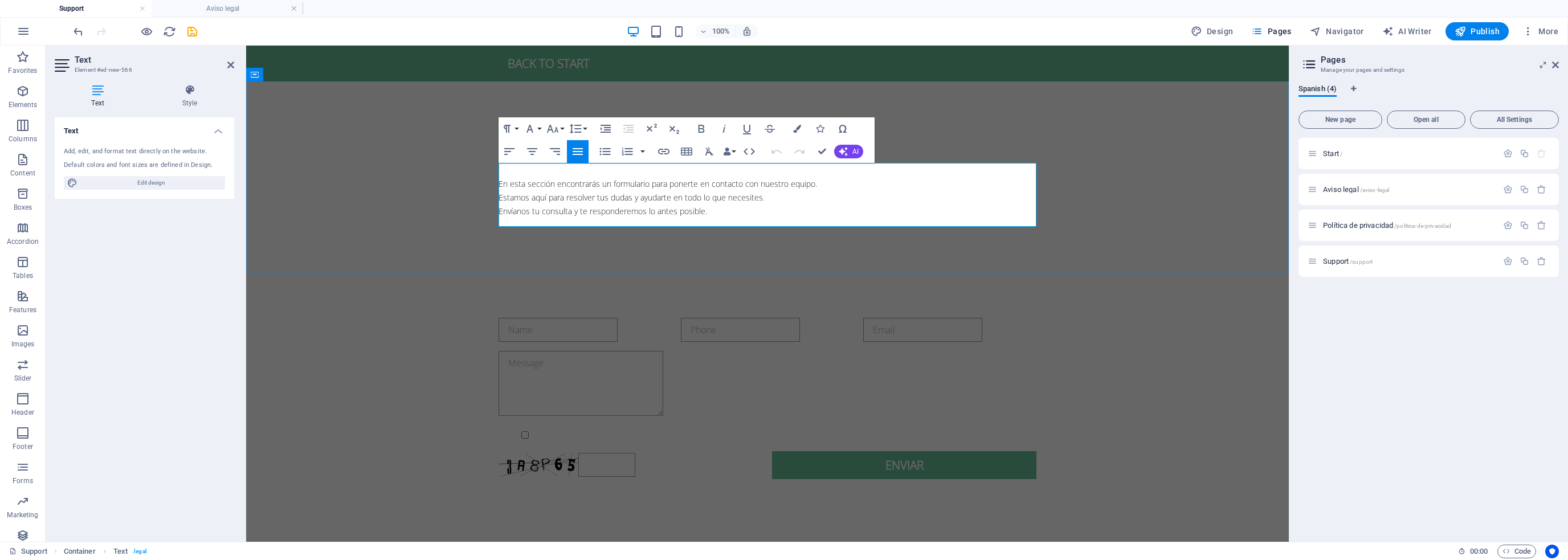
click at [726, 210] on p "En esta sección encontrarás un formulario para ponerte en contacto con nuestro …" at bounding box center [767, 198] width 538 height 41
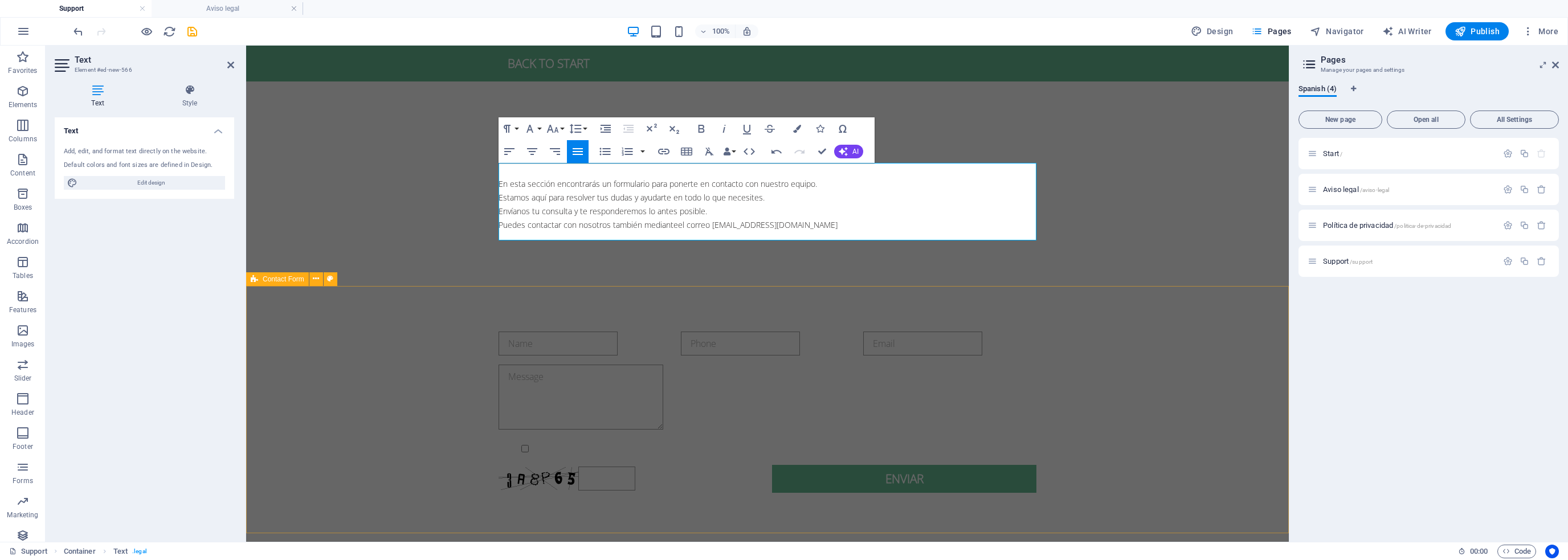
click at [473, 308] on div "{{ 'content.forms.privacy'|trans }} Unreadable? Regenerate Enviar" at bounding box center [767, 412] width 1043 height 253
select select "rem"
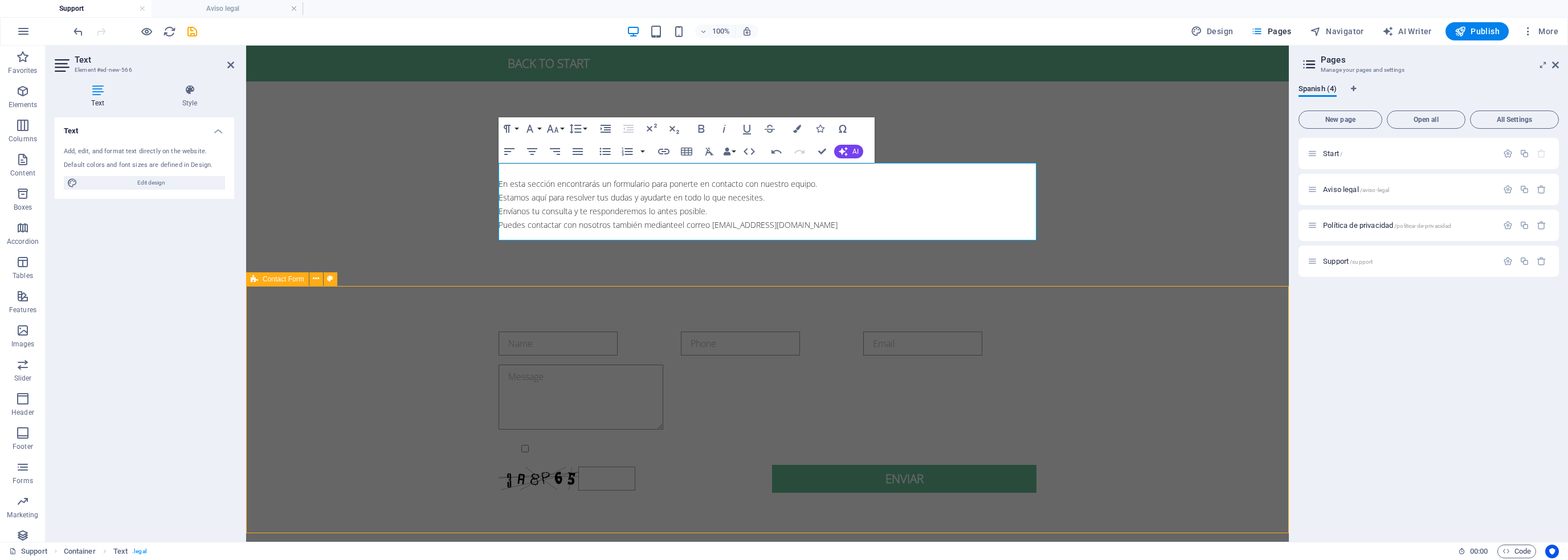
select select "rem"
select select "px"
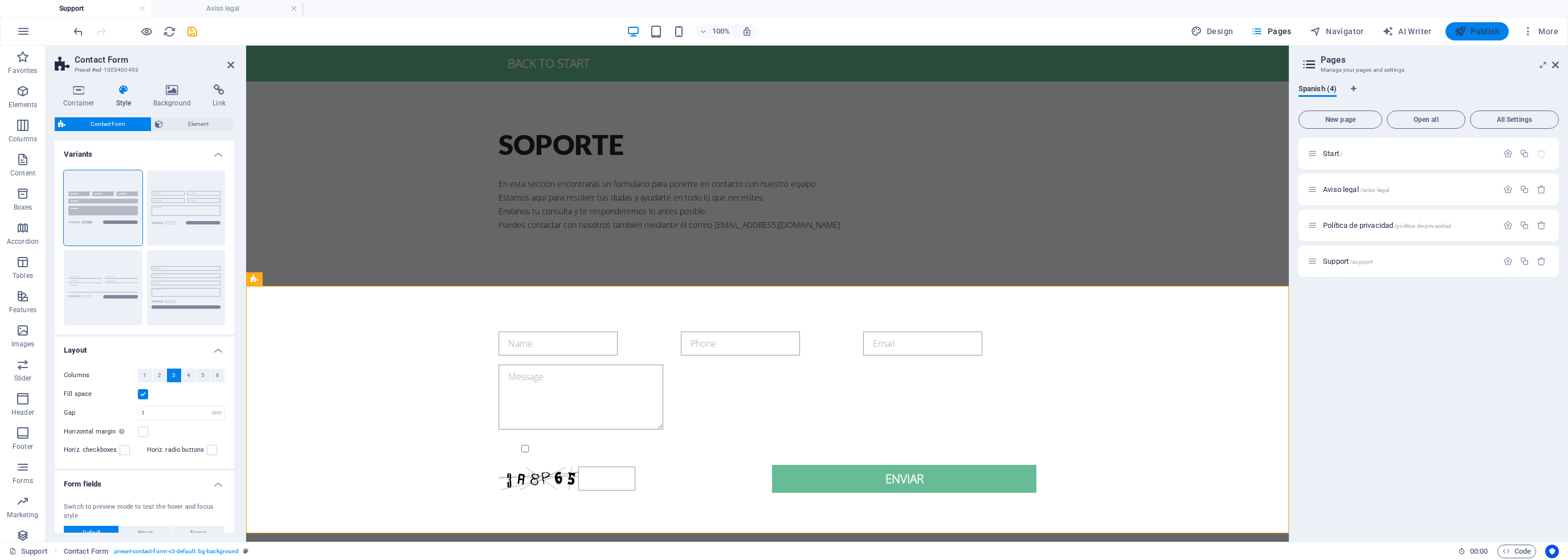
click at [1480, 31] on span "Publish" at bounding box center [1478, 31] width 45 height 11
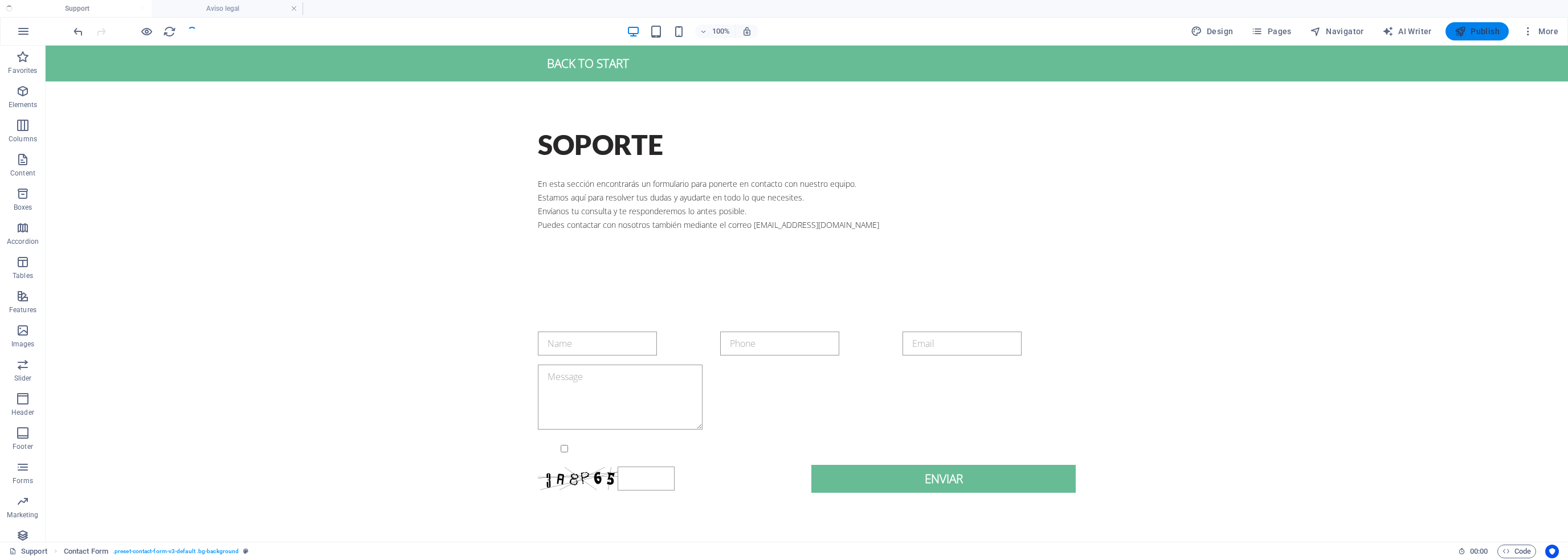
checkbox input "false"
click at [1477, 30] on span "Publish" at bounding box center [1478, 31] width 45 height 11
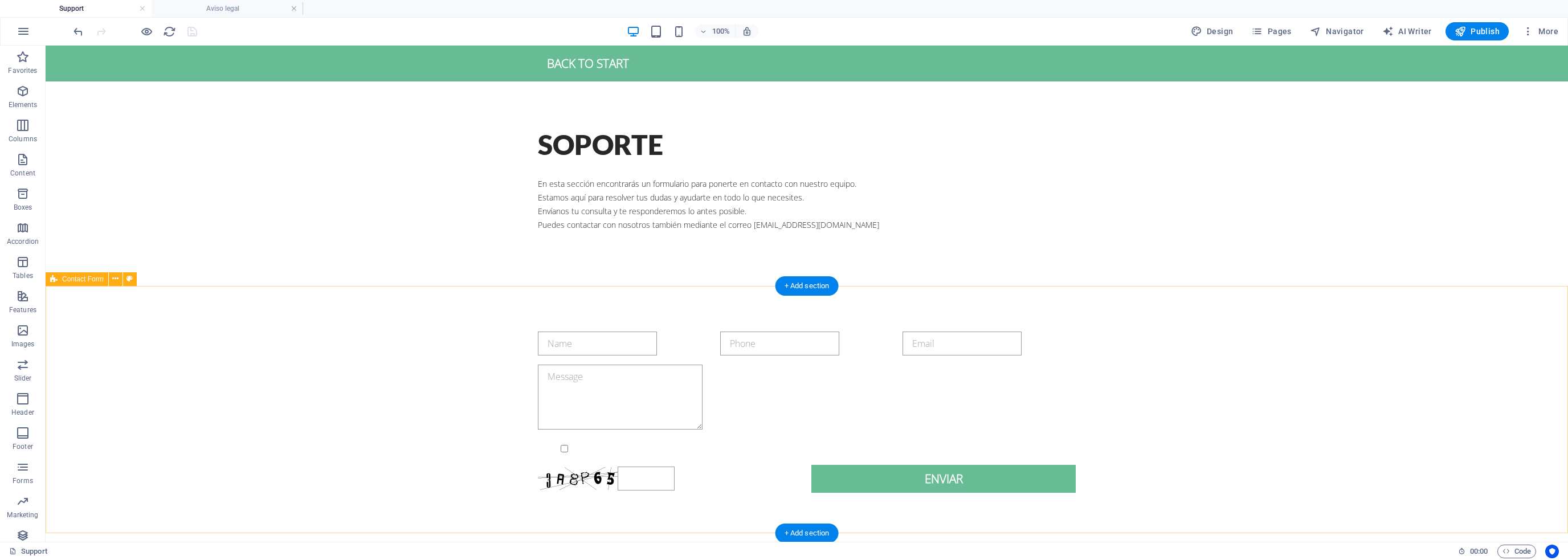
click at [397, 341] on div "{{ 'content.forms.privacy'|trans }} Unreadable? Regenerate Enviar" at bounding box center [807, 412] width 1523 height 253
click at [360, 346] on div "{{ 'content.forms.privacy'|trans }} Unreadable? Regenerate Enviar" at bounding box center [807, 412] width 1523 height 253
select select "rem"
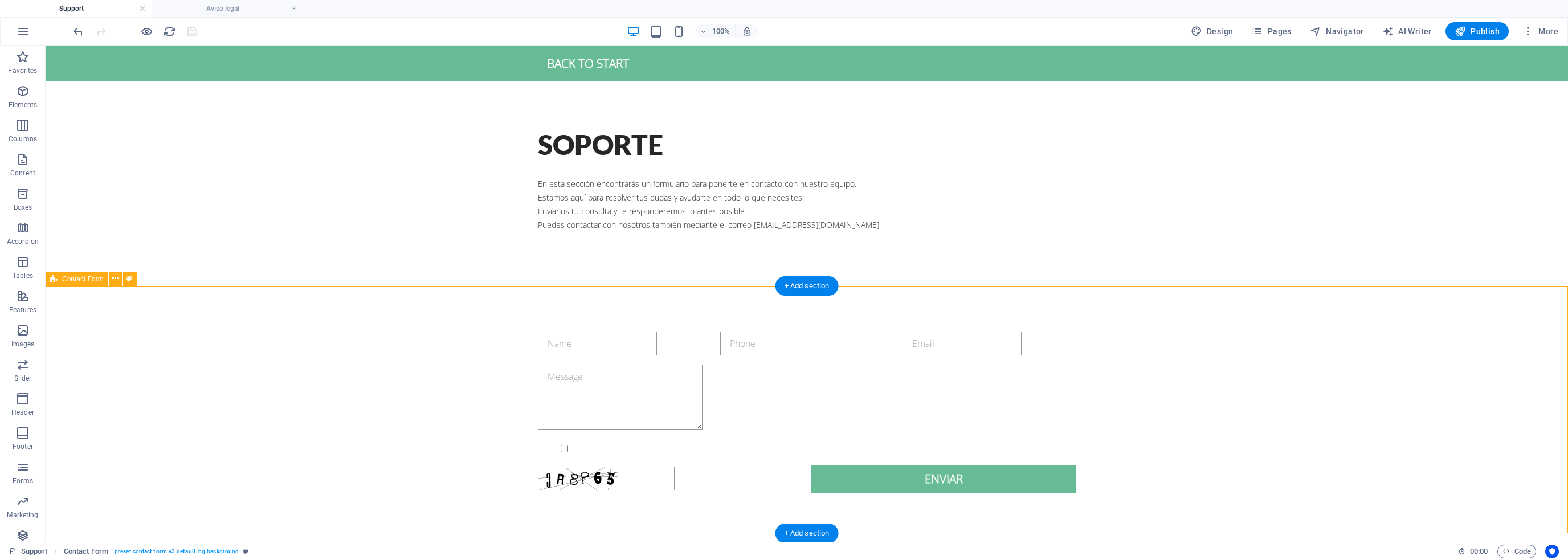
select select "rem"
select select "px"
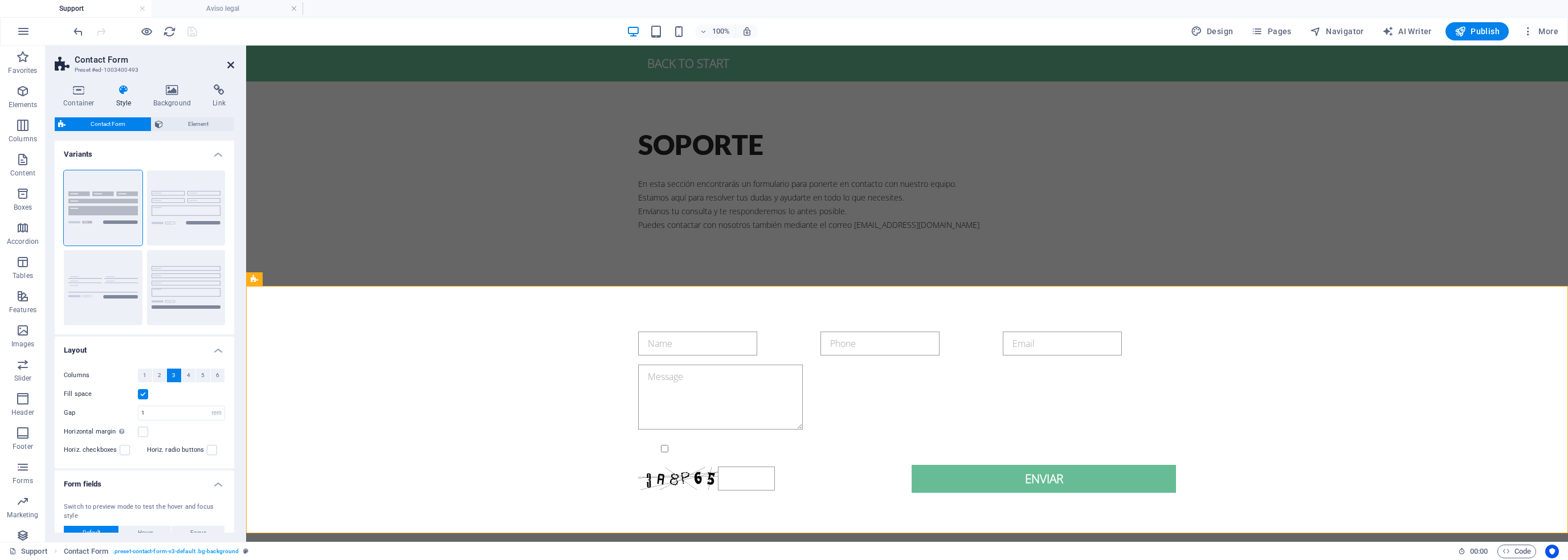
click at [230, 63] on icon at bounding box center [231, 65] width 7 height 9
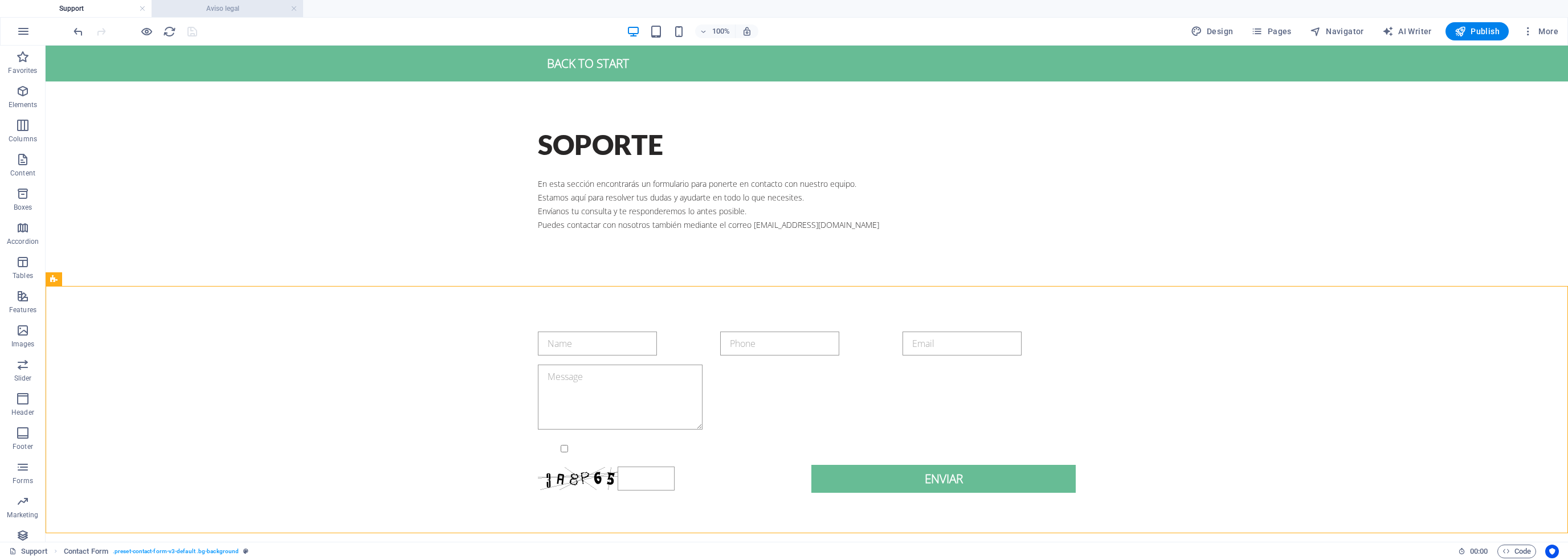
click at [217, 1] on li "Aviso legal" at bounding box center [227, 9] width 152 height 17
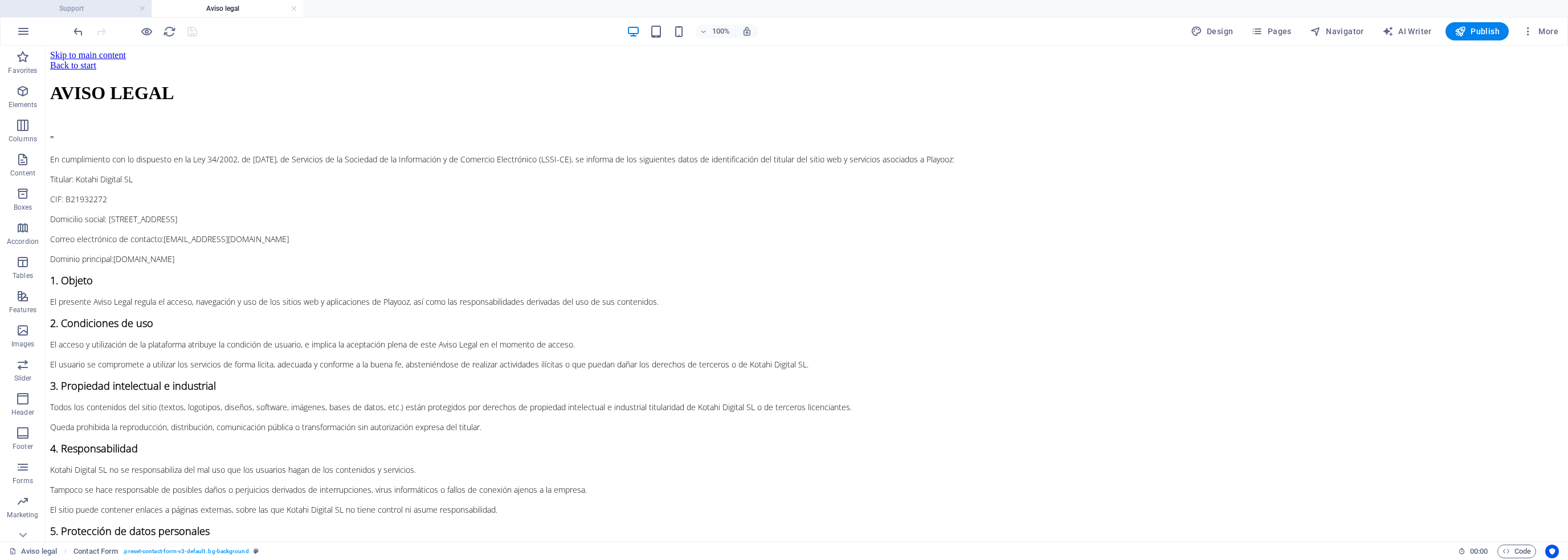
click at [115, 10] on h4 "Support" at bounding box center [76, 8] width 152 height 13
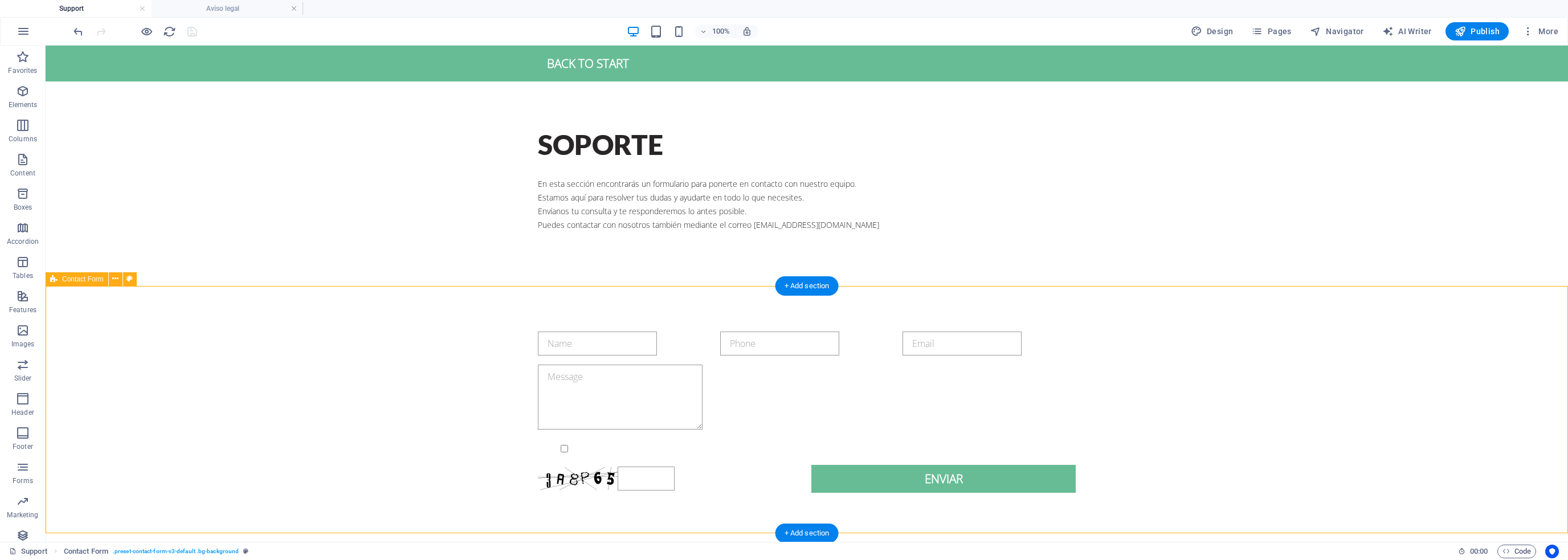
click at [1227, 313] on div "{{ 'content.forms.privacy'|trans }} Unreadable? Regenerate Enviar" at bounding box center [807, 412] width 1523 height 253
click at [1469, 30] on span "Publish" at bounding box center [1478, 31] width 45 height 11
